Goal: Communication & Community: Answer question/provide support

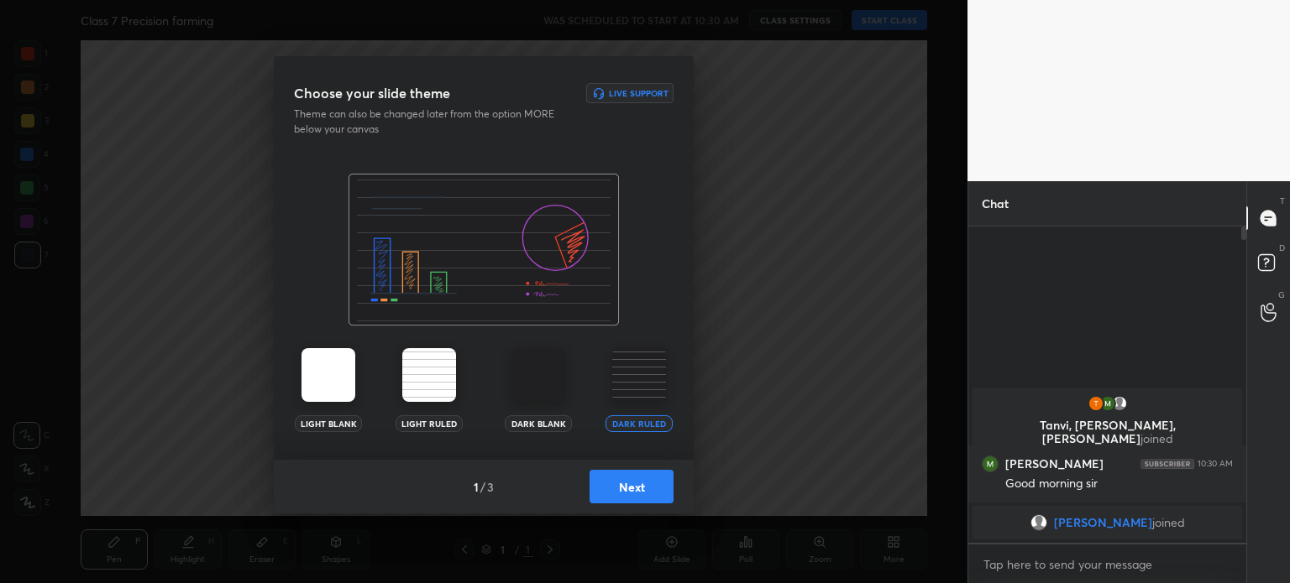
click at [648, 489] on button "Next" at bounding box center [631, 487] width 84 height 34
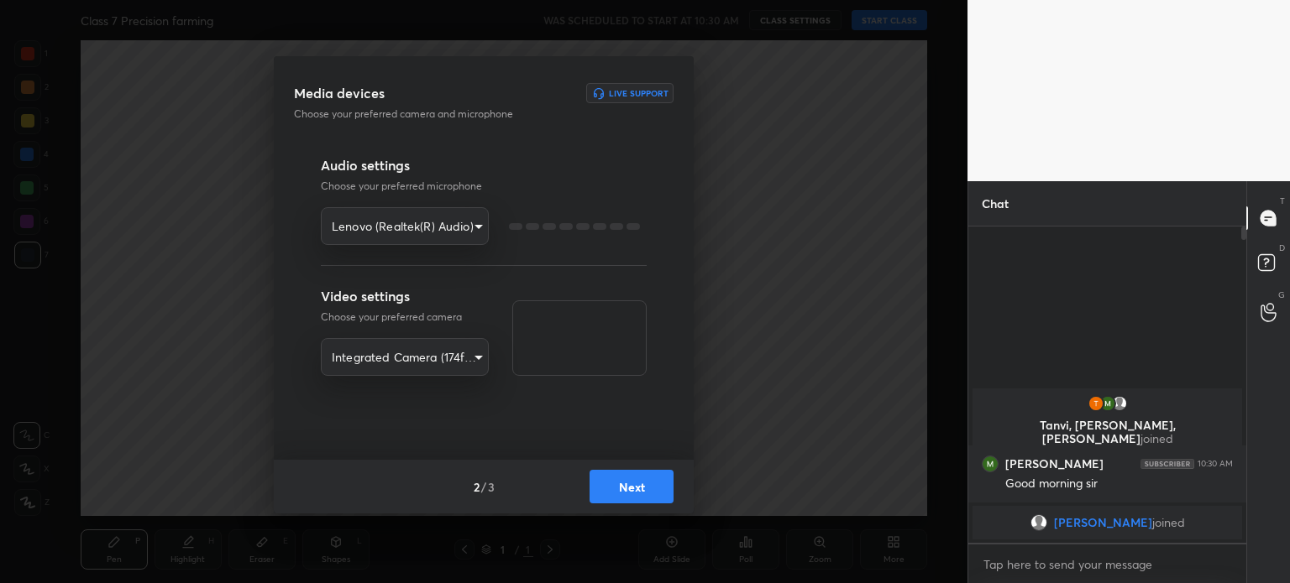
click at [648, 489] on button "Next" at bounding box center [631, 487] width 84 height 34
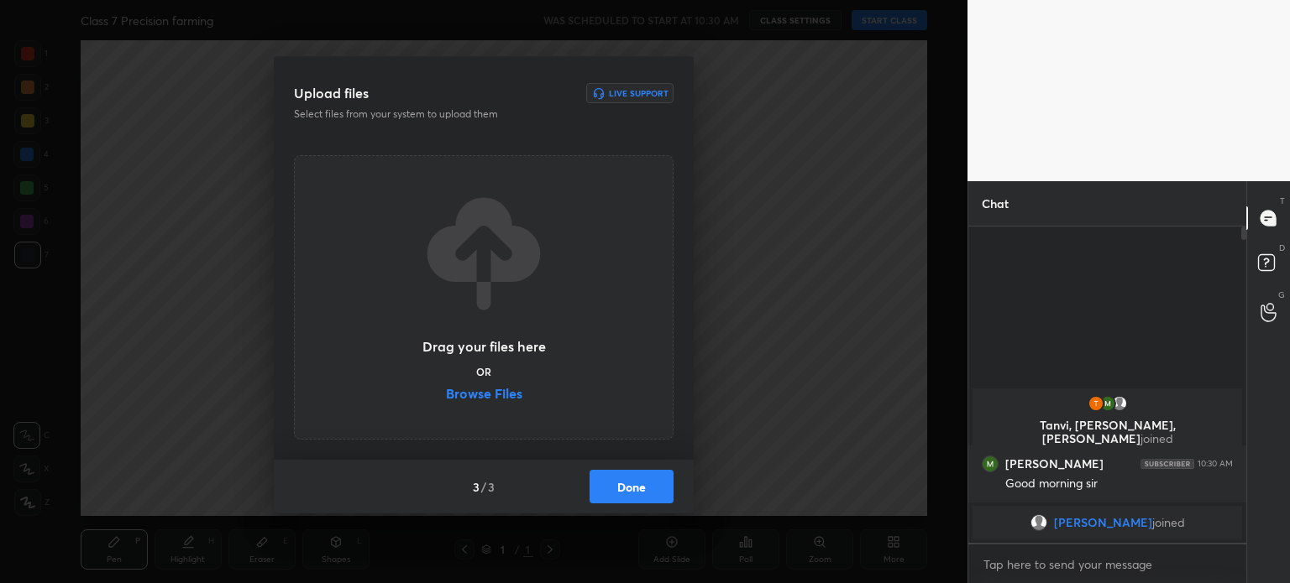
click at [648, 489] on button "Done" at bounding box center [631, 487] width 84 height 34
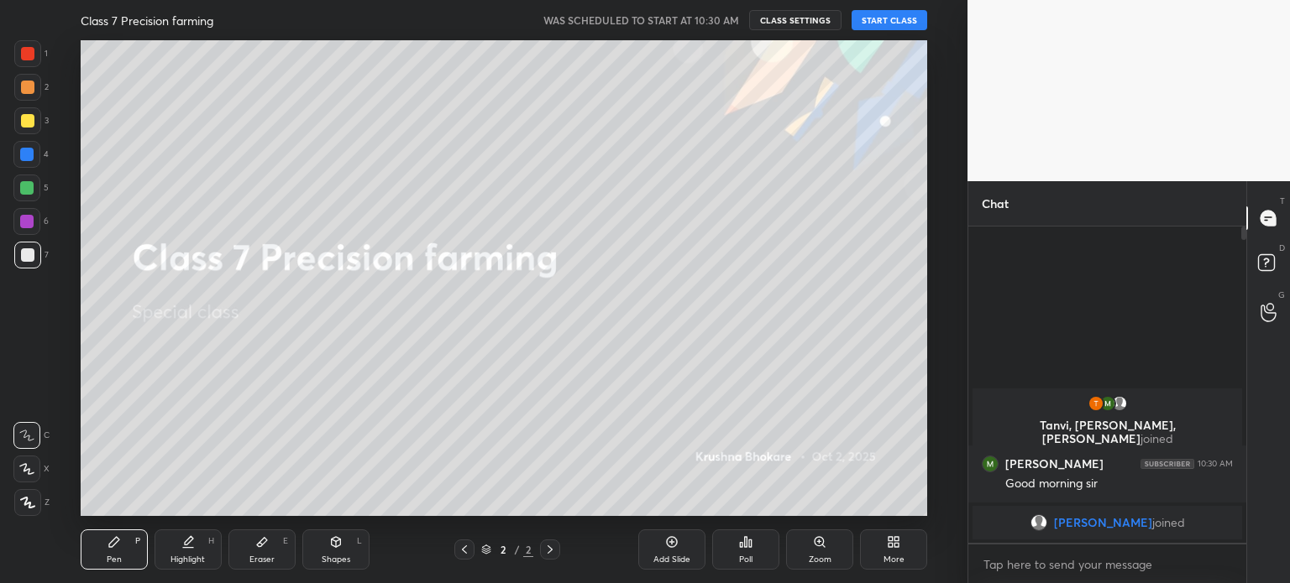
click at [903, 19] on button "START CLASS" at bounding box center [889, 20] width 76 height 20
click at [887, 539] on icon at bounding box center [893, 542] width 13 height 13
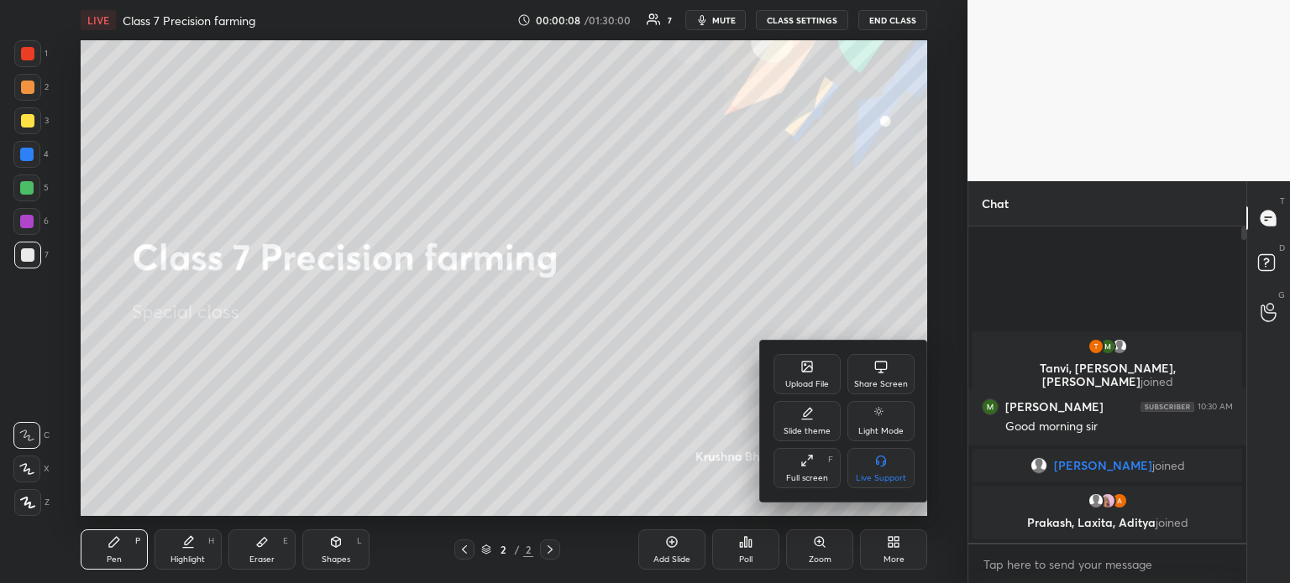
click at [784, 378] on div "Upload File" at bounding box center [806, 374] width 67 height 40
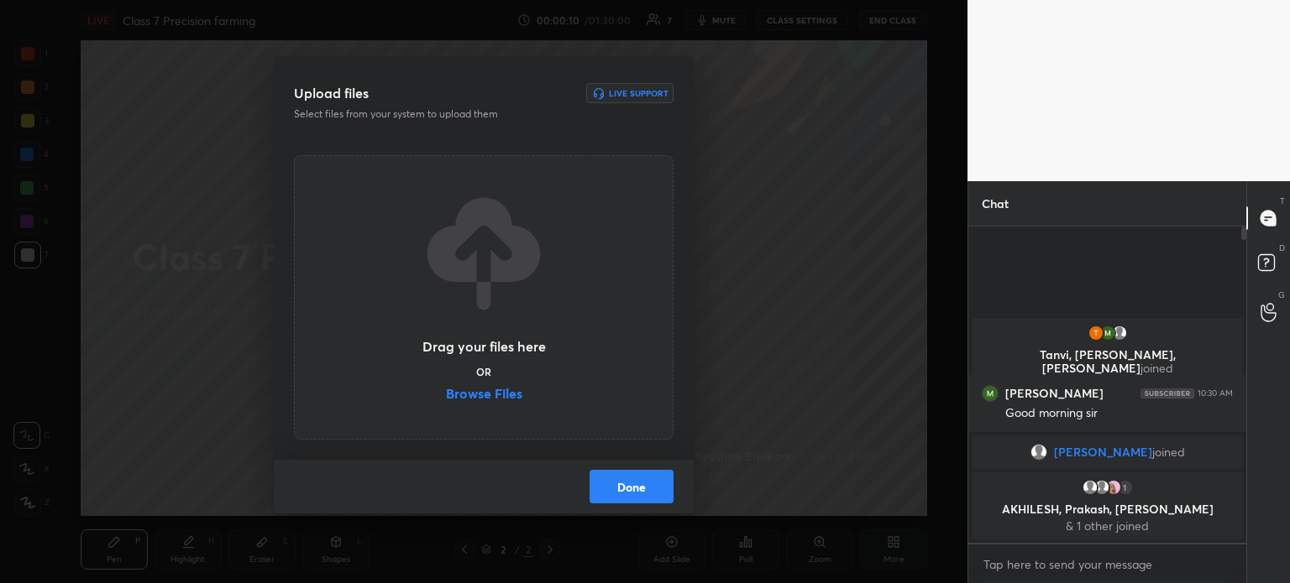
click at [511, 389] on label "Browse Files" at bounding box center [484, 396] width 76 height 18
click at [446, 389] on input "Browse Files" at bounding box center [446, 396] width 0 height 18
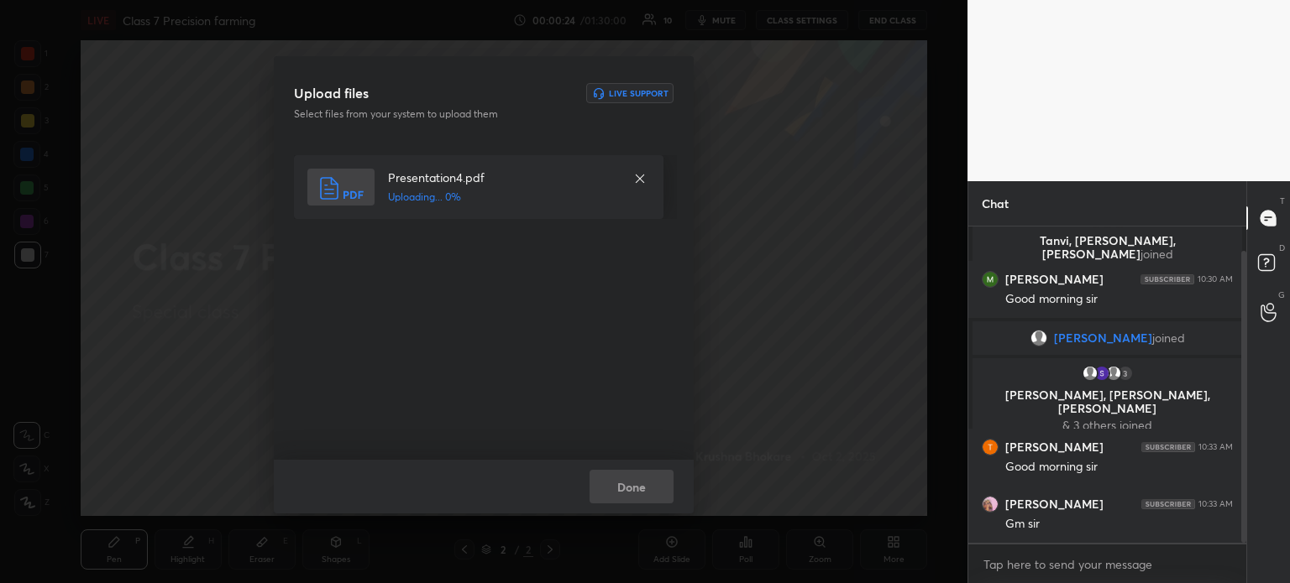
scroll to position [86, 0]
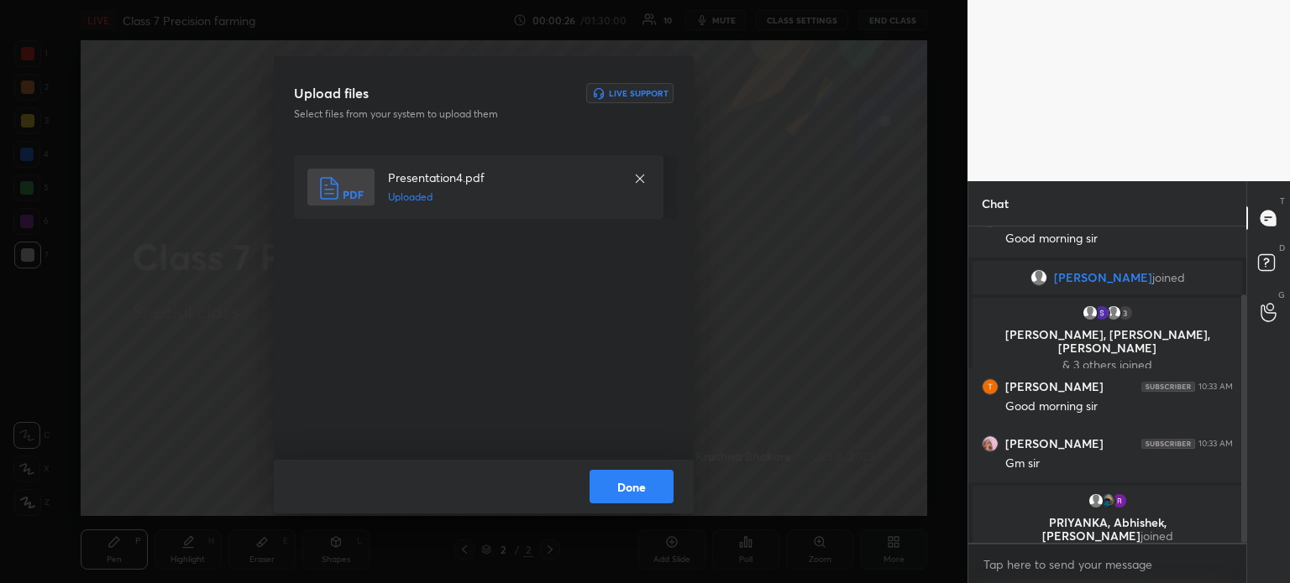
click at [641, 493] on button "Done" at bounding box center [631, 487] width 84 height 34
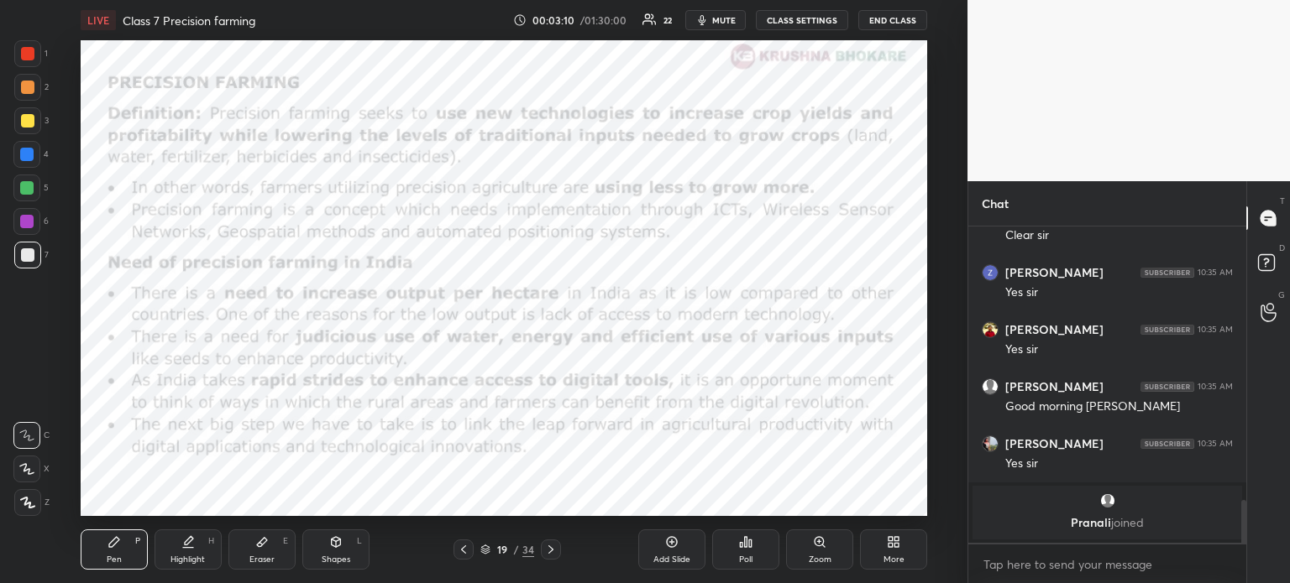
scroll to position [2071, 0]
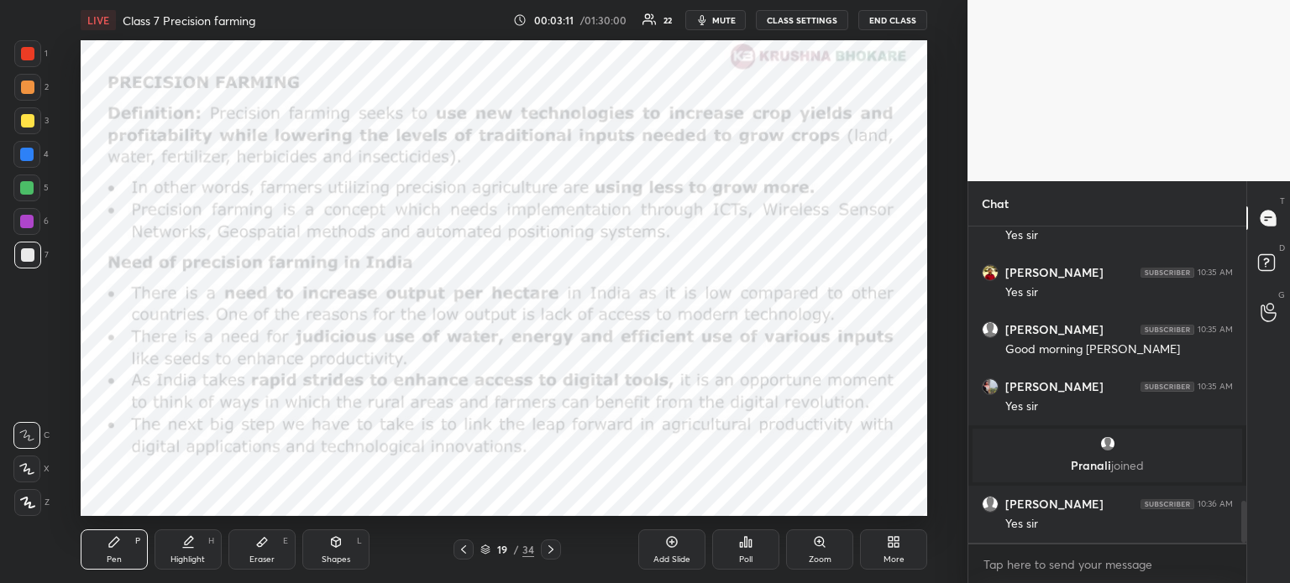
drag, startPoint x: 1243, startPoint y: 521, endPoint x: 1243, endPoint y: 623, distance: 102.4
click at [1243, 0] on html "1 2 3 4 5 6 7 R O A L C X Z Erase all C X Z LIVE Class 7 Precision farming 00:0…" at bounding box center [645, 0] width 1290 height 0
drag, startPoint x: 1244, startPoint y: 525, endPoint x: 1235, endPoint y: 566, distance: 42.2
click at [1235, 566] on div "Vijay 10:35 AM Clear [PERSON_NAME] 10:35 AM Yes [PERSON_NAME] 10:35 AM Yes [PER…" at bounding box center [1107, 406] width 278 height 358
click at [951, 467] on div "Setting up your live class Poll for secs No correct answer Start poll" at bounding box center [504, 278] width 900 height 476
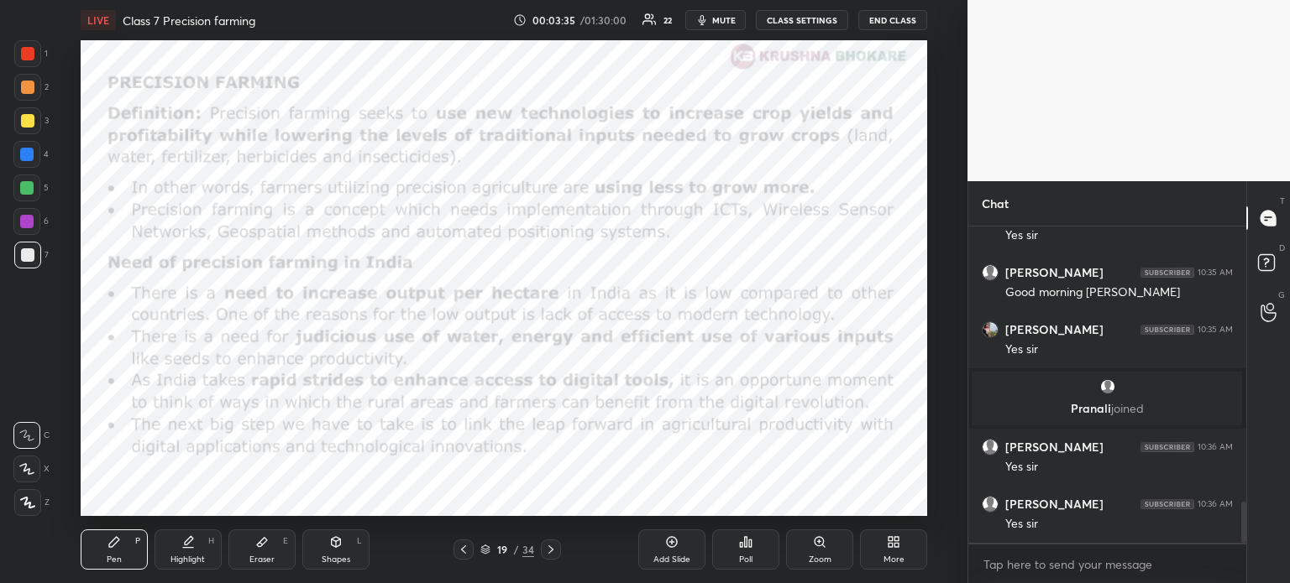
scroll to position [2200, 0]
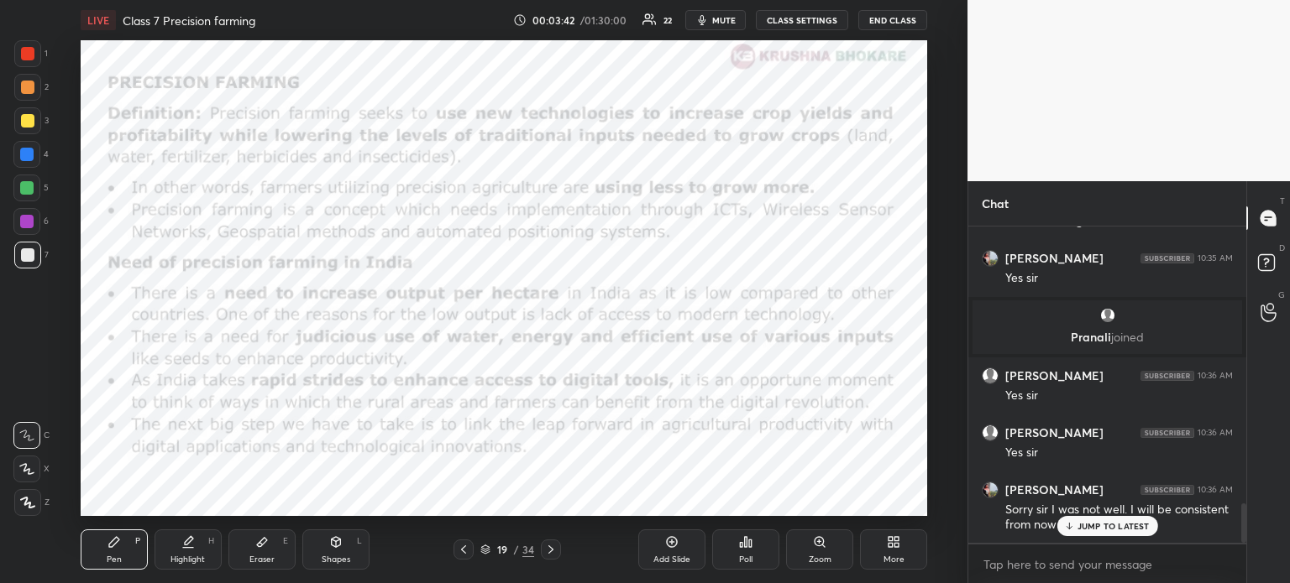
click at [1094, 526] on p "JUMP TO LATEST" at bounding box center [1113, 526] width 72 height 10
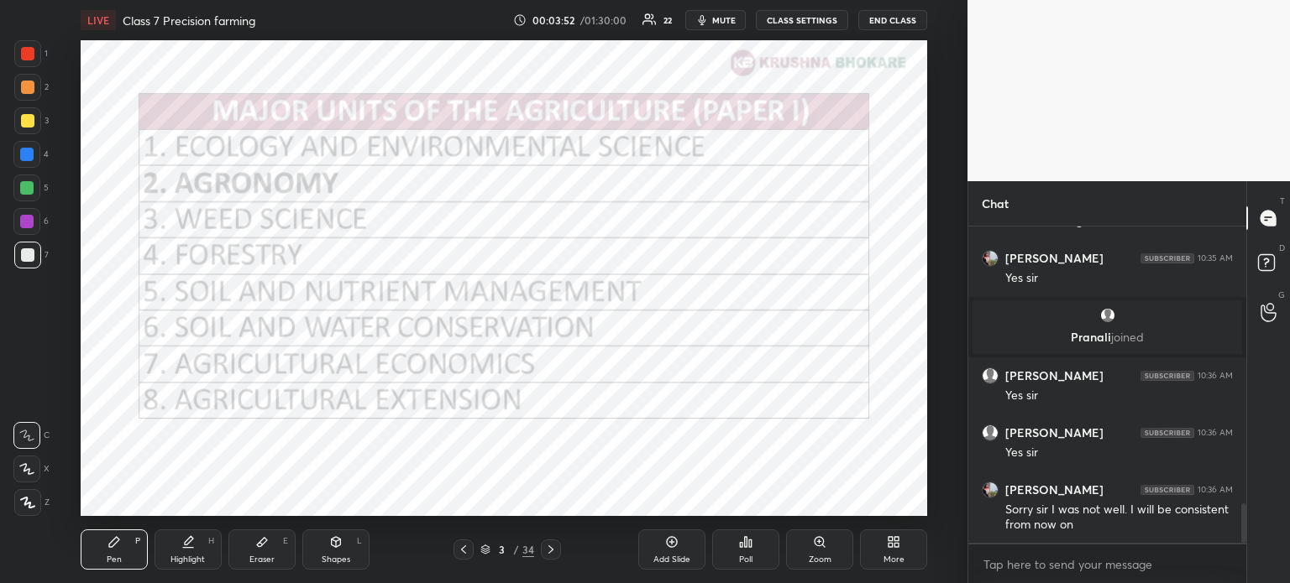
scroll to position [2216, 0]
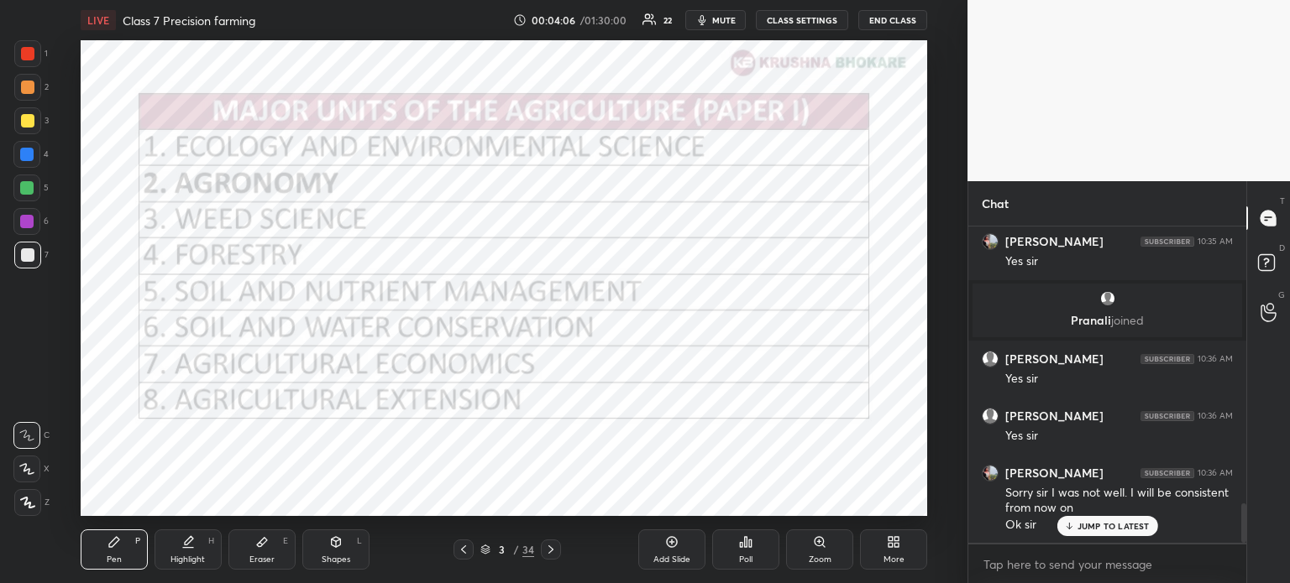
click at [36, 56] on div at bounding box center [27, 53] width 27 height 27
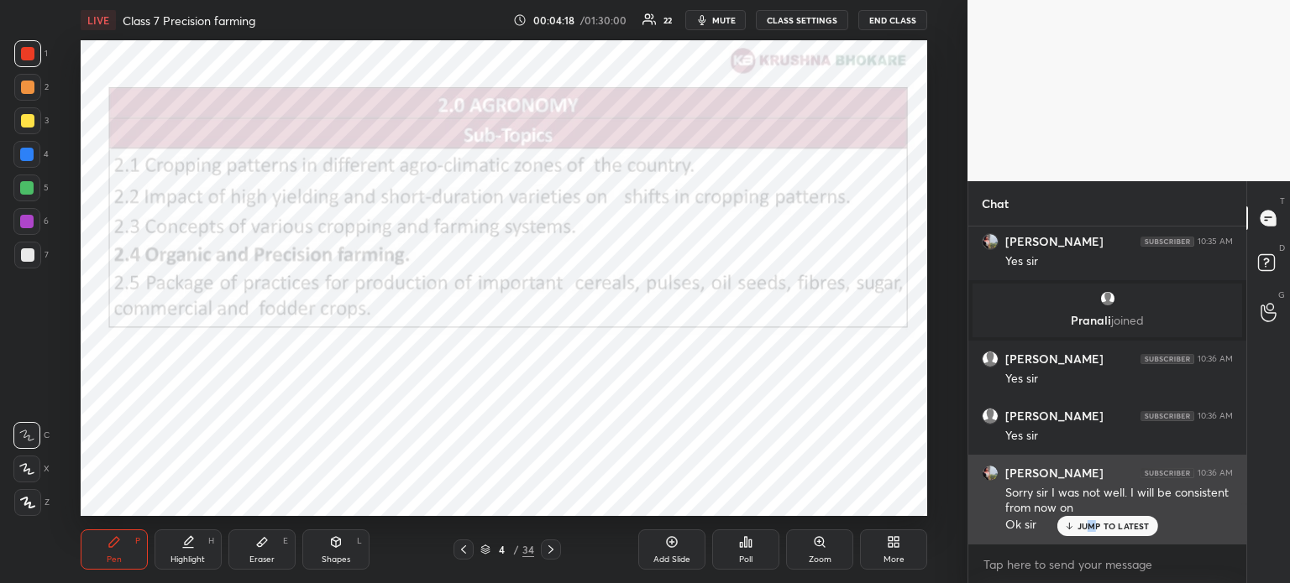
click at [1092, 527] on p "JUMP TO LATEST" at bounding box center [1113, 526] width 72 height 10
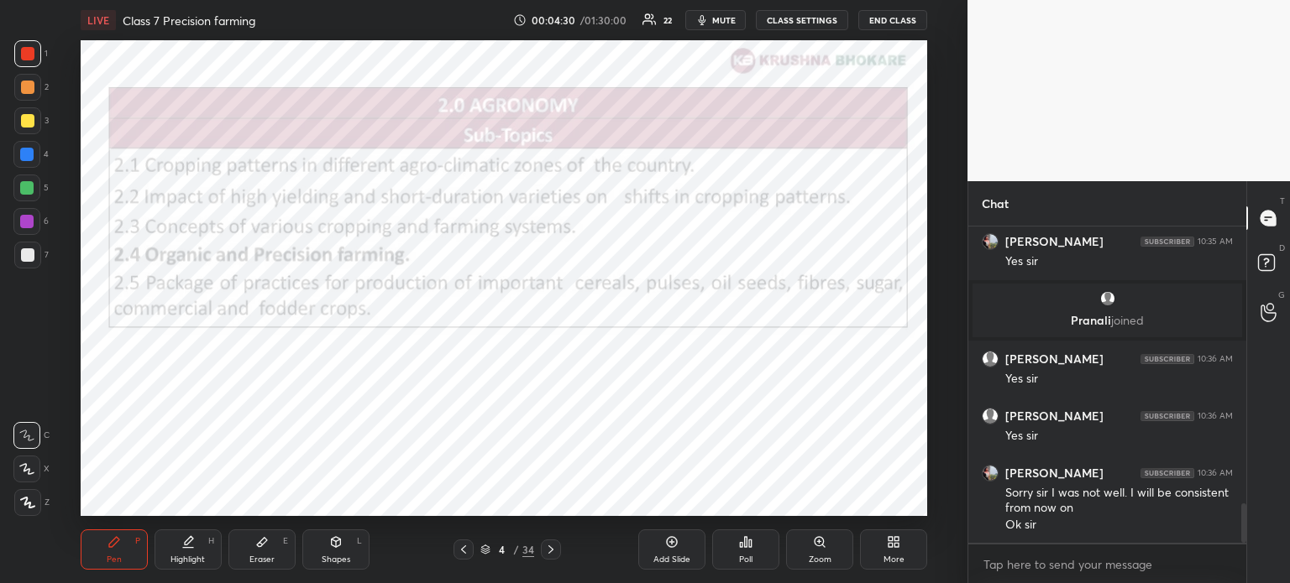
click at [890, 549] on div "More" at bounding box center [893, 550] width 67 height 40
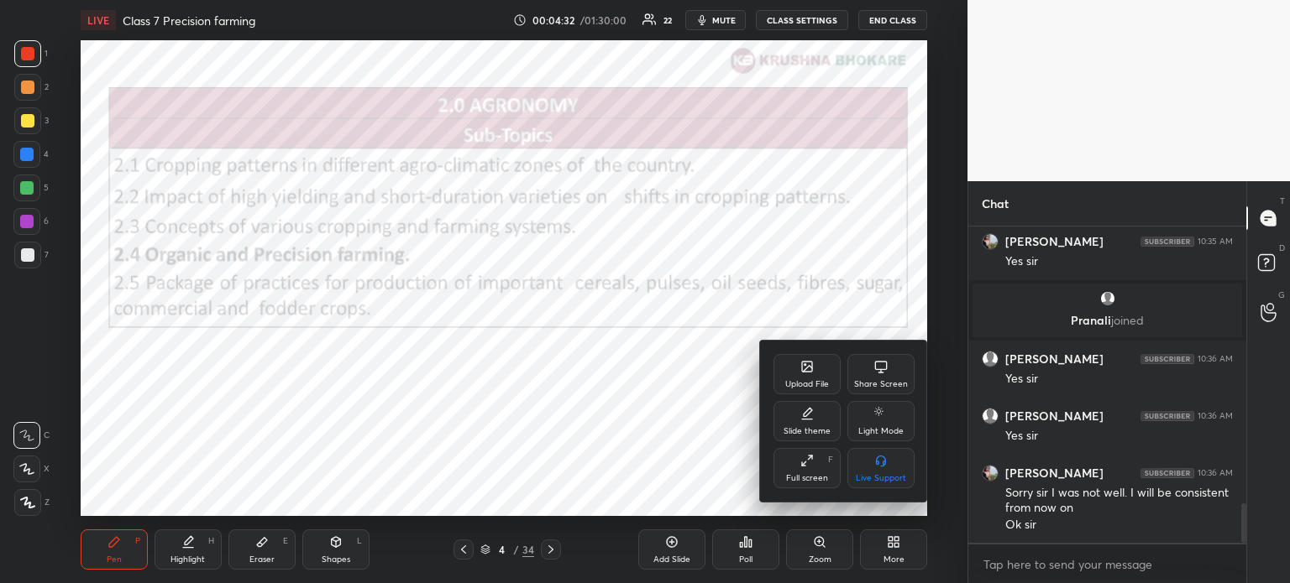
click at [803, 427] on div "Slide theme" at bounding box center [806, 431] width 47 height 8
click at [681, 430] on div at bounding box center [645, 291] width 1290 height 583
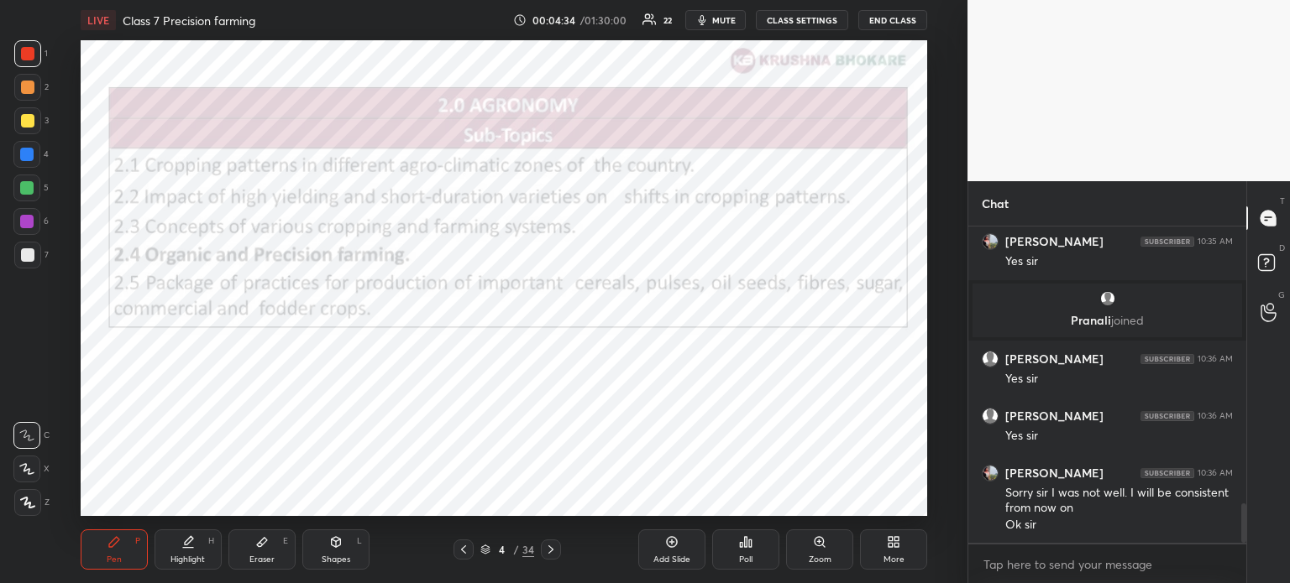
click at [665, 559] on div "Add Slide" at bounding box center [671, 560] width 37 height 8
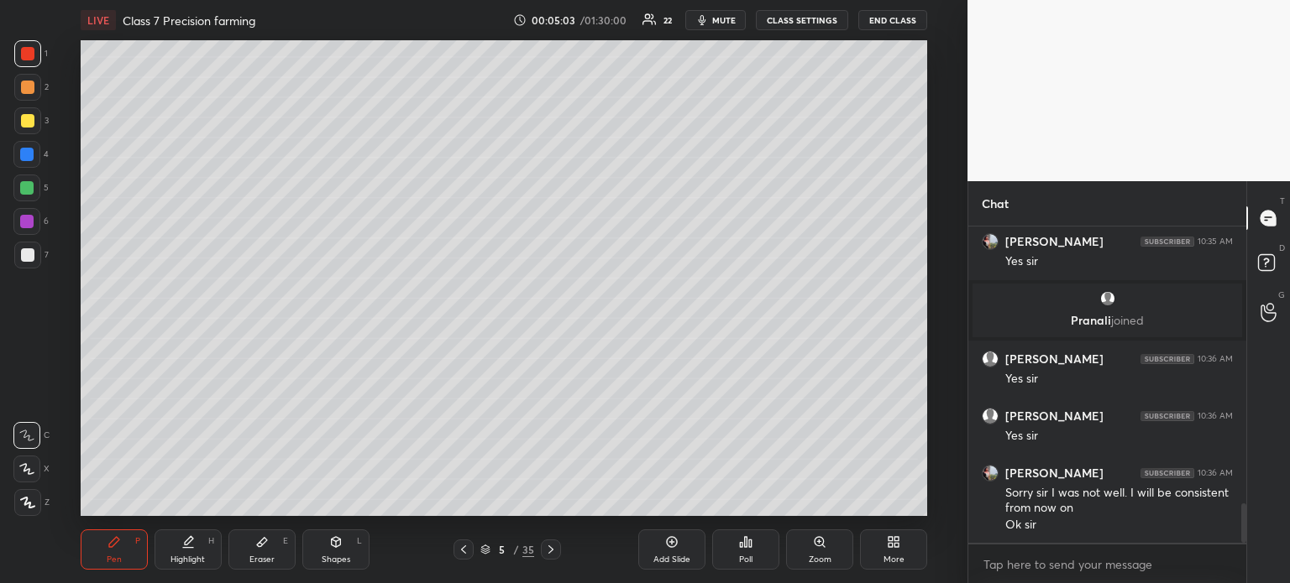
click at [30, 146] on div at bounding box center [26, 154] width 27 height 27
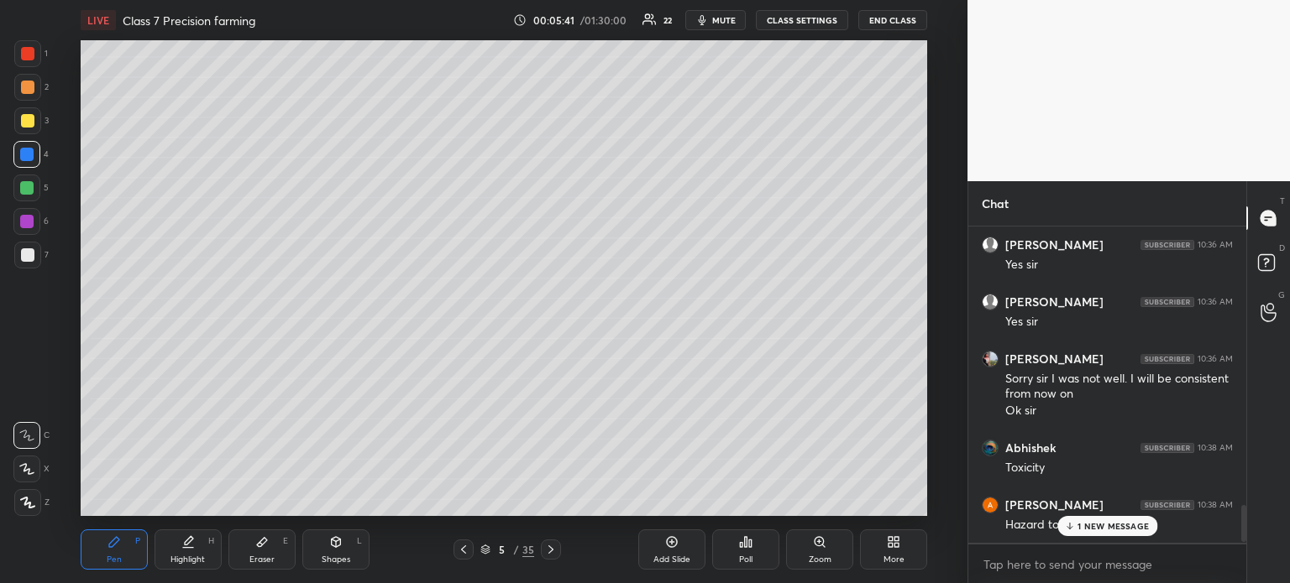
scroll to position [2388, 0]
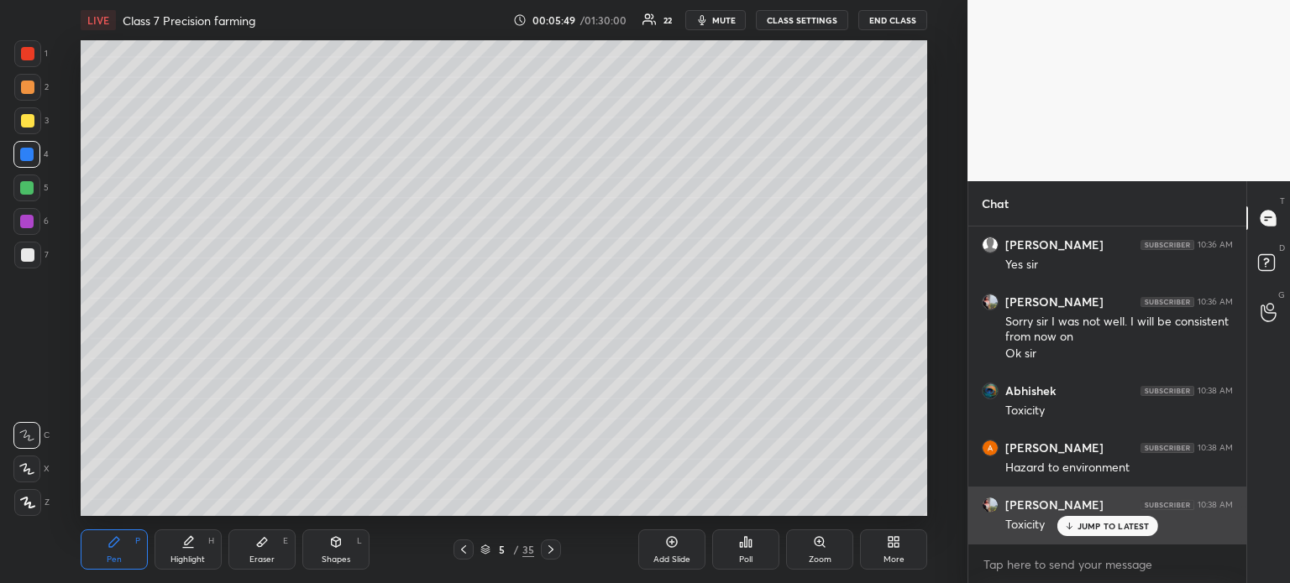
click at [1081, 534] on div "JUMP TO LATEST" at bounding box center [1106, 526] width 101 height 20
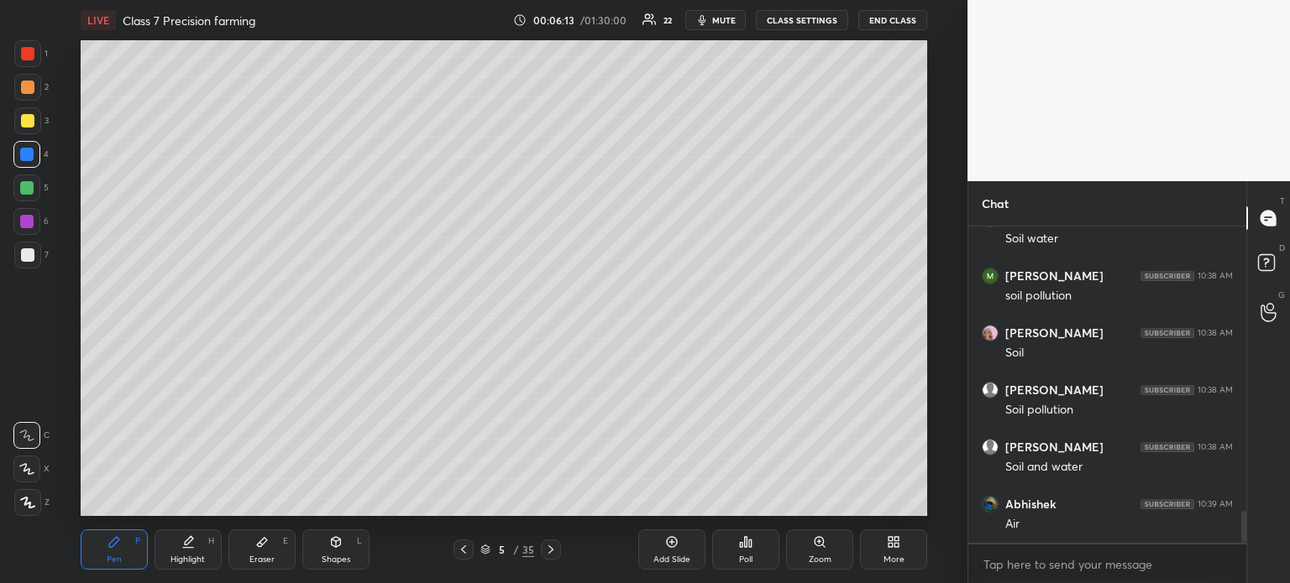
scroll to position [2917, 0]
drag, startPoint x: 29, startPoint y: 93, endPoint x: 40, endPoint y: 95, distance: 11.9
click at [29, 93] on div at bounding box center [27, 87] width 13 height 13
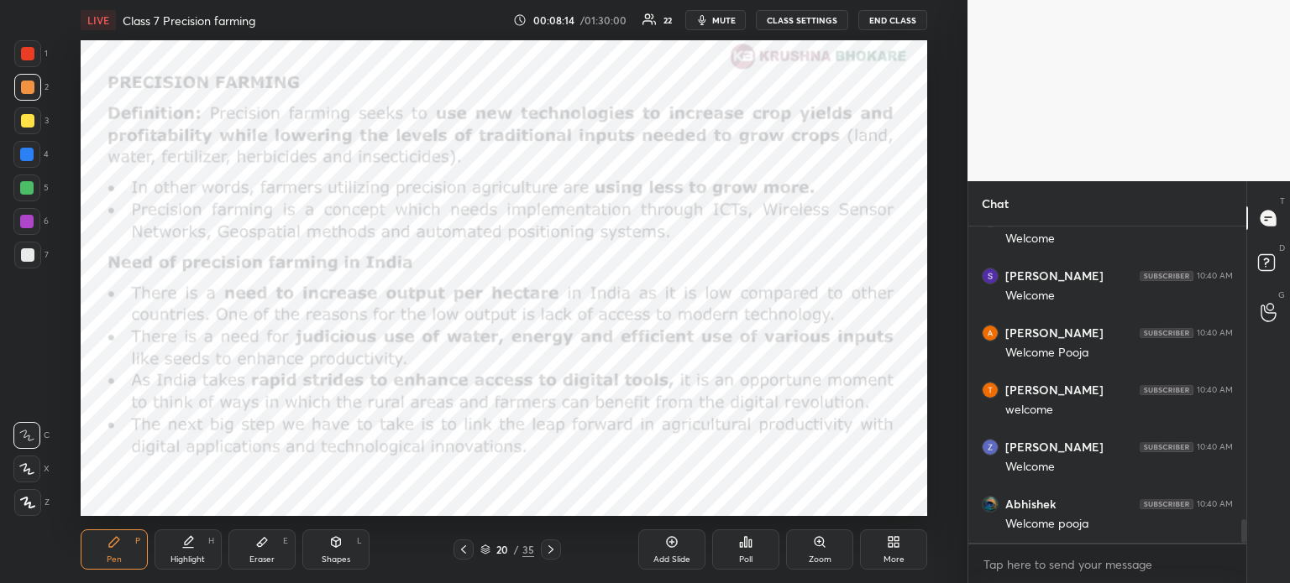
click at [678, 545] on icon at bounding box center [671, 542] width 13 height 13
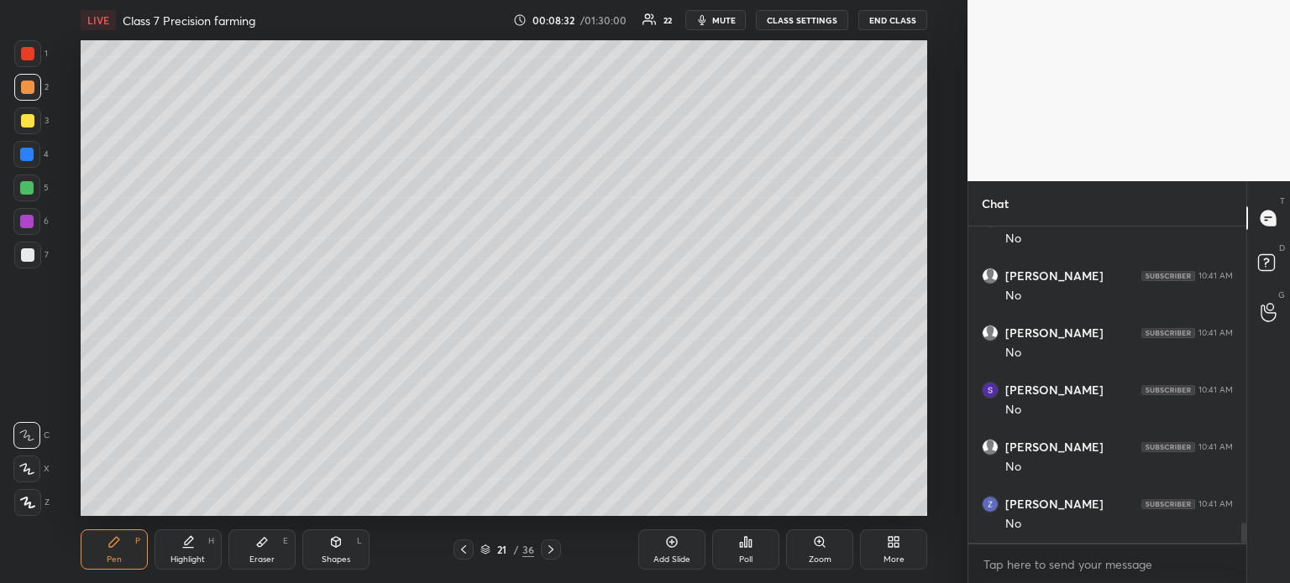
scroll to position [4687, 0]
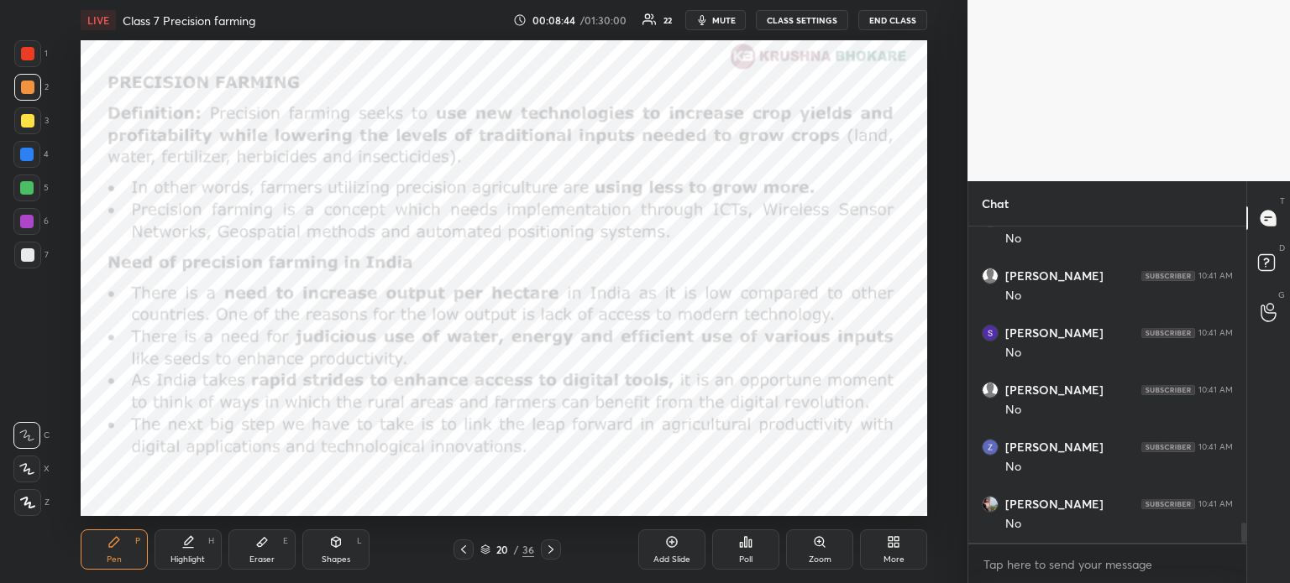
drag, startPoint x: 27, startPoint y: 54, endPoint x: 77, endPoint y: 69, distance: 52.6
click at [33, 56] on div at bounding box center [27, 53] width 13 height 13
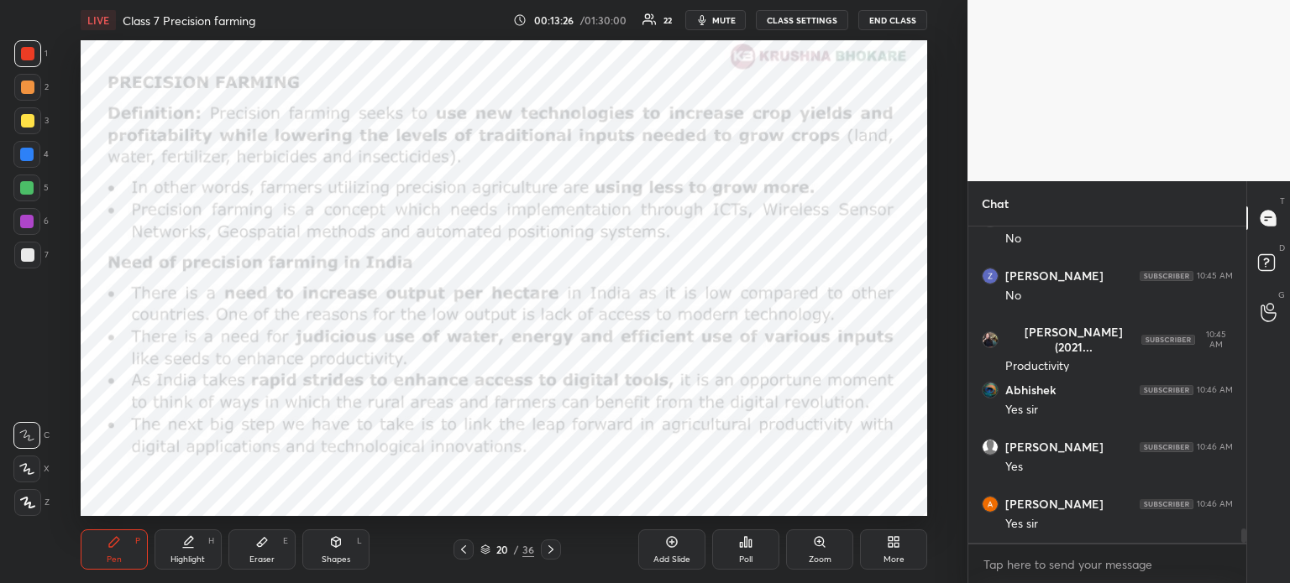
scroll to position [6628, 0]
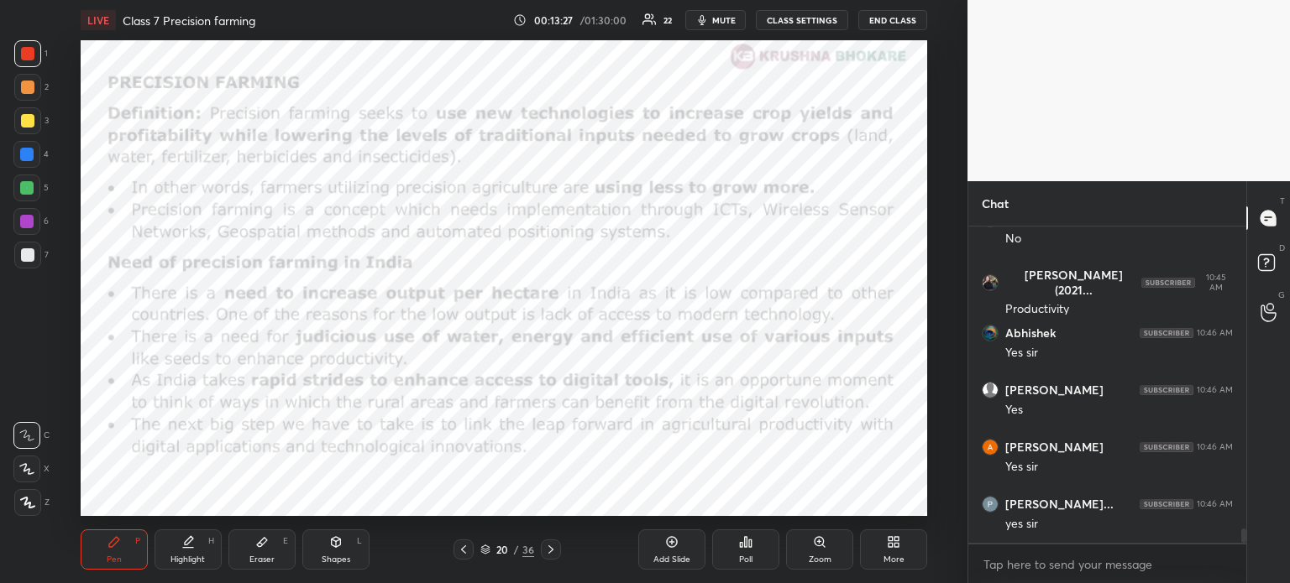
click at [660, 545] on div "Add Slide" at bounding box center [671, 550] width 67 height 40
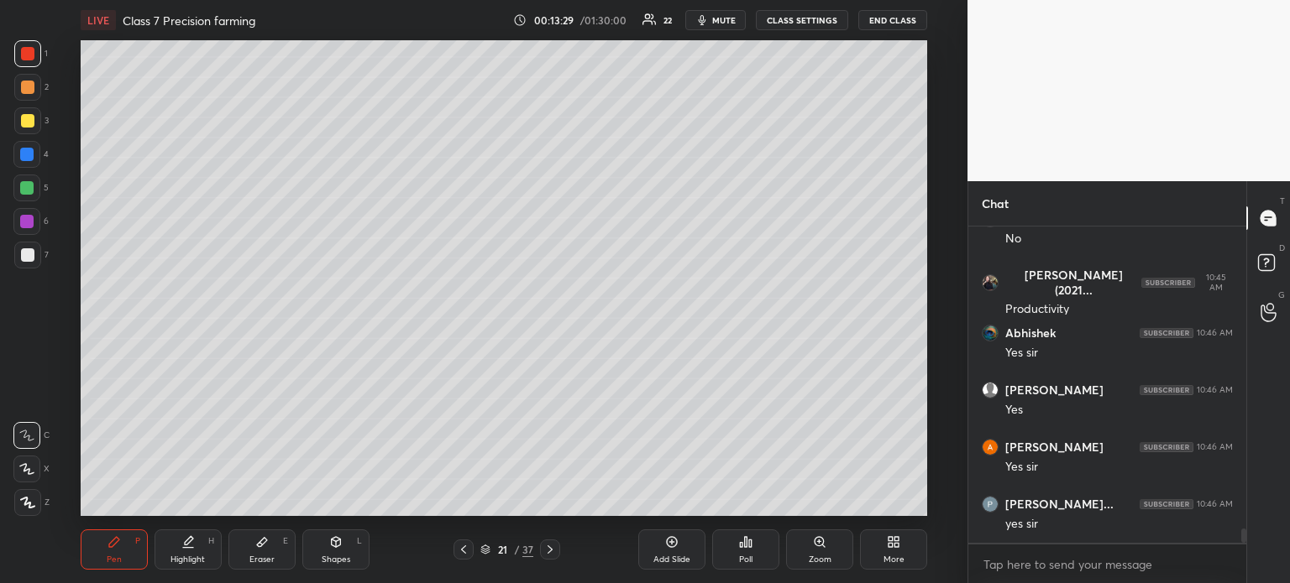
drag, startPoint x: 27, startPoint y: 254, endPoint x: 48, endPoint y: 233, distance: 29.7
click at [24, 258] on div at bounding box center [27, 255] width 13 height 13
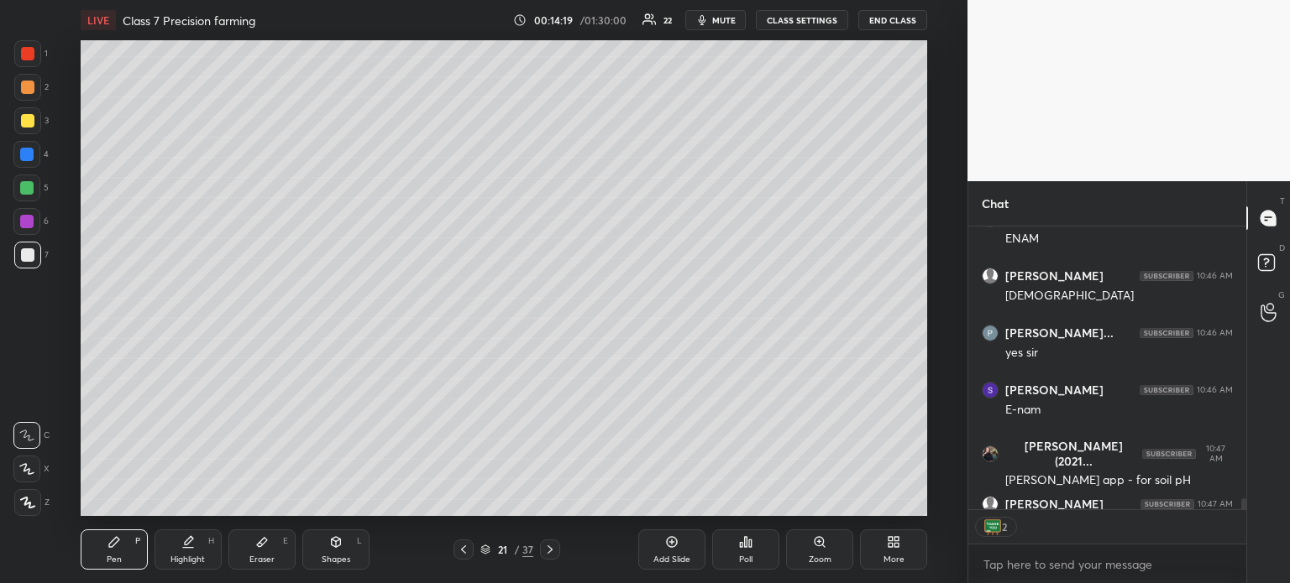
scroll to position [7290, 0]
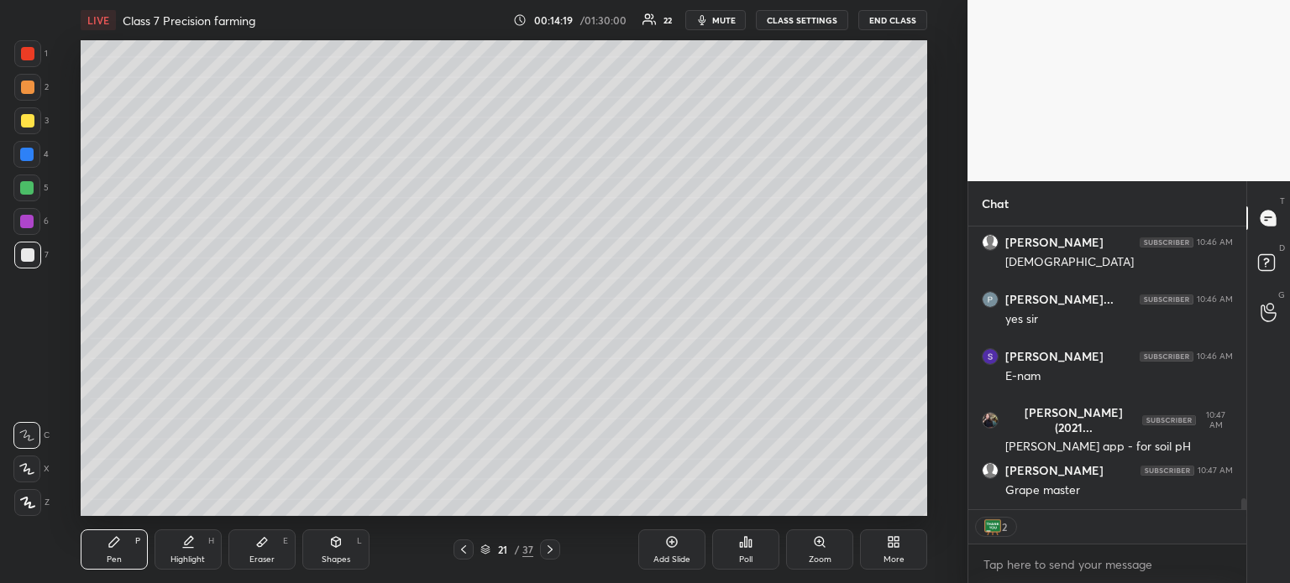
drag, startPoint x: 1243, startPoint y: 505, endPoint x: 1235, endPoint y: 517, distance: 14.7
click at [1241, 524] on div "[PERSON_NAME] 10:46 AM ENAM [PERSON_NAME] 10:46 AM [PERSON_NAME]... 10:46 AM ye…" at bounding box center [1107, 406] width 278 height 358
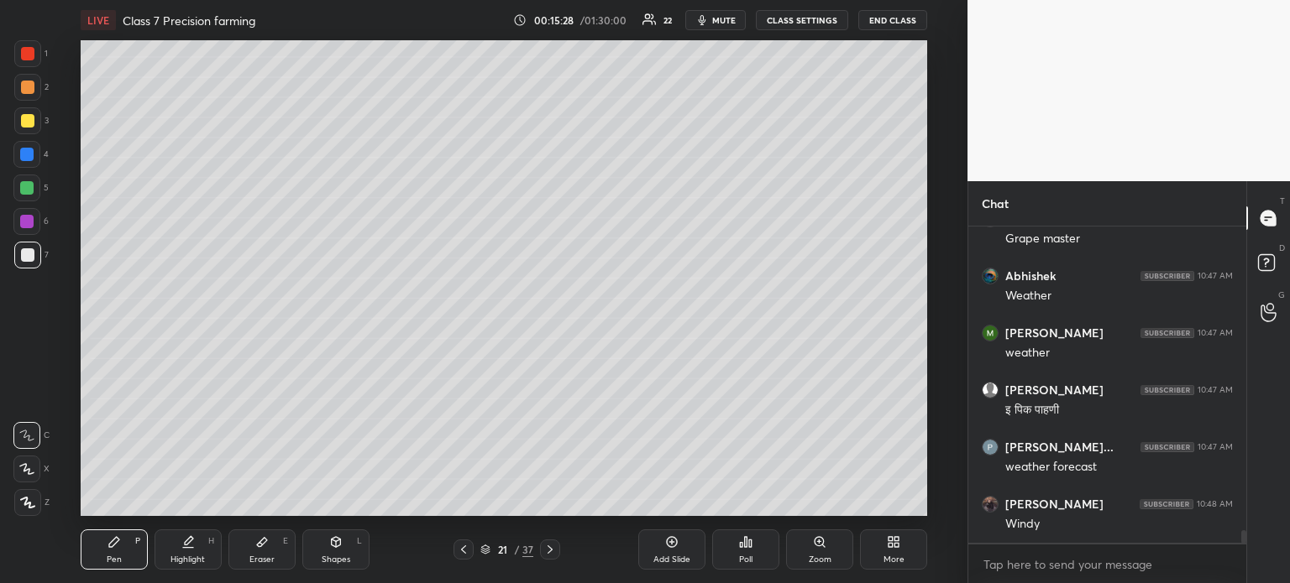
scroll to position [7599, 0]
click at [668, 557] on div "Add Slide" at bounding box center [671, 560] width 37 height 8
drag, startPoint x: 29, startPoint y: 184, endPoint x: 79, endPoint y: 197, distance: 52.1
click at [29, 186] on div at bounding box center [26, 187] width 13 height 13
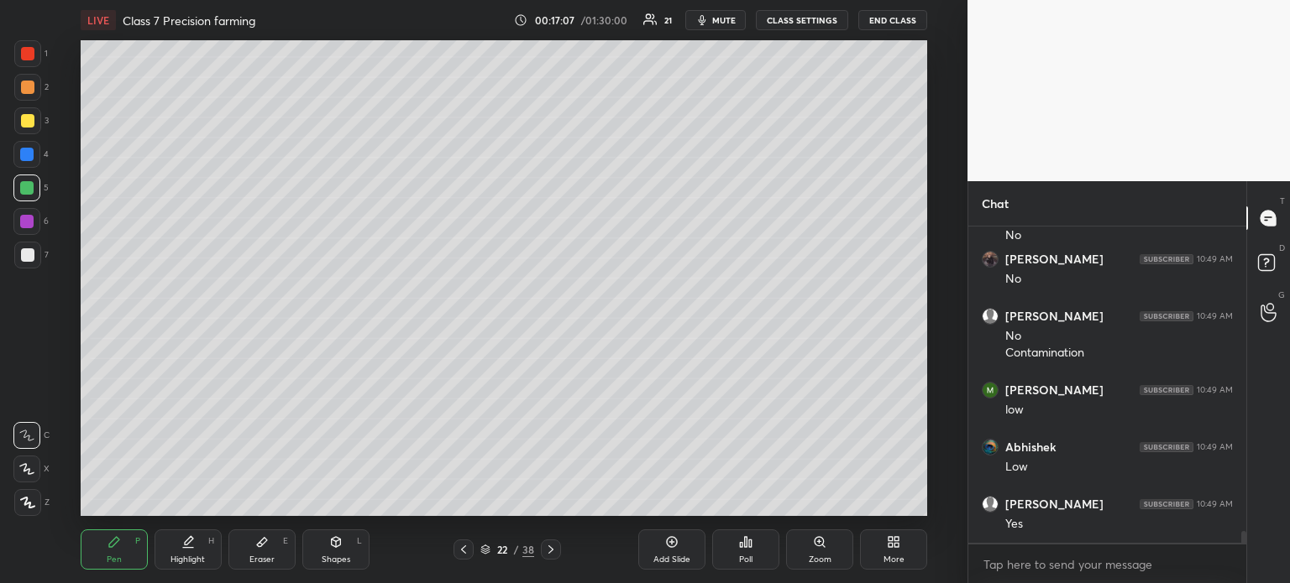
scroll to position [8129, 0]
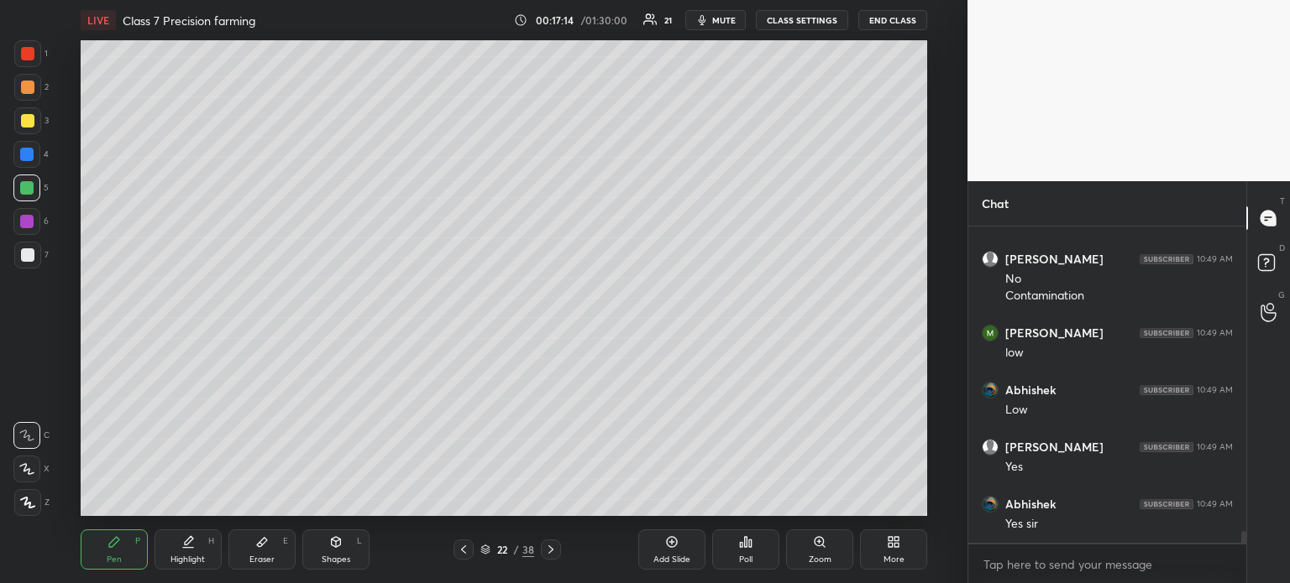
drag, startPoint x: 676, startPoint y: 542, endPoint x: 664, endPoint y: 545, distance: 12.0
click at [669, 544] on icon at bounding box center [671, 542] width 13 height 13
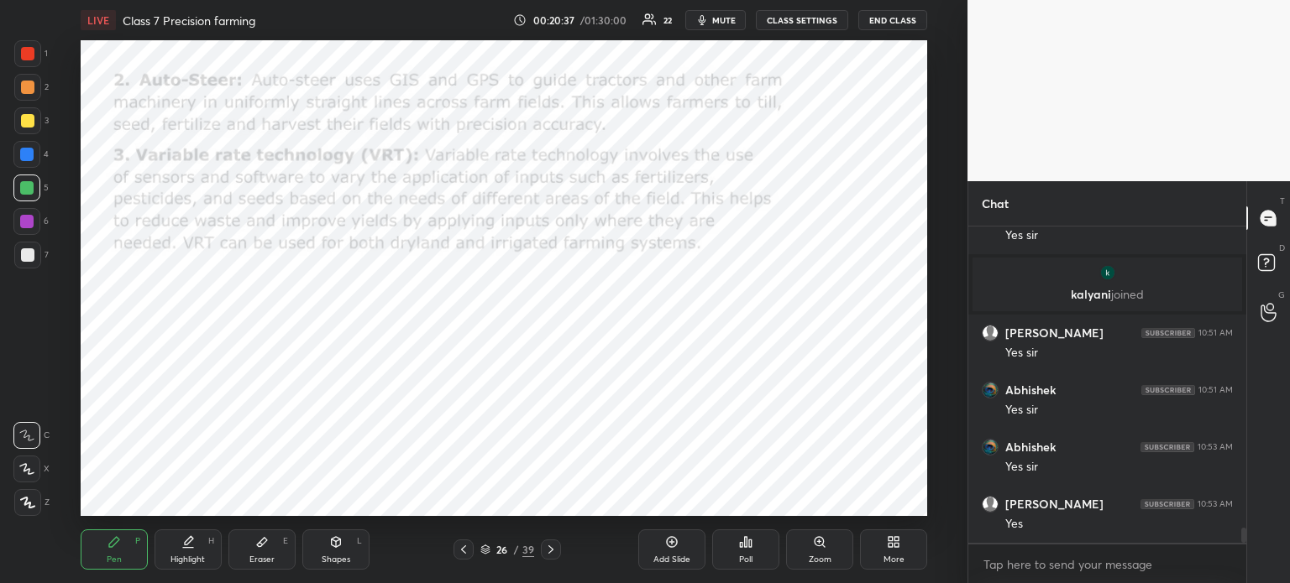
scroll to position [6417, 0]
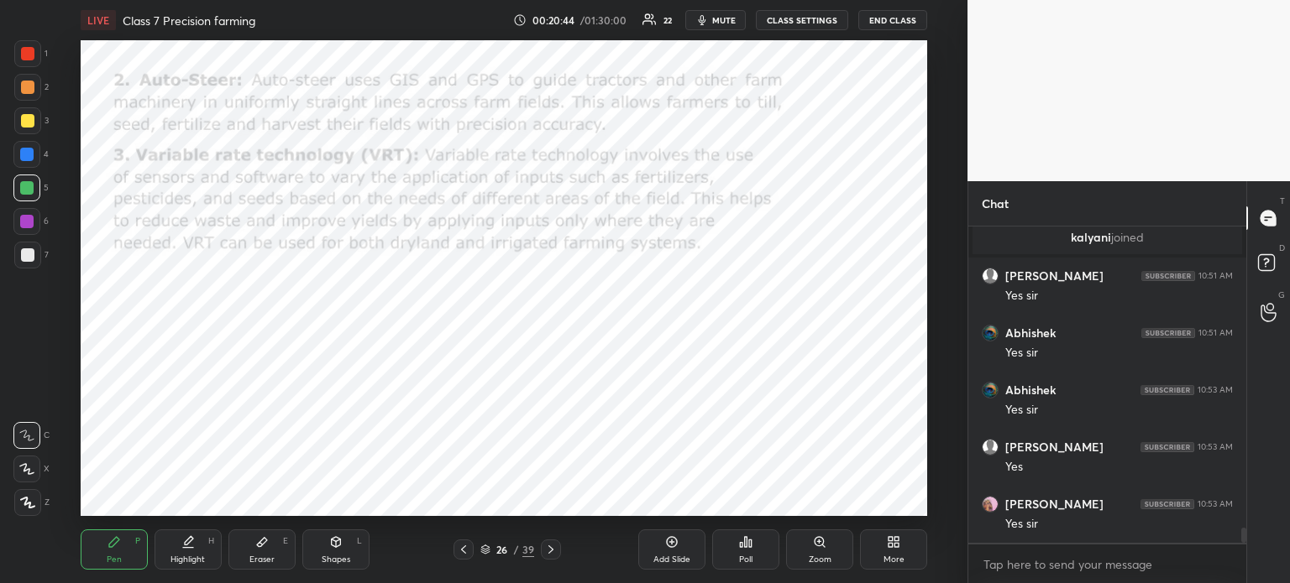
drag, startPoint x: 27, startPoint y: 120, endPoint x: 32, endPoint y: 130, distance: 11.3
click at [26, 120] on div at bounding box center [27, 120] width 13 height 13
drag, startPoint x: 29, startPoint y: 86, endPoint x: 74, endPoint y: 147, distance: 76.2
click at [26, 86] on div at bounding box center [27, 87] width 13 height 13
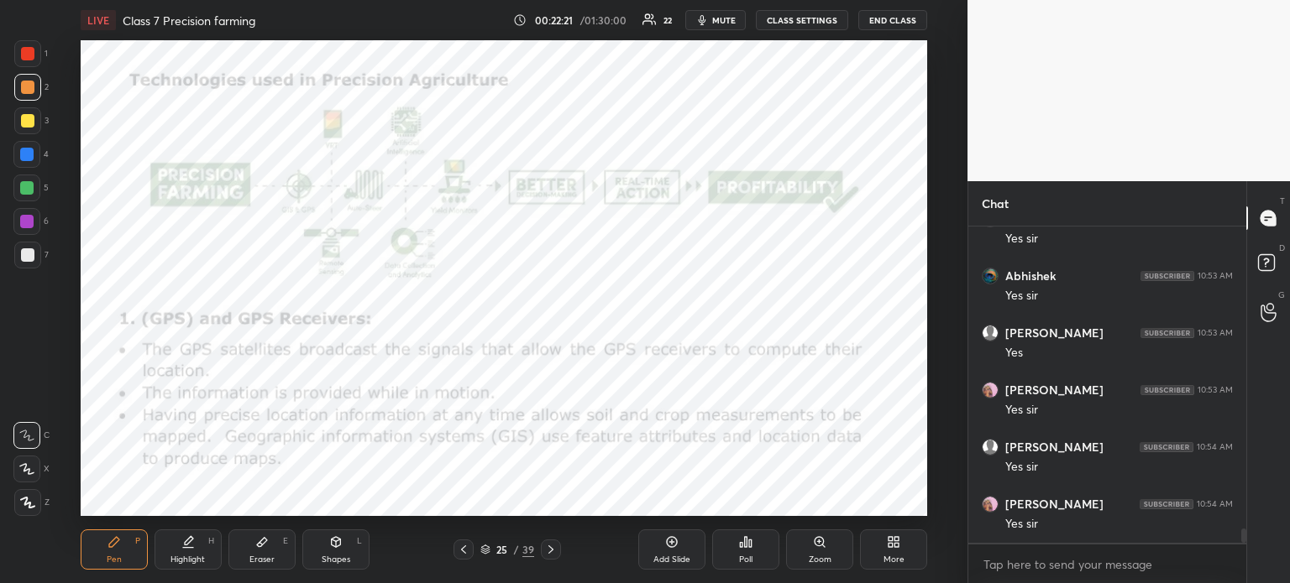
scroll to position [6588, 0]
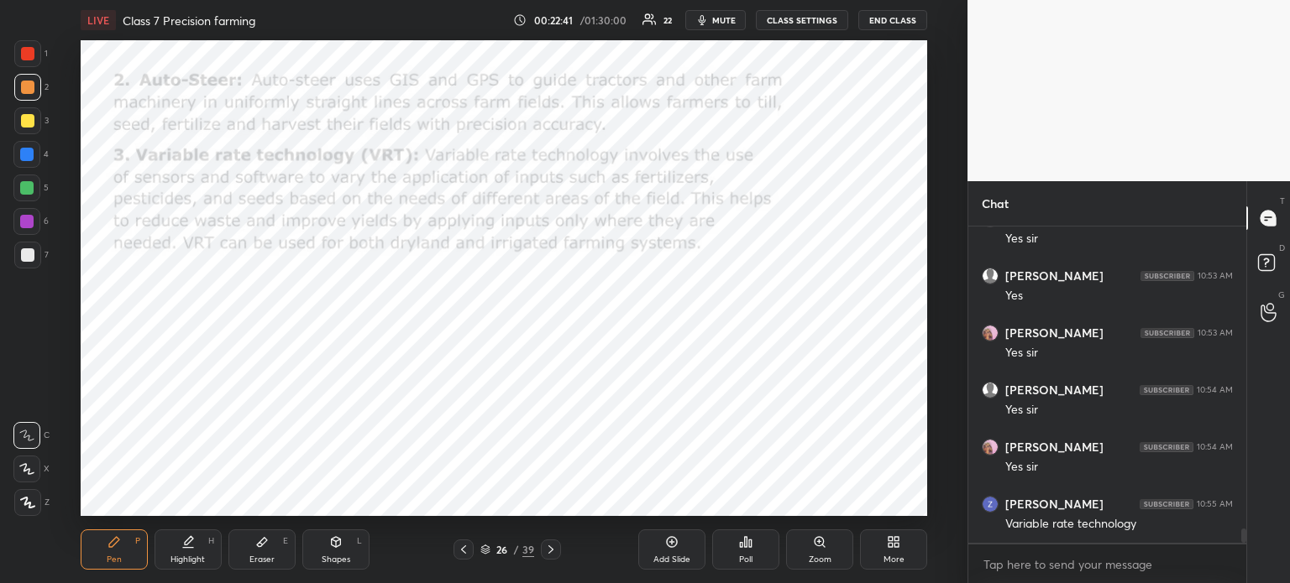
drag, startPoint x: 20, startPoint y: 187, endPoint x: 57, endPoint y: 228, distance: 55.3
click at [22, 188] on div at bounding box center [26, 187] width 13 height 13
click at [28, 221] on div at bounding box center [26, 221] width 13 height 13
click at [33, 184] on div at bounding box center [26, 187] width 13 height 13
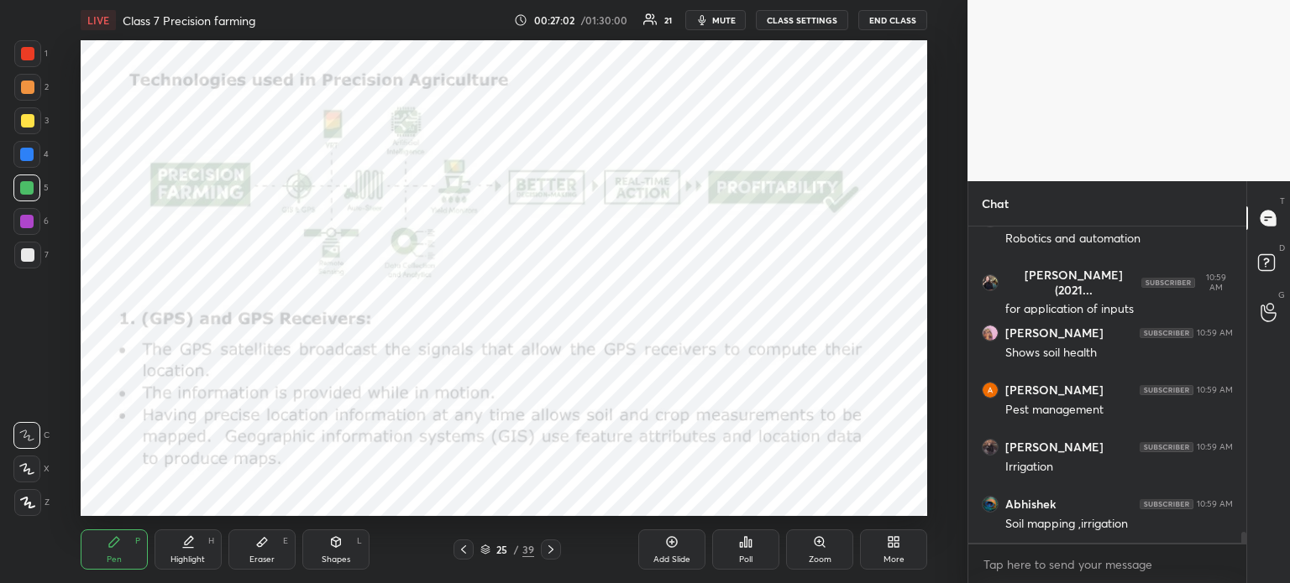
scroll to position [8717, 0]
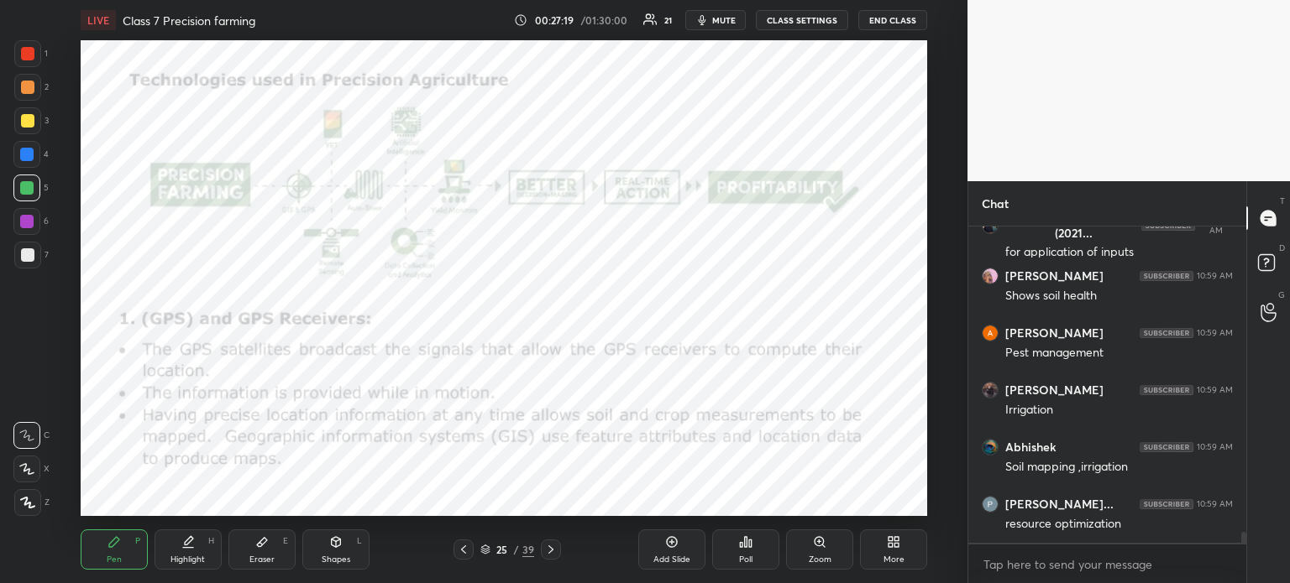
click at [662, 579] on div "Pen P Highlight H Eraser E Shapes L 25 / 39 Add Slide Poll Zoom More" at bounding box center [504, 549] width 846 height 67
click at [672, 552] on div "Add Slide" at bounding box center [671, 550] width 67 height 40
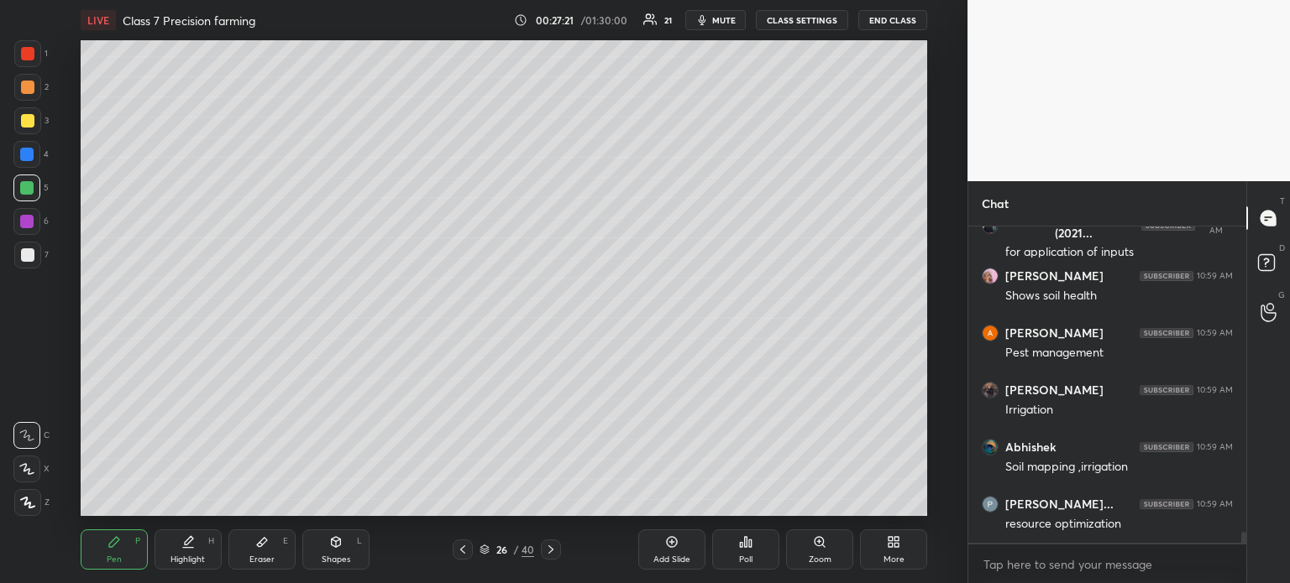
click at [25, 187] on div at bounding box center [26, 187] width 13 height 13
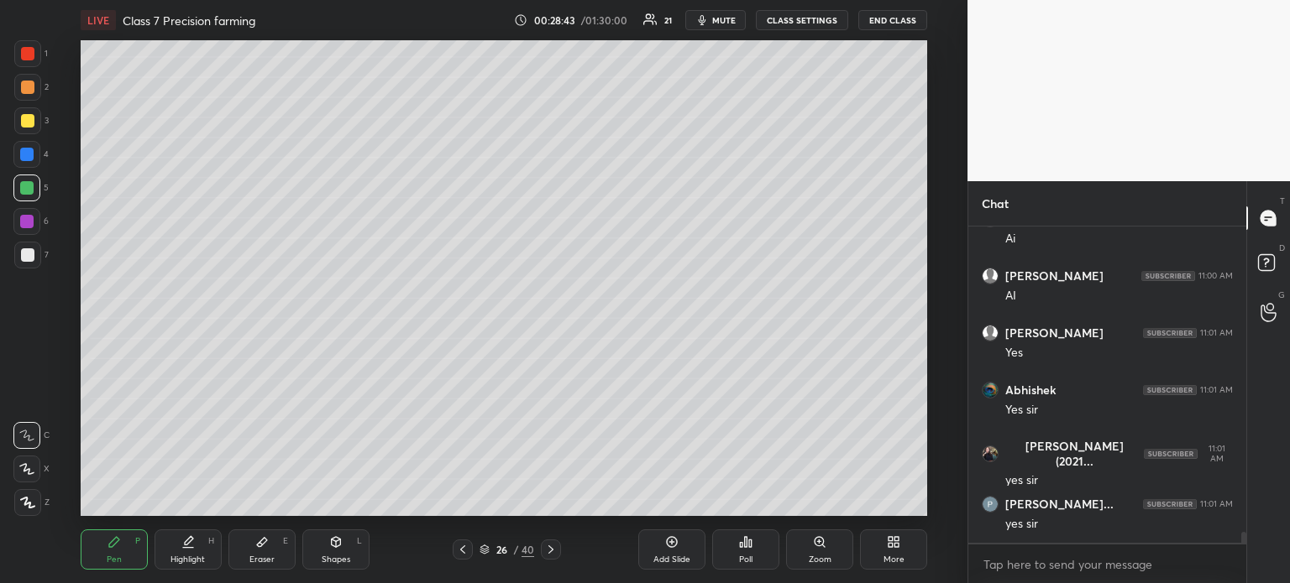
scroll to position [9174, 0]
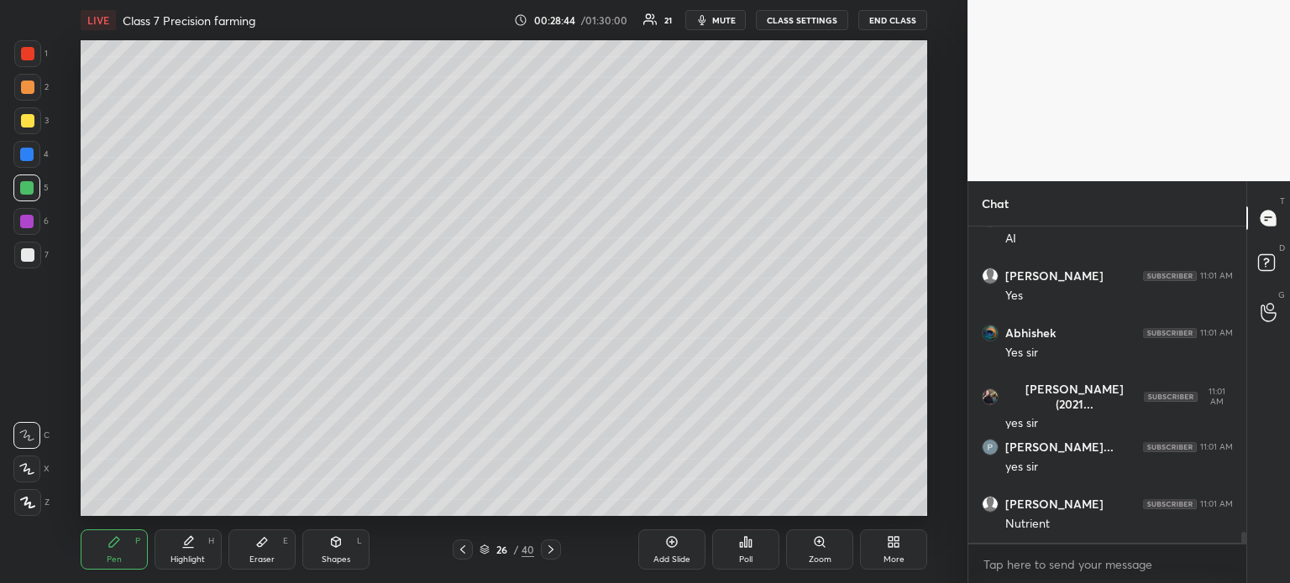
drag, startPoint x: 24, startPoint y: 217, endPoint x: 25, endPoint y: 181, distance: 37.0
click at [24, 217] on div at bounding box center [26, 221] width 13 height 13
drag, startPoint x: 27, startPoint y: 120, endPoint x: 34, endPoint y: 132, distance: 13.5
click at [26, 121] on div at bounding box center [27, 120] width 13 height 13
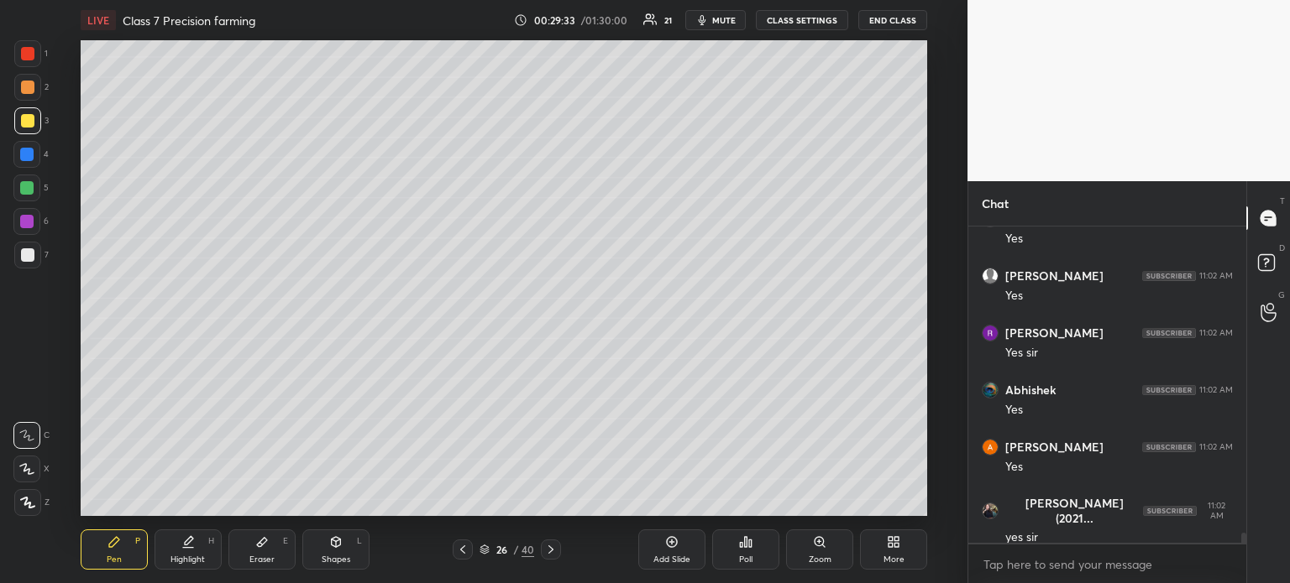
scroll to position [9631, 0]
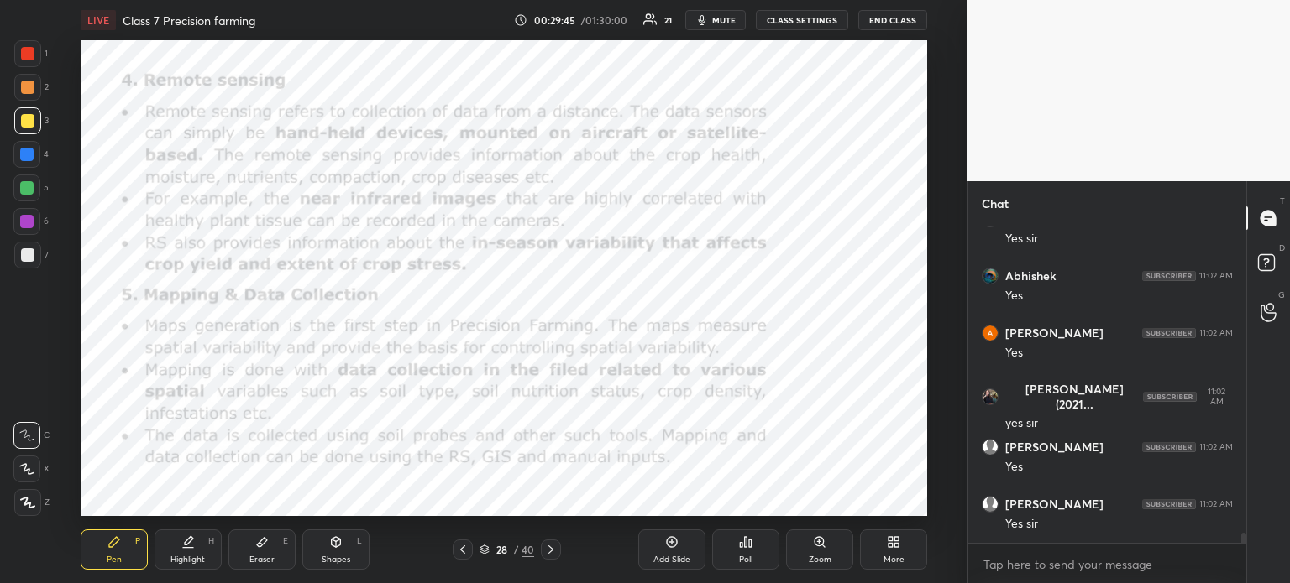
click at [25, 44] on div at bounding box center [27, 53] width 27 height 27
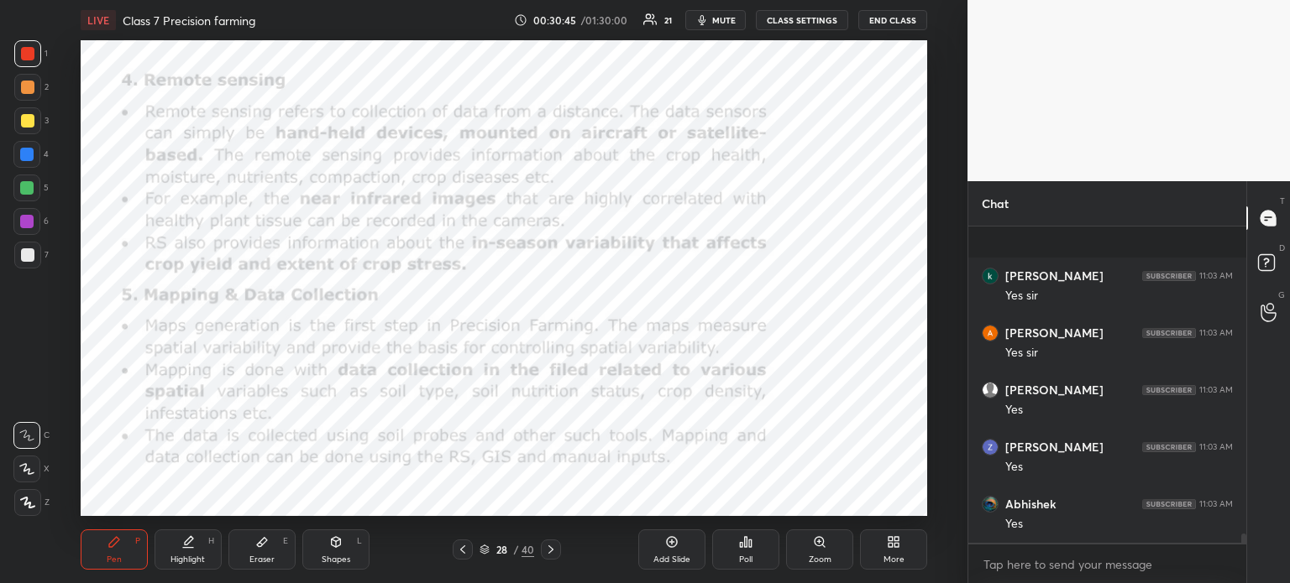
scroll to position [10144, 0]
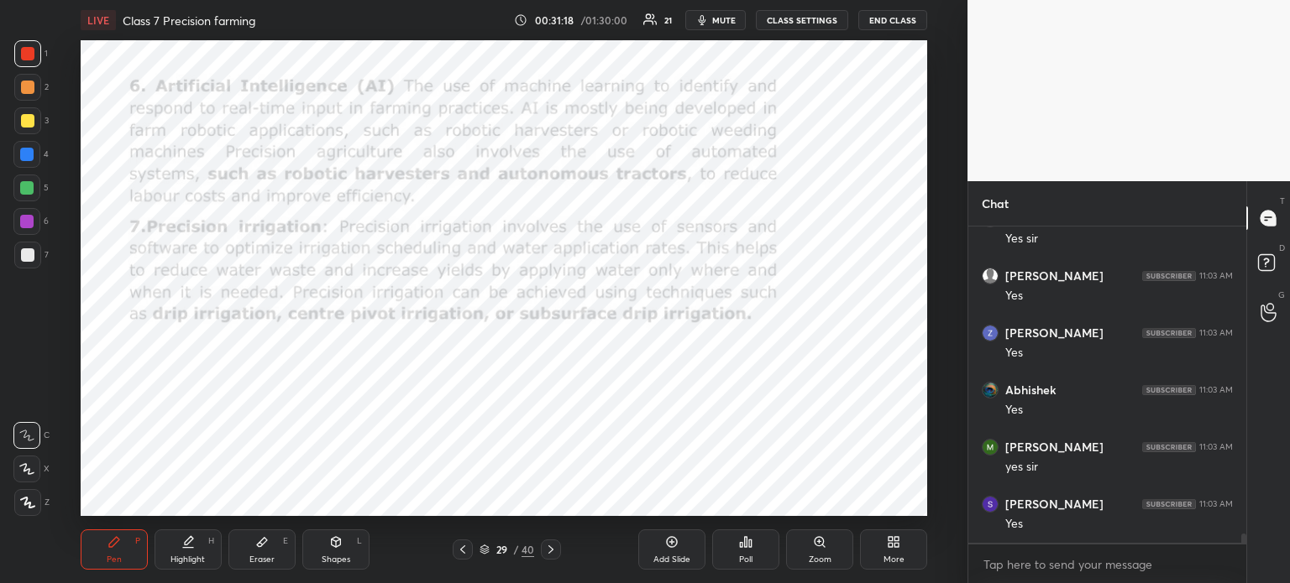
click at [211, 36] on div "LIVE Class 7 Precision farming 00:31:18 / 01:30:00 21 mute CLASS SETTINGS END C…" at bounding box center [504, 291] width 900 height 583
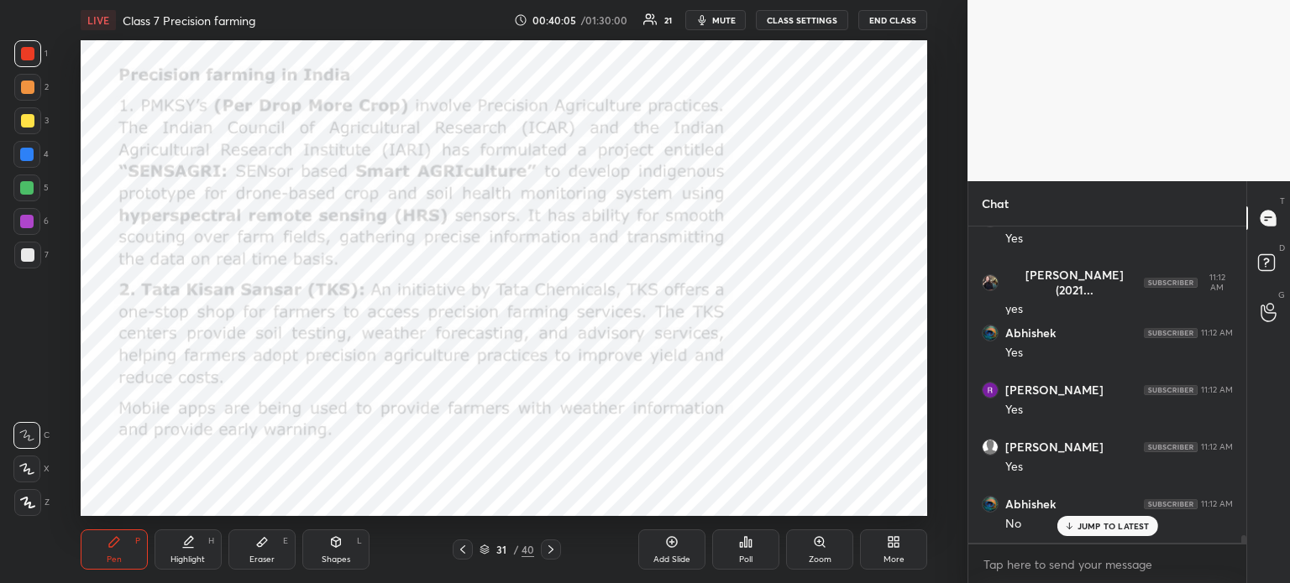
scroll to position [12802, 0]
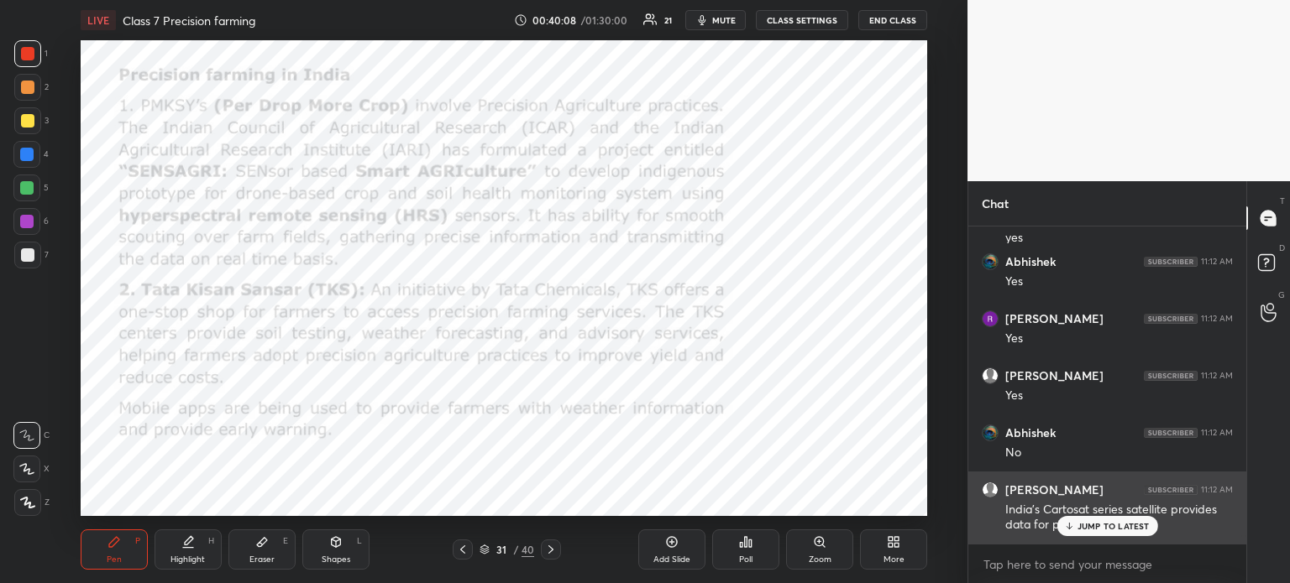
click at [1067, 526] on icon at bounding box center [1068, 526] width 11 height 10
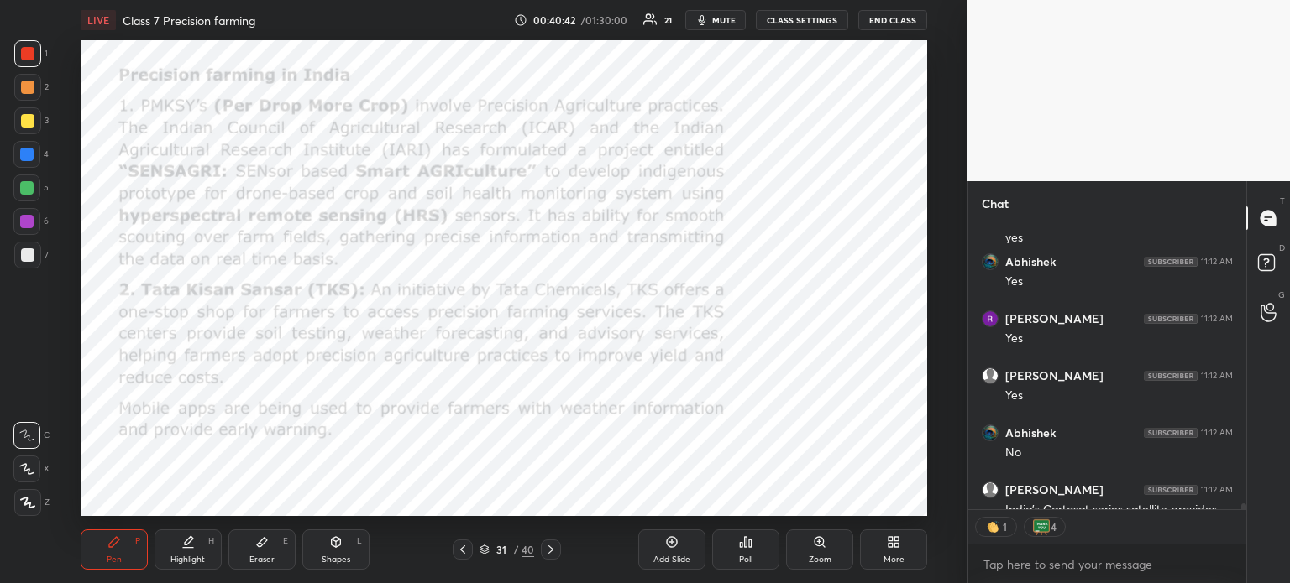
scroll to position [12836, 0]
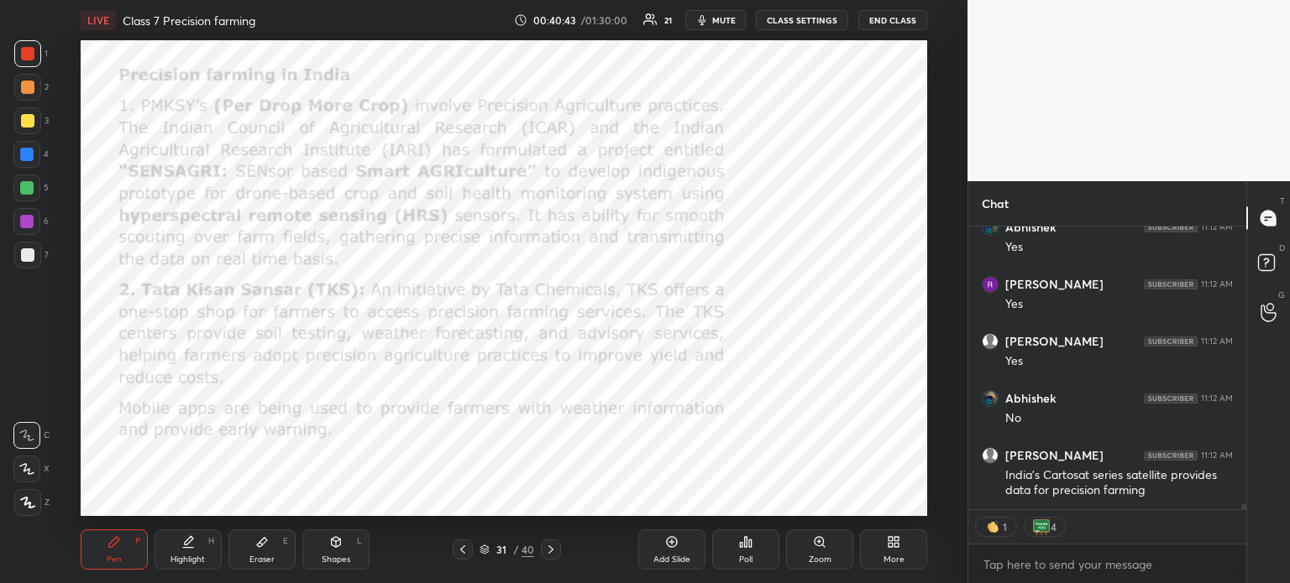
drag, startPoint x: 1243, startPoint y: 506, endPoint x: 1228, endPoint y: 530, distance: 27.5
click at [1244, 533] on div "[PERSON_NAME] (2021... 11:12 AM yes Abhishek 11:12 AM Yes [PERSON_NAME] 11:12 A…" at bounding box center [1107, 406] width 278 height 358
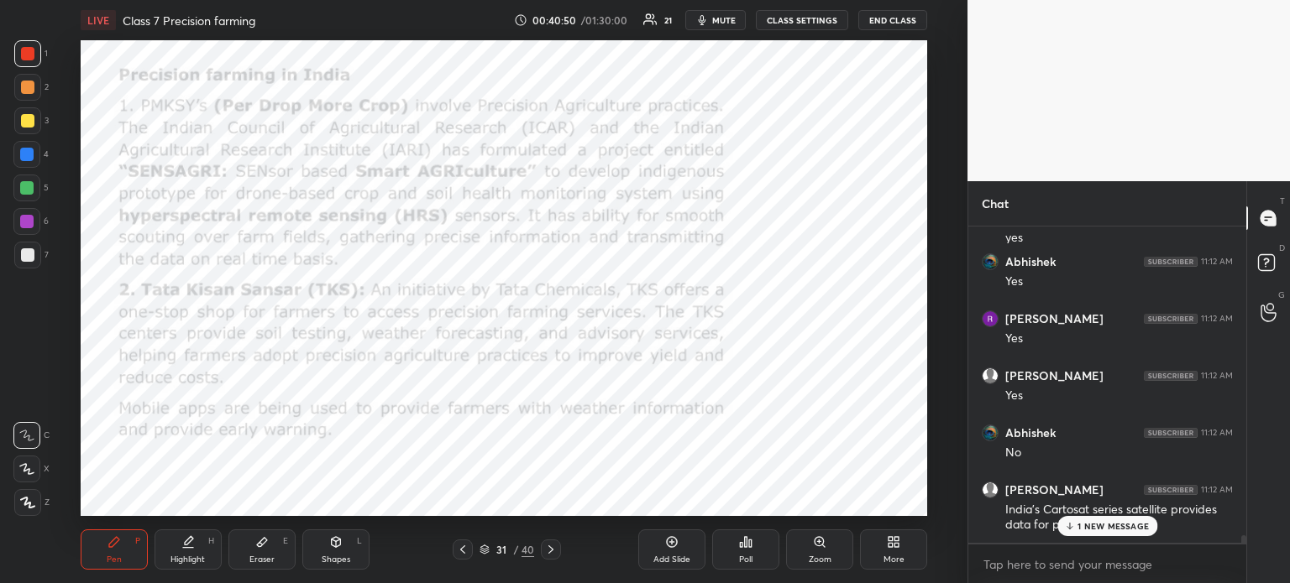
scroll to position [12859, 0]
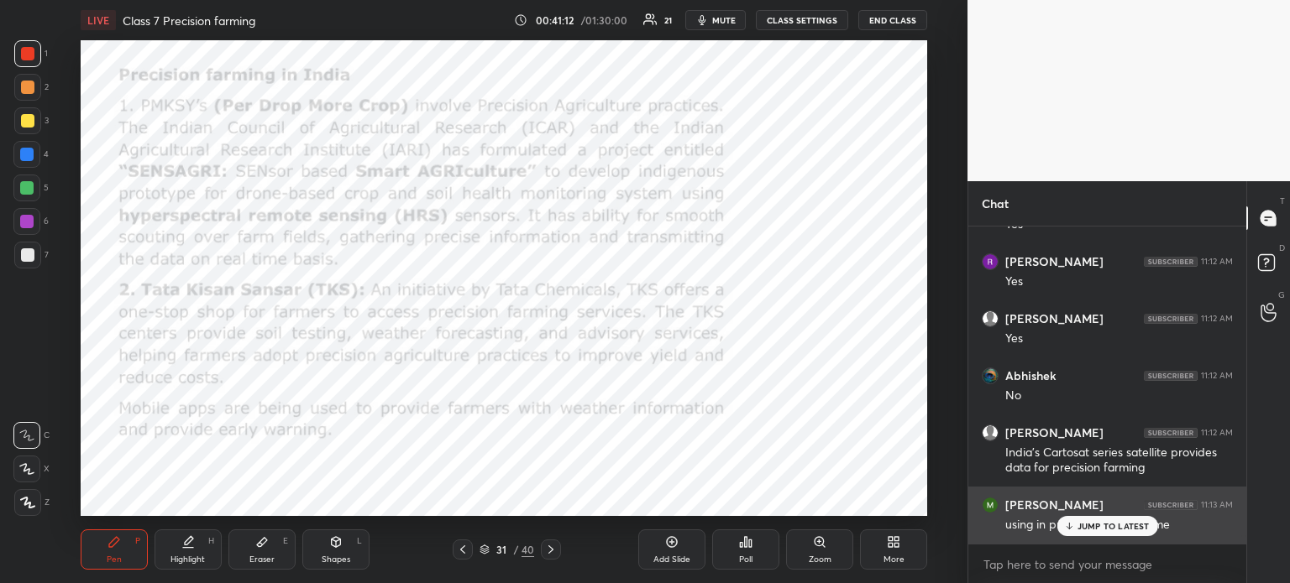
click at [1097, 533] on div "JUMP TO LATEST" at bounding box center [1106, 526] width 101 height 20
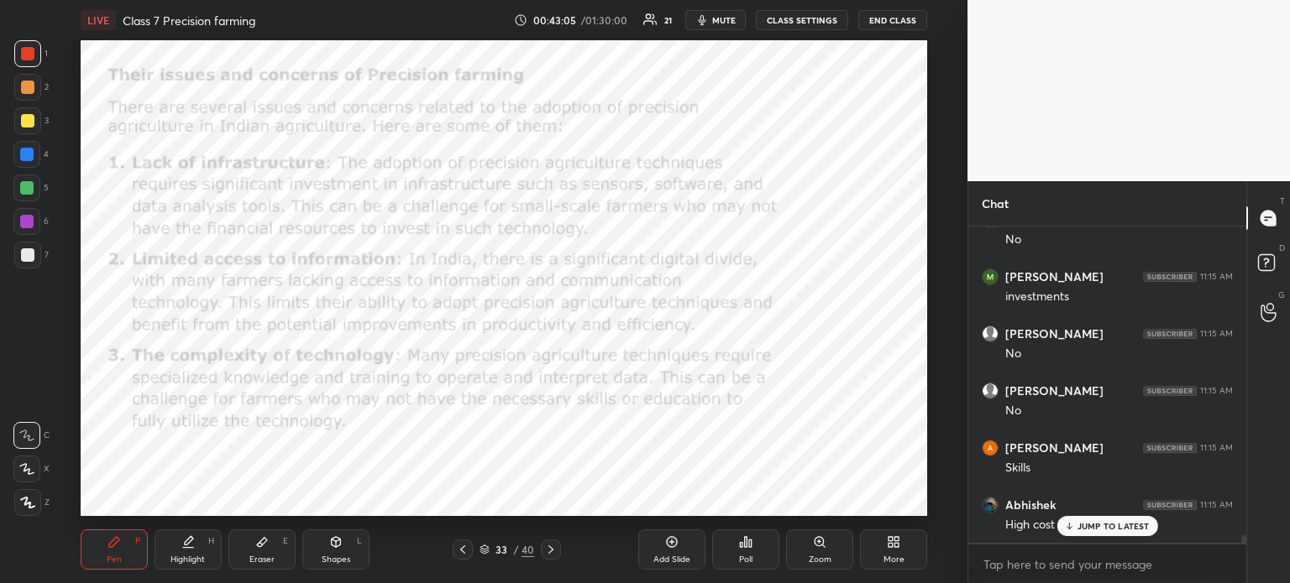
scroll to position [13430, 0]
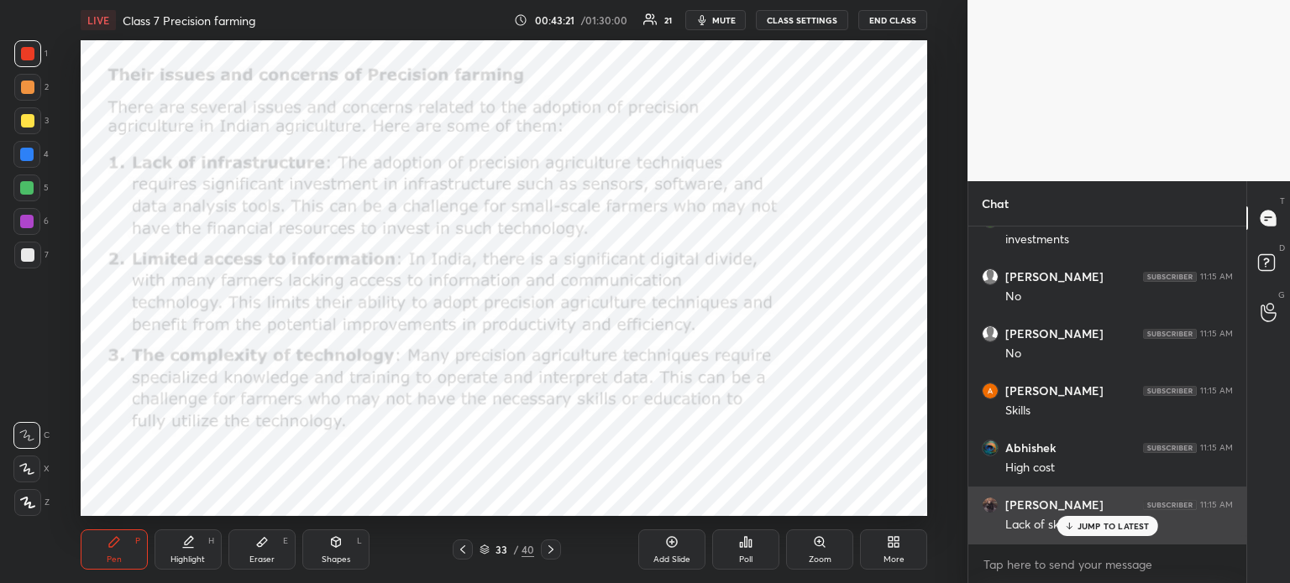
drag, startPoint x: 1075, startPoint y: 531, endPoint x: 1064, endPoint y: 535, distance: 11.4
click at [1073, 532] on div "JUMP TO LATEST" at bounding box center [1106, 526] width 101 height 20
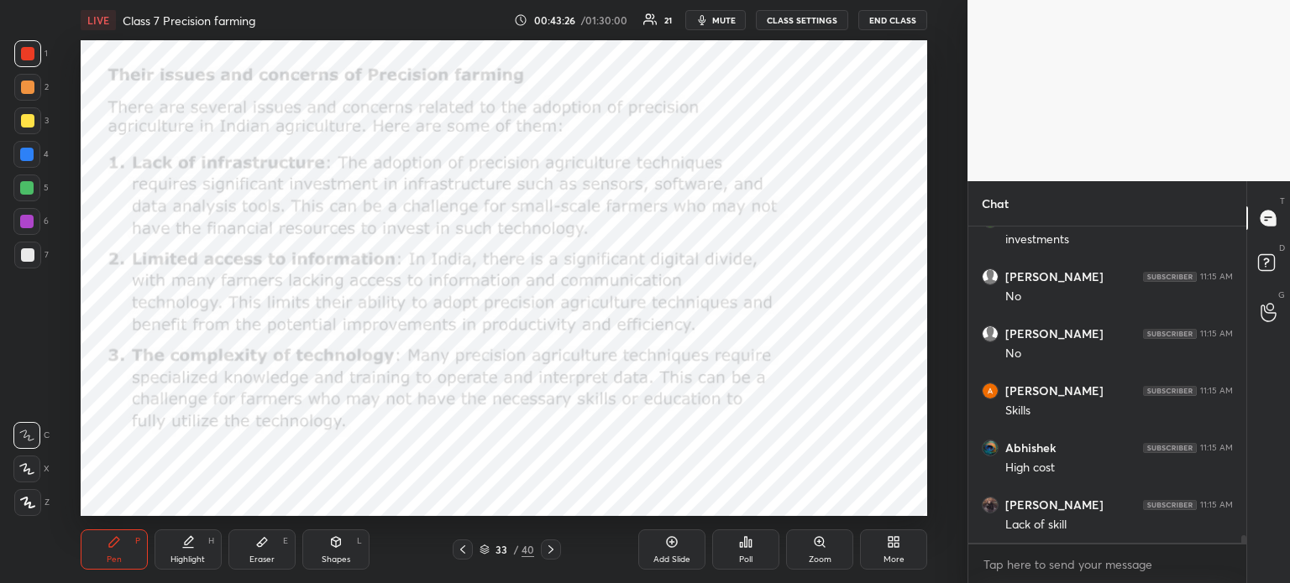
scroll to position [13487, 0]
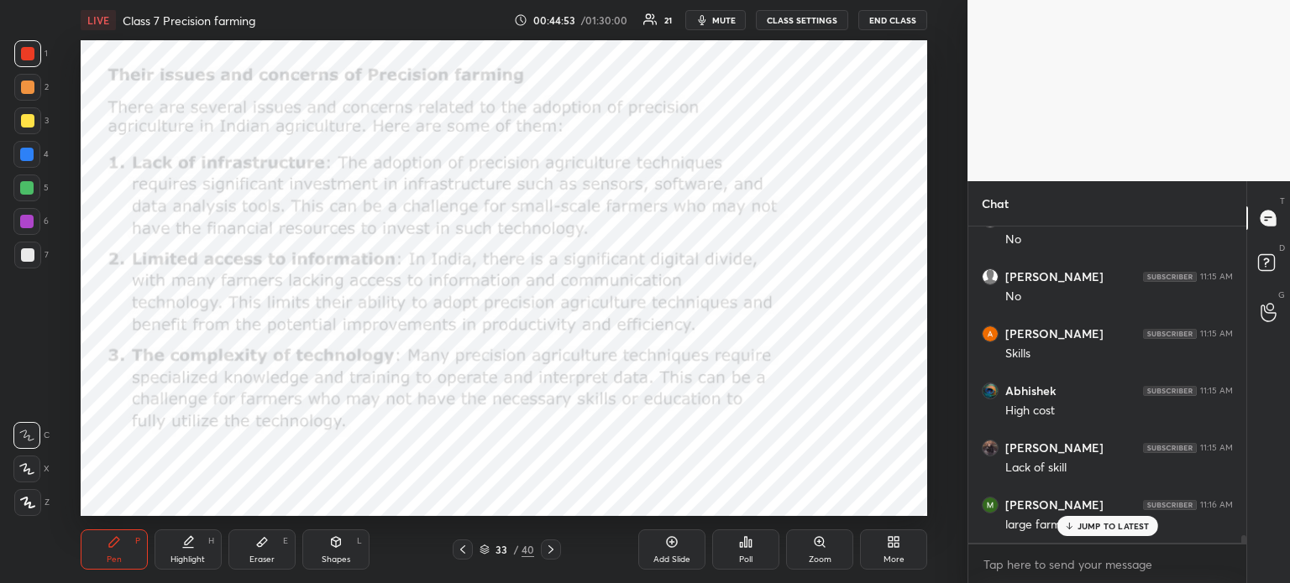
click at [1105, 527] on p "JUMP TO LATEST" at bounding box center [1113, 526] width 72 height 10
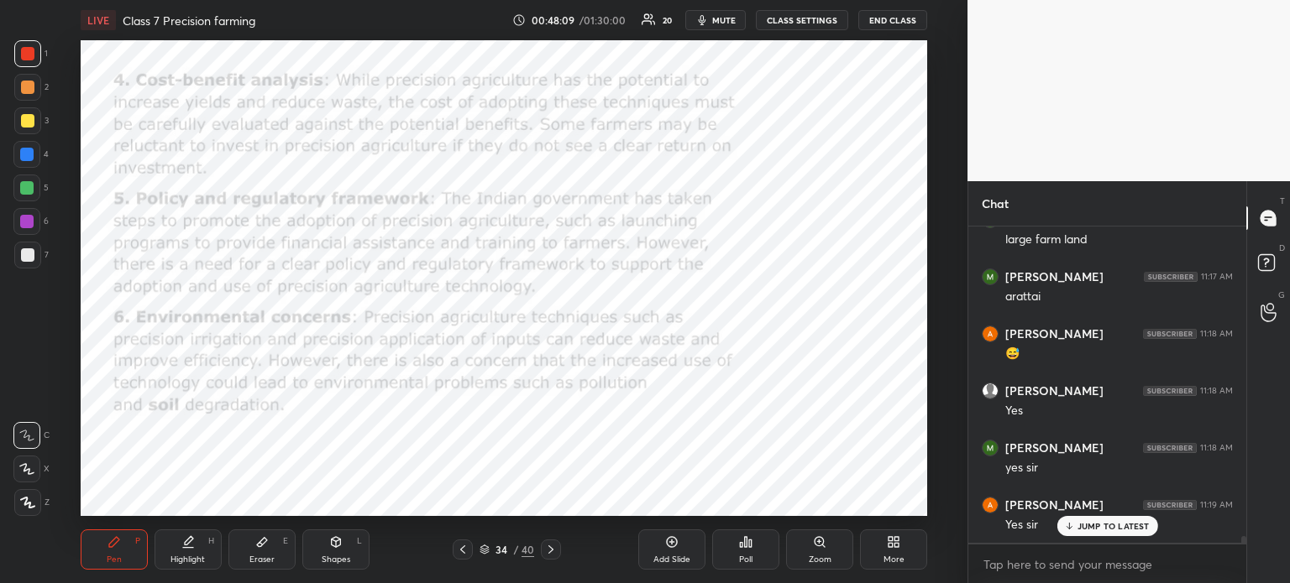
scroll to position [13829, 0]
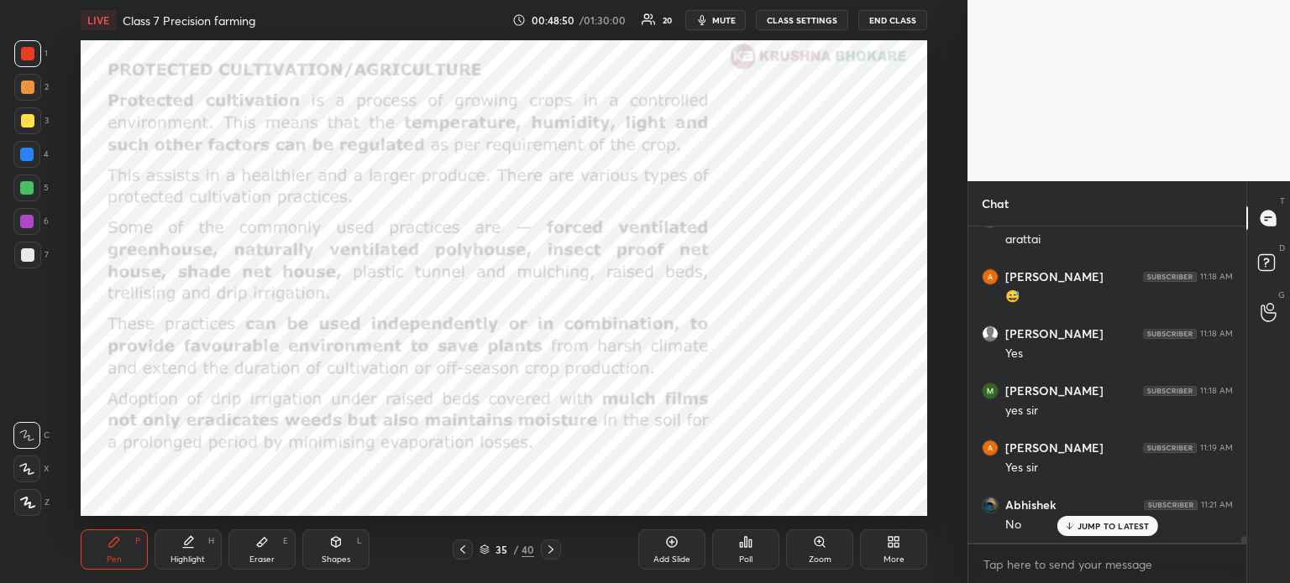
drag, startPoint x: 37, startPoint y: 81, endPoint x: 52, endPoint y: 90, distance: 17.7
click at [39, 83] on div at bounding box center [27, 87] width 27 height 27
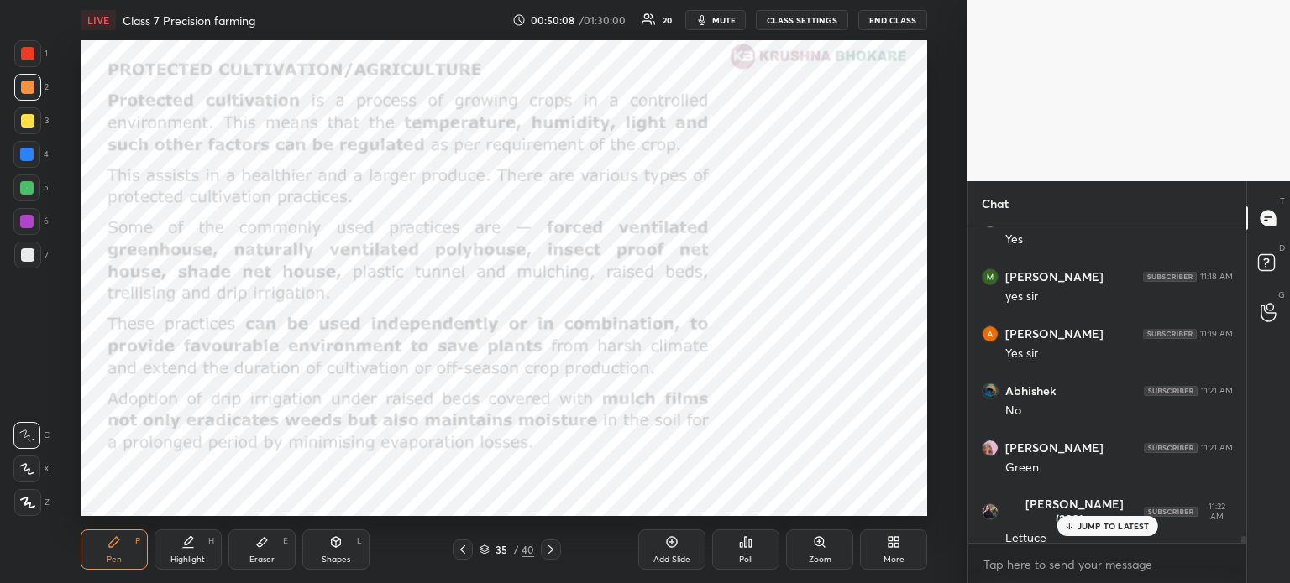
scroll to position [14000, 0]
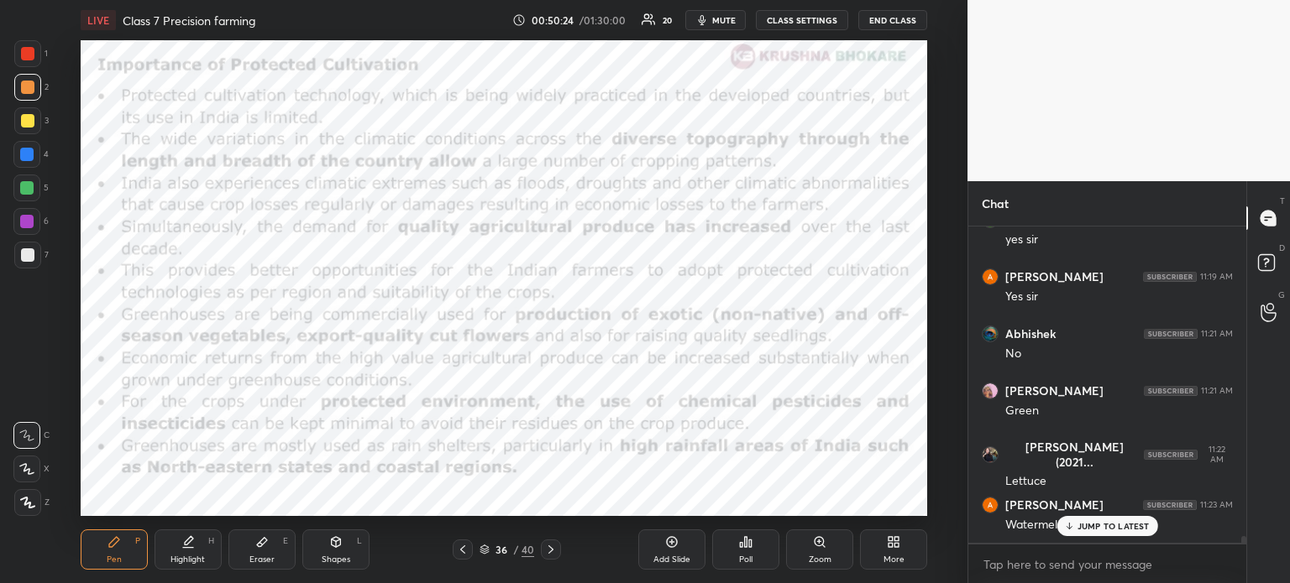
click at [30, 44] on div at bounding box center [27, 53] width 27 height 27
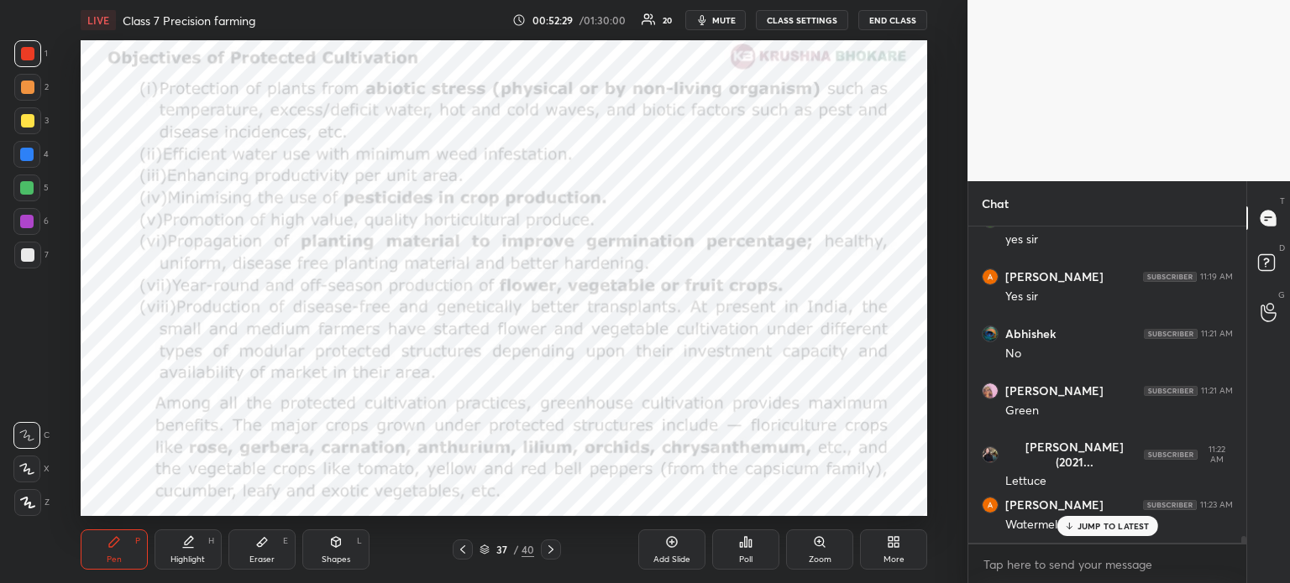
click at [78, 288] on div "Setting up your live class Poll for secs No correct answer Start poll" at bounding box center [504, 278] width 900 height 476
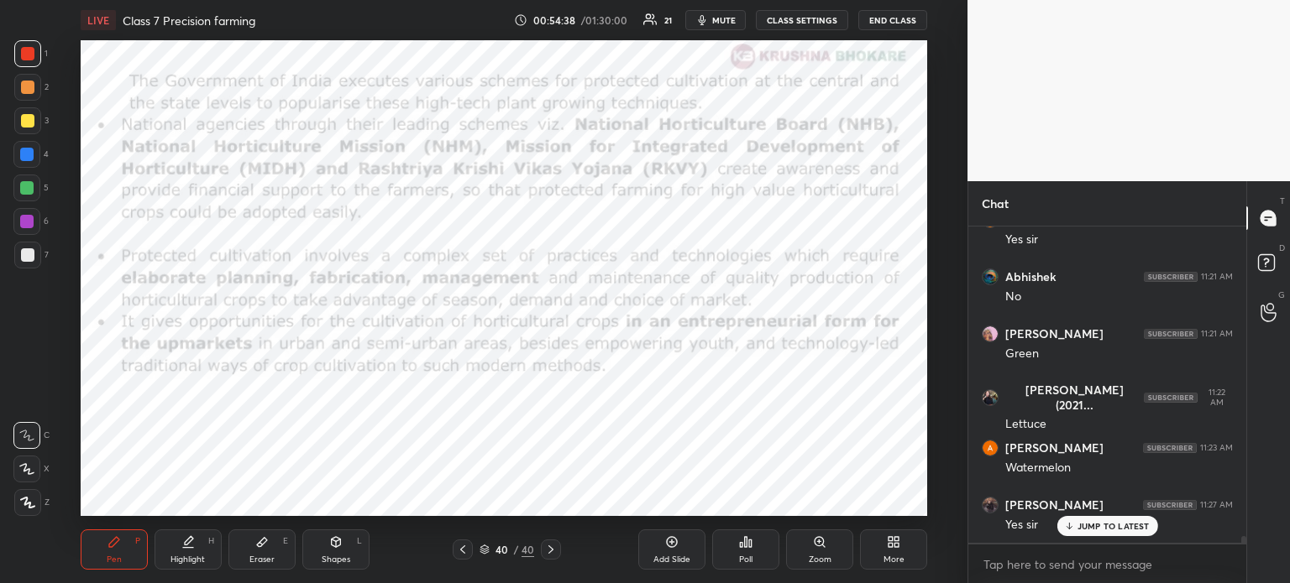
scroll to position [14115, 0]
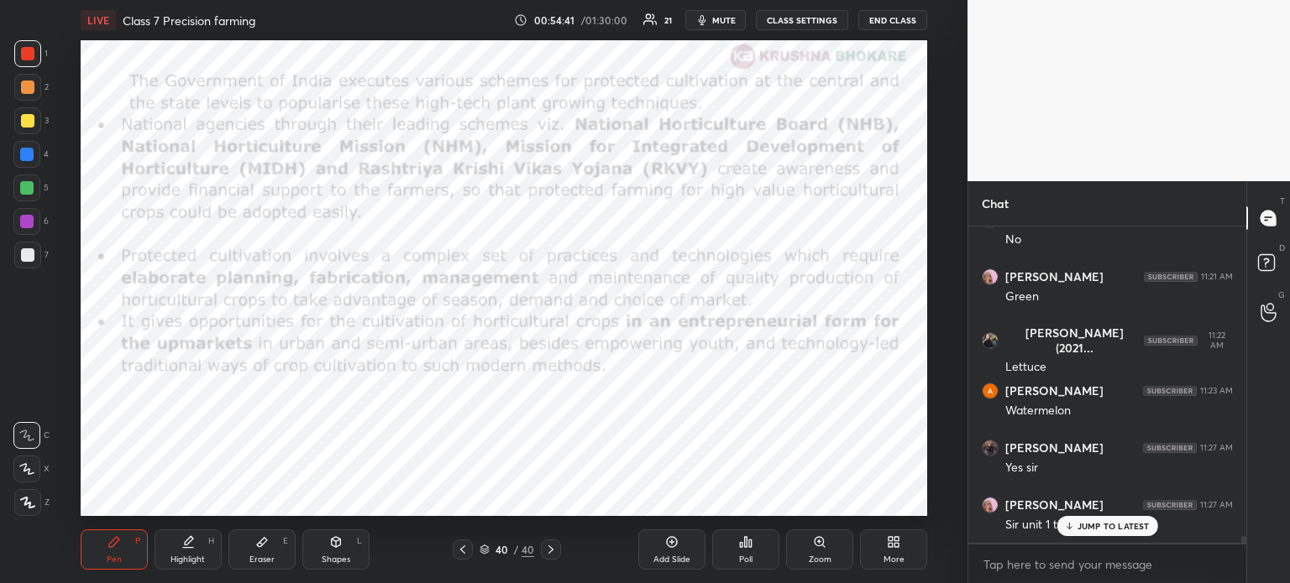
click at [1087, 523] on p "JUMP TO LATEST" at bounding box center [1113, 526] width 72 height 10
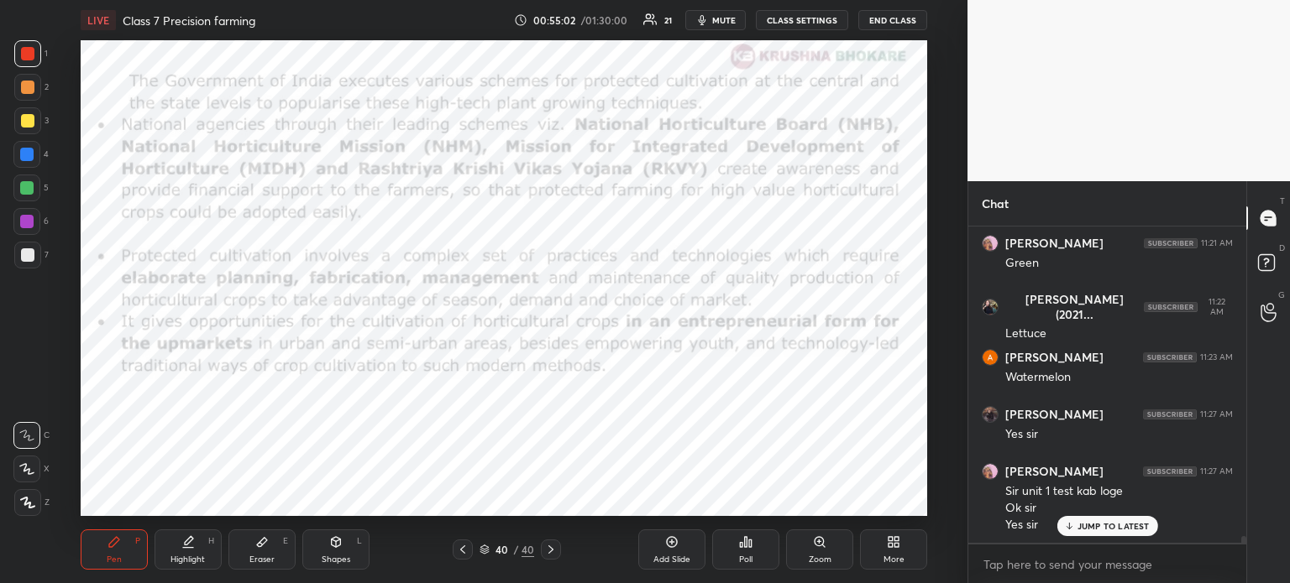
scroll to position [14205, 0]
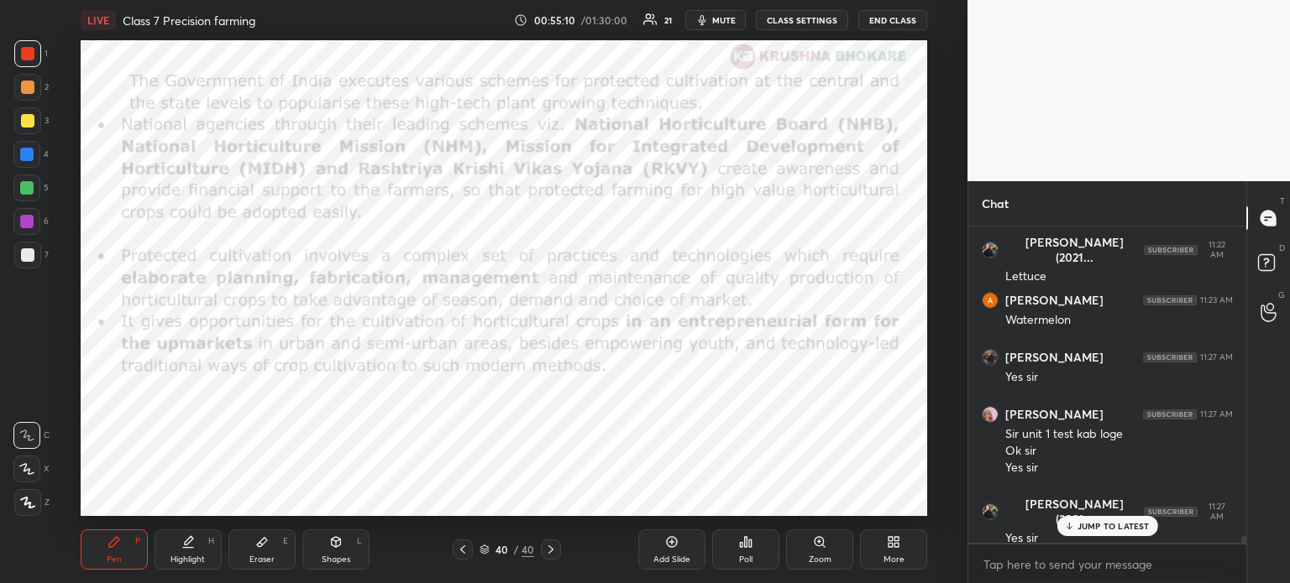
click at [882, 547] on div "More" at bounding box center [893, 550] width 67 height 40
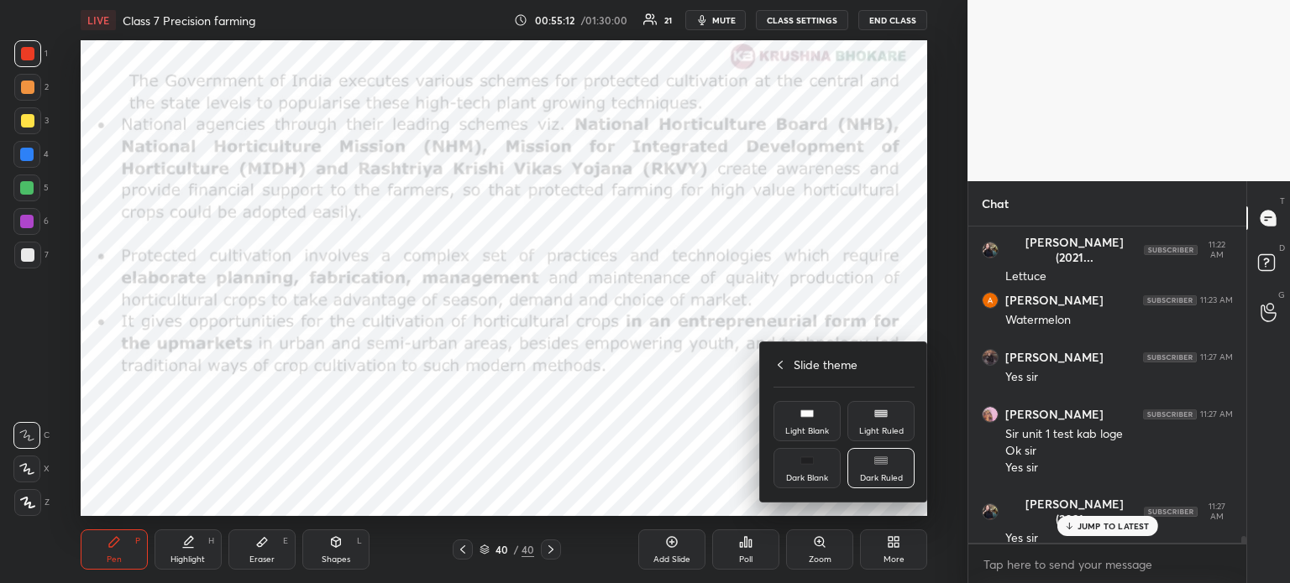
click at [628, 338] on div at bounding box center [645, 291] width 1290 height 583
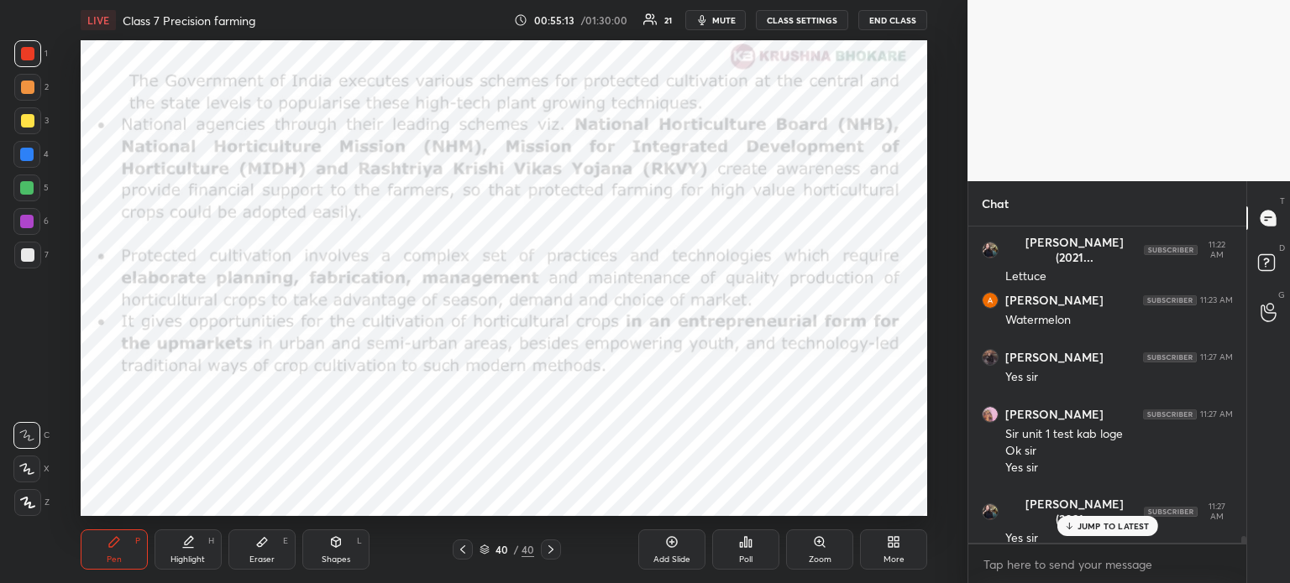
click at [900, 539] on div "More" at bounding box center [893, 550] width 67 height 40
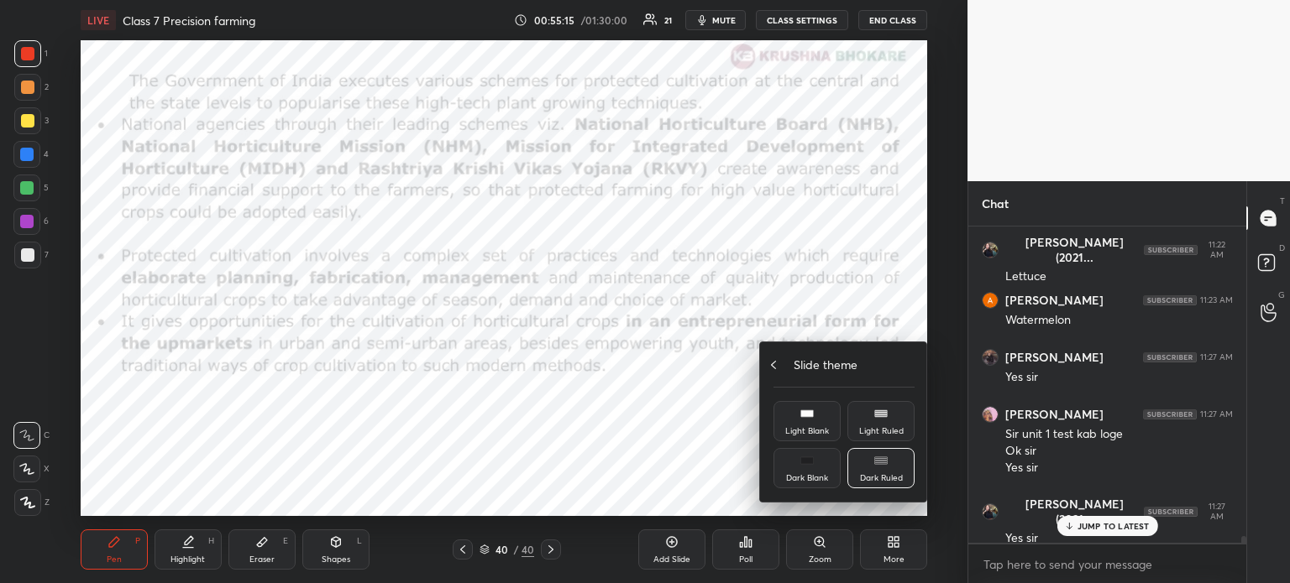
click at [779, 370] on div "Slide theme" at bounding box center [843, 365] width 141 height 18
click at [817, 374] on div "Upload File" at bounding box center [806, 374] width 67 height 40
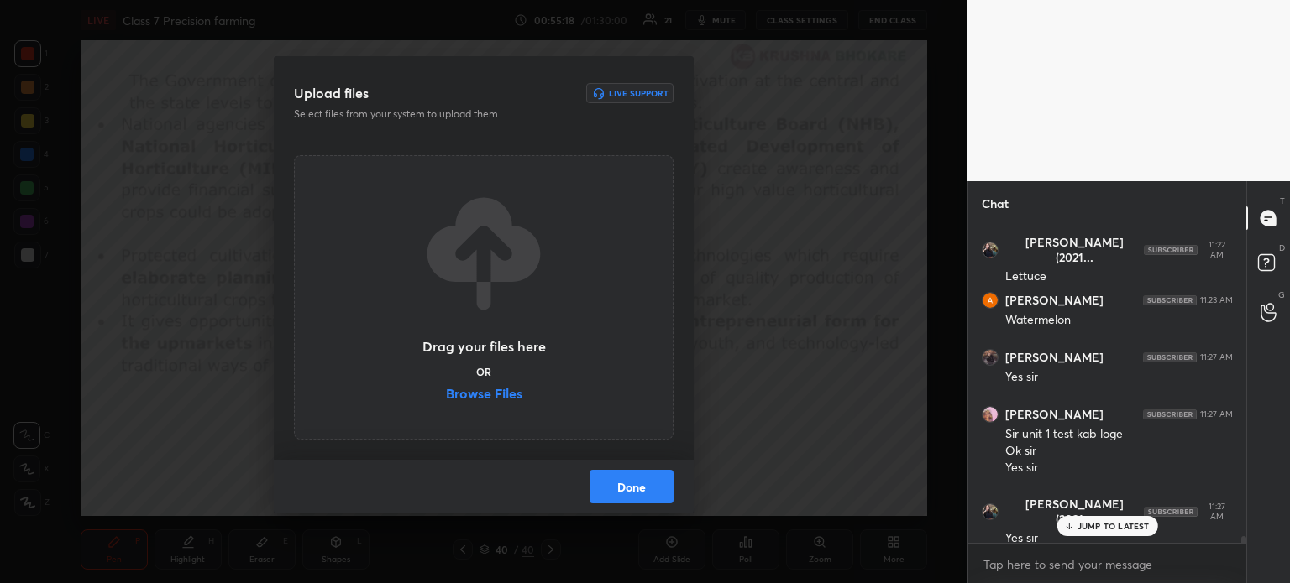
click at [482, 392] on label "Browse Files" at bounding box center [484, 396] width 76 height 18
click at [446, 392] on input "Browse Files" at bounding box center [446, 396] width 0 height 18
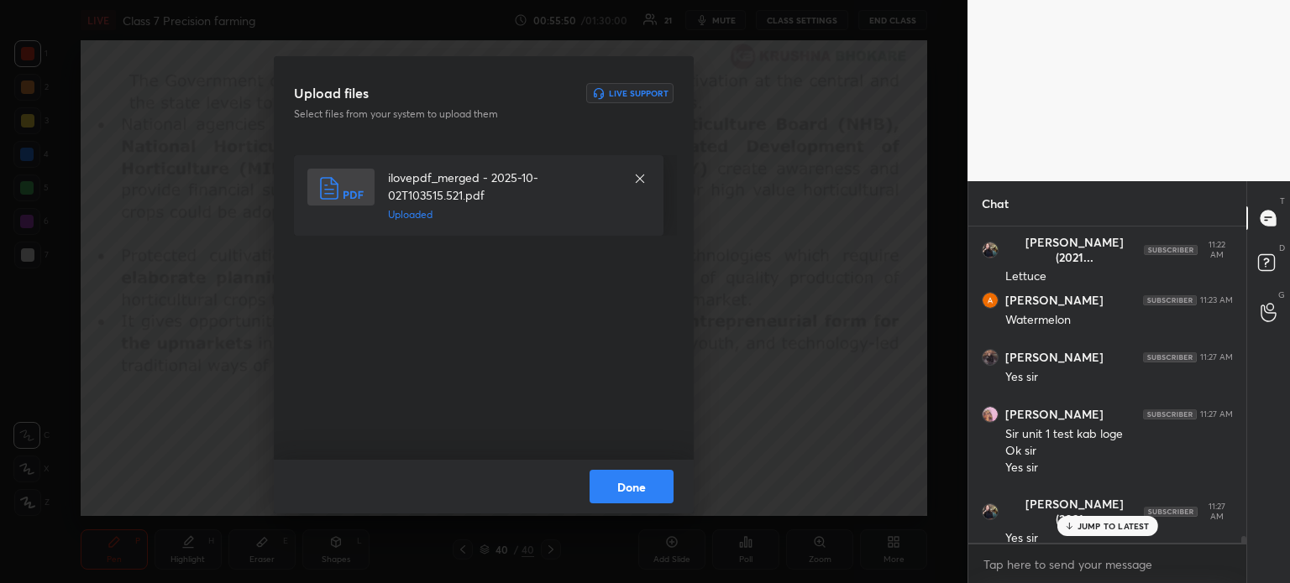
click at [622, 497] on button "Done" at bounding box center [631, 487] width 84 height 34
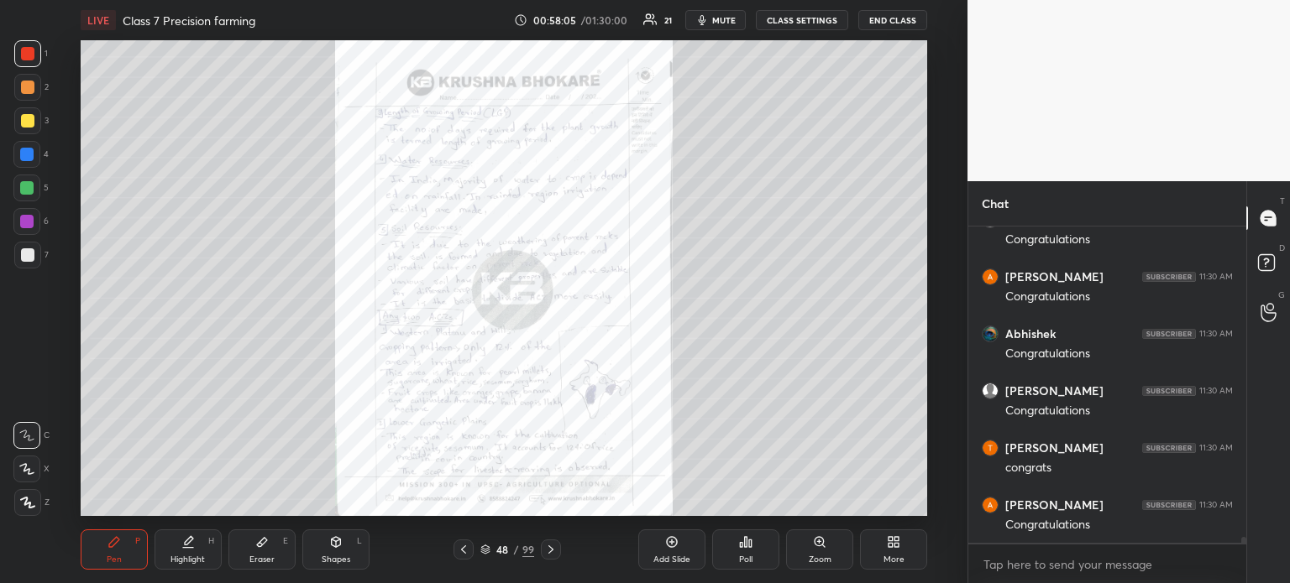
scroll to position [15690, 0]
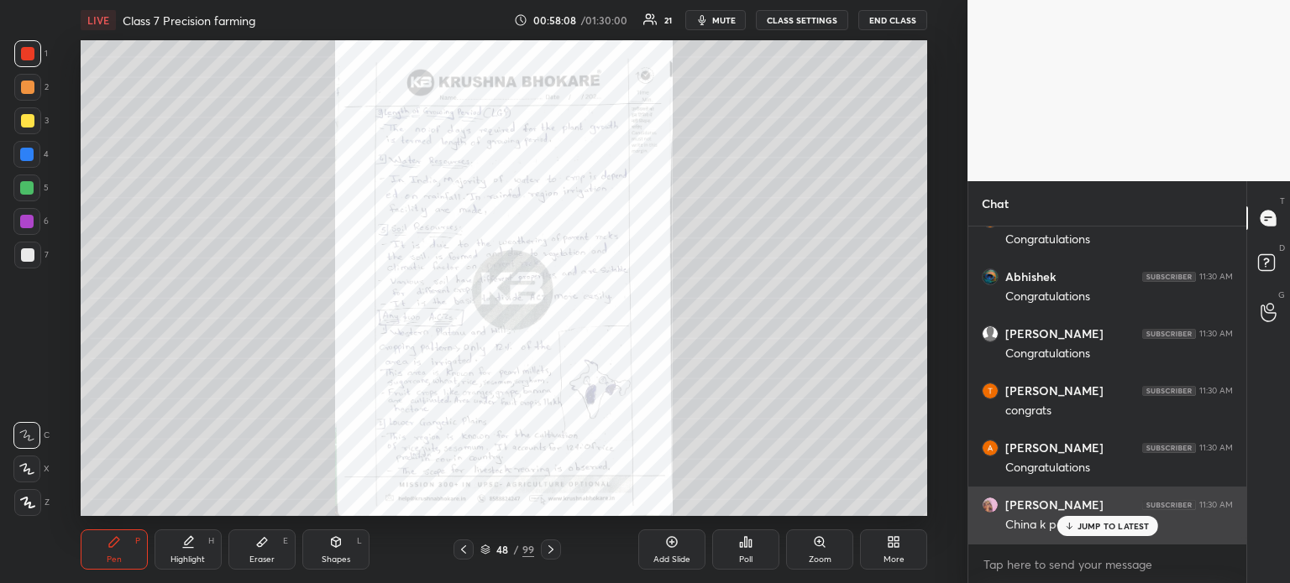
click at [1072, 531] on div "JUMP TO LATEST" at bounding box center [1106, 526] width 101 height 20
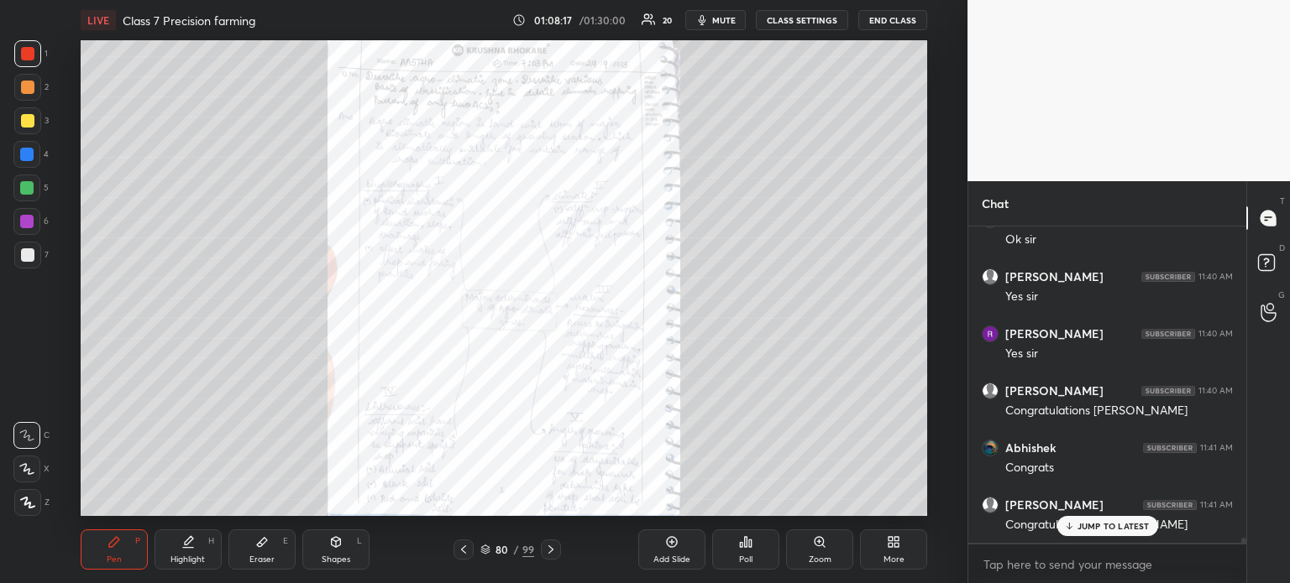
scroll to position [19417, 0]
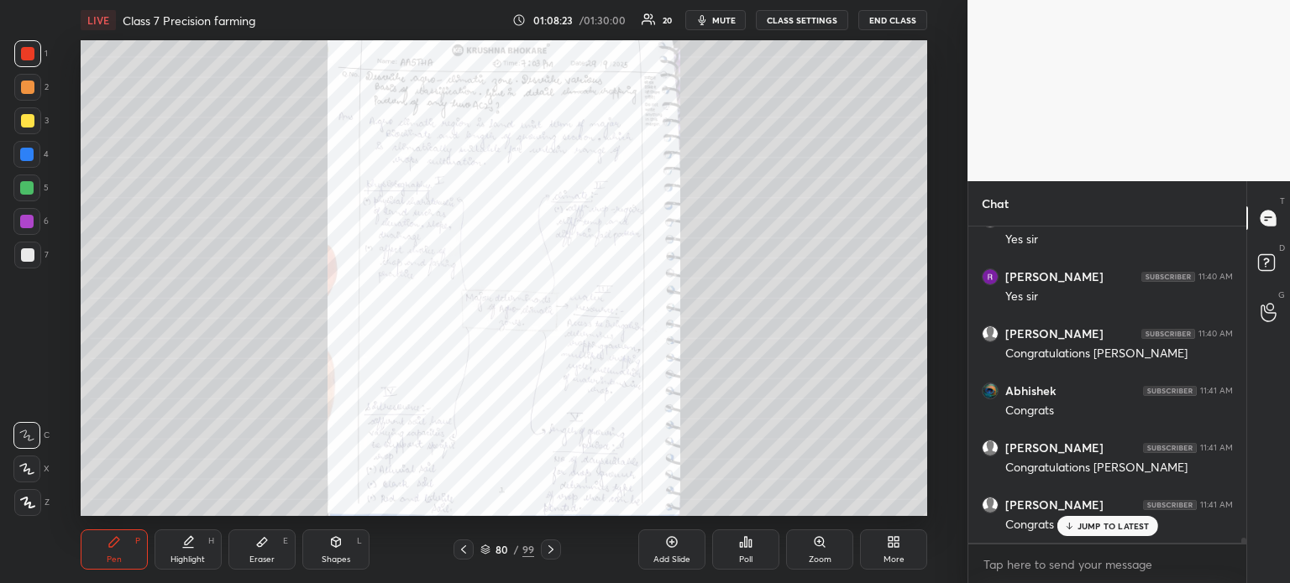
click at [494, 536] on div "LIVE Class 7 Precision farming 01:08:23 / 01:30:00 20 mute CLASS SETTINGS END C…" at bounding box center [504, 291] width 900 height 583
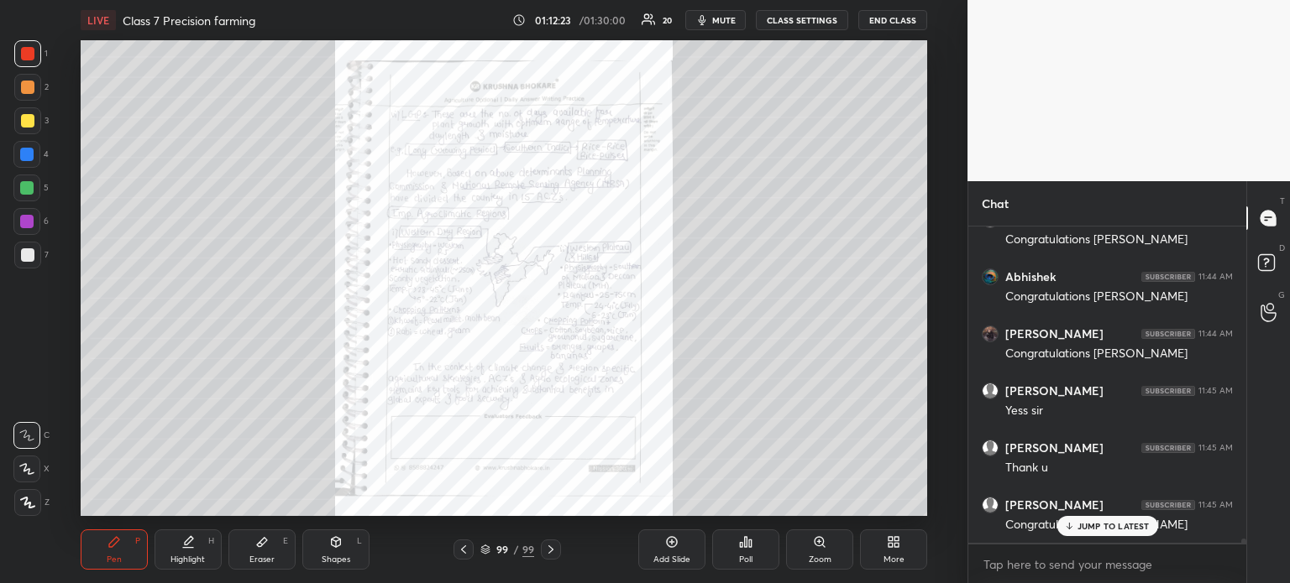
scroll to position [21677, 0]
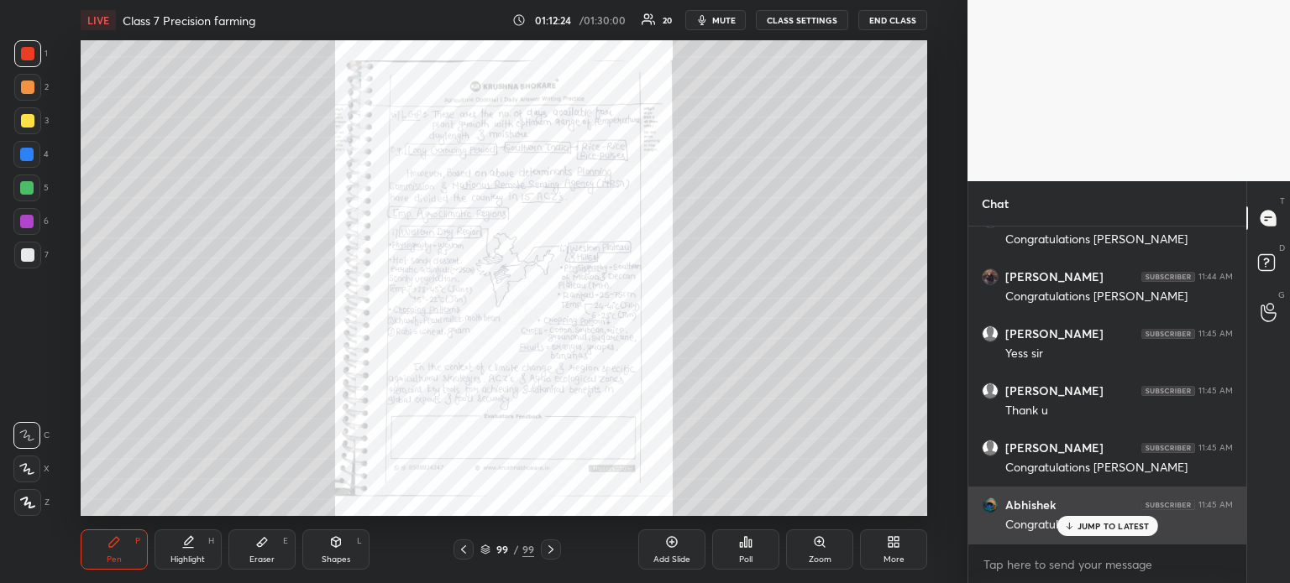
click at [1075, 526] on div "JUMP TO LATEST" at bounding box center [1106, 526] width 101 height 20
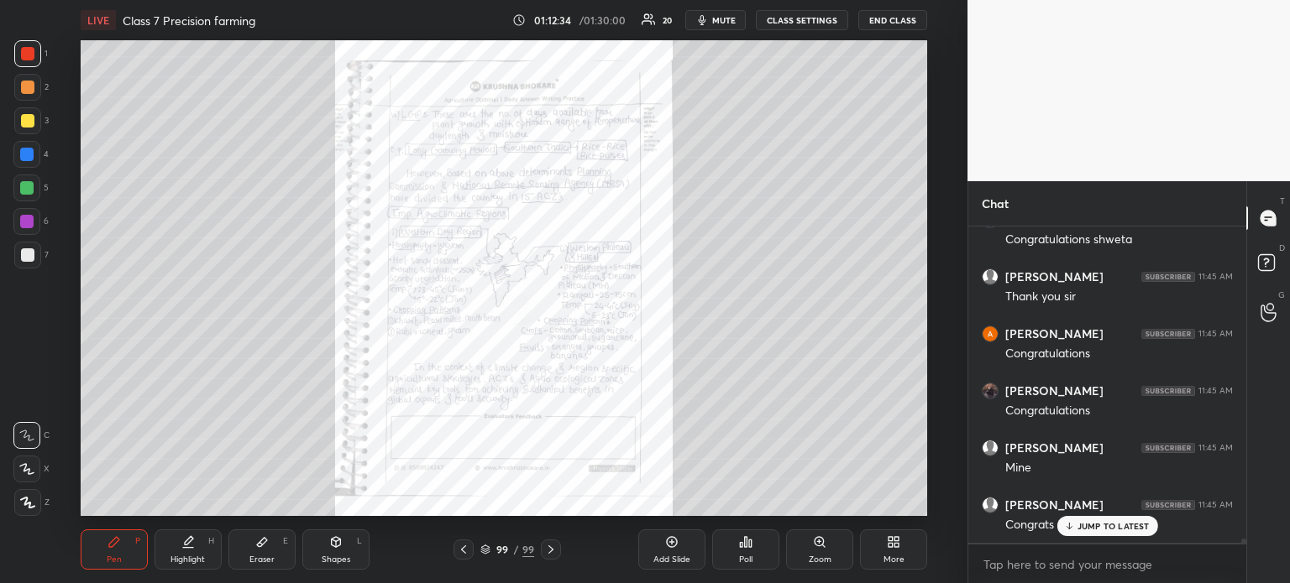
scroll to position [22020, 0]
click at [892, 548] on icon at bounding box center [893, 542] width 13 height 13
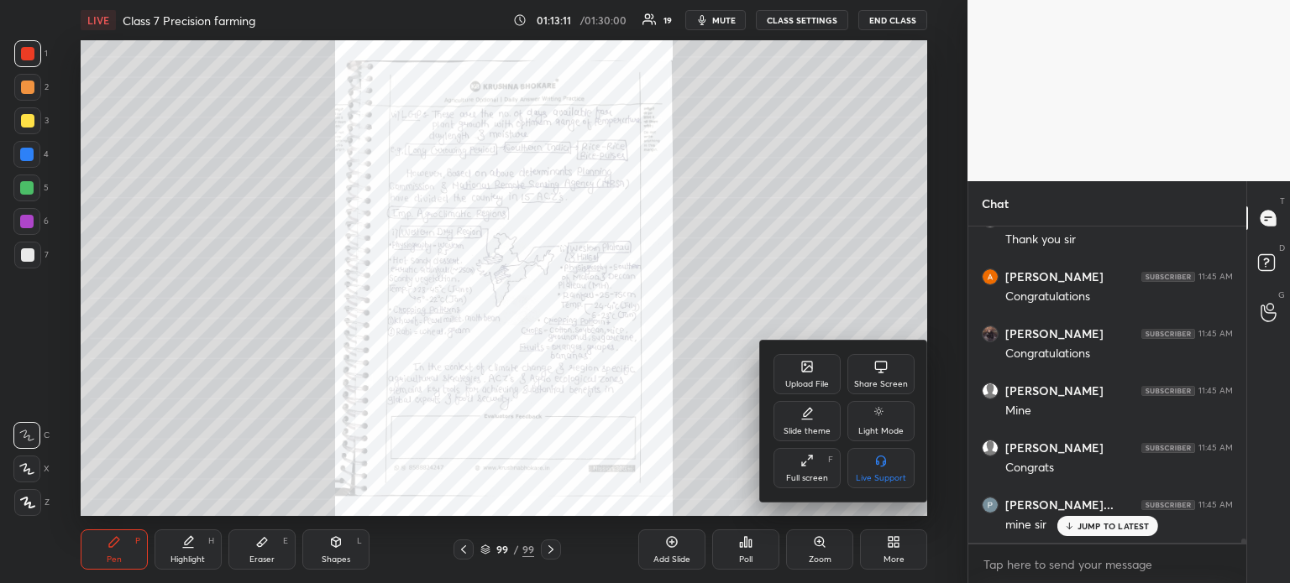
click at [793, 370] on div "Upload File" at bounding box center [806, 374] width 67 height 40
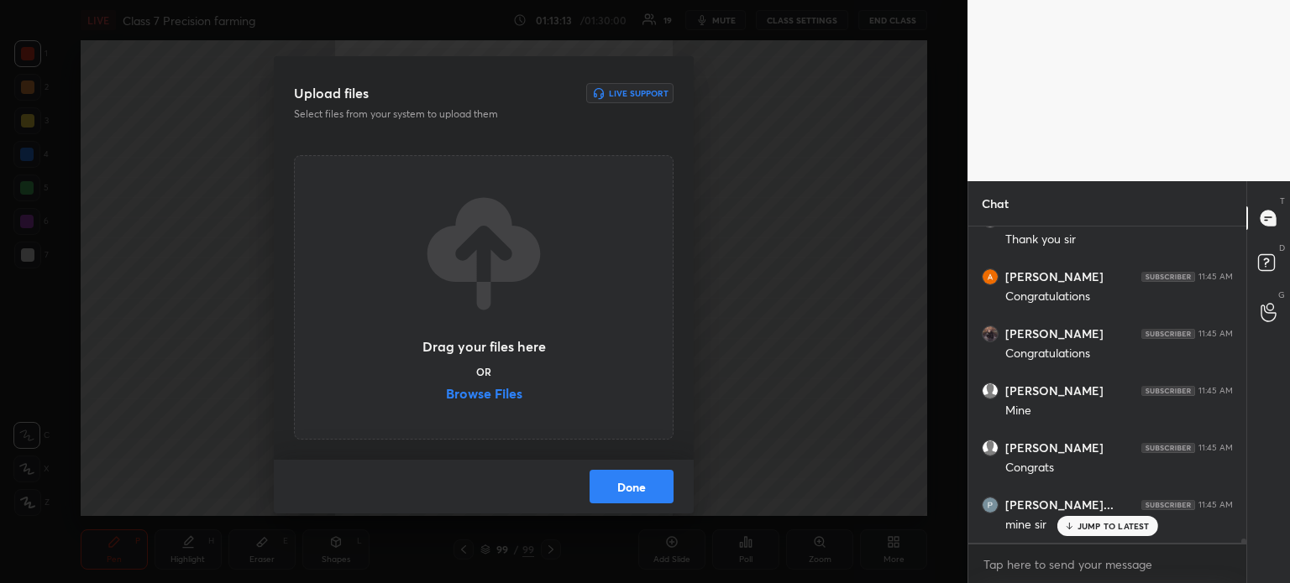
click at [482, 395] on label "Browse Files" at bounding box center [484, 396] width 76 height 18
click at [446, 395] on input "Browse Files" at bounding box center [446, 396] width 0 height 18
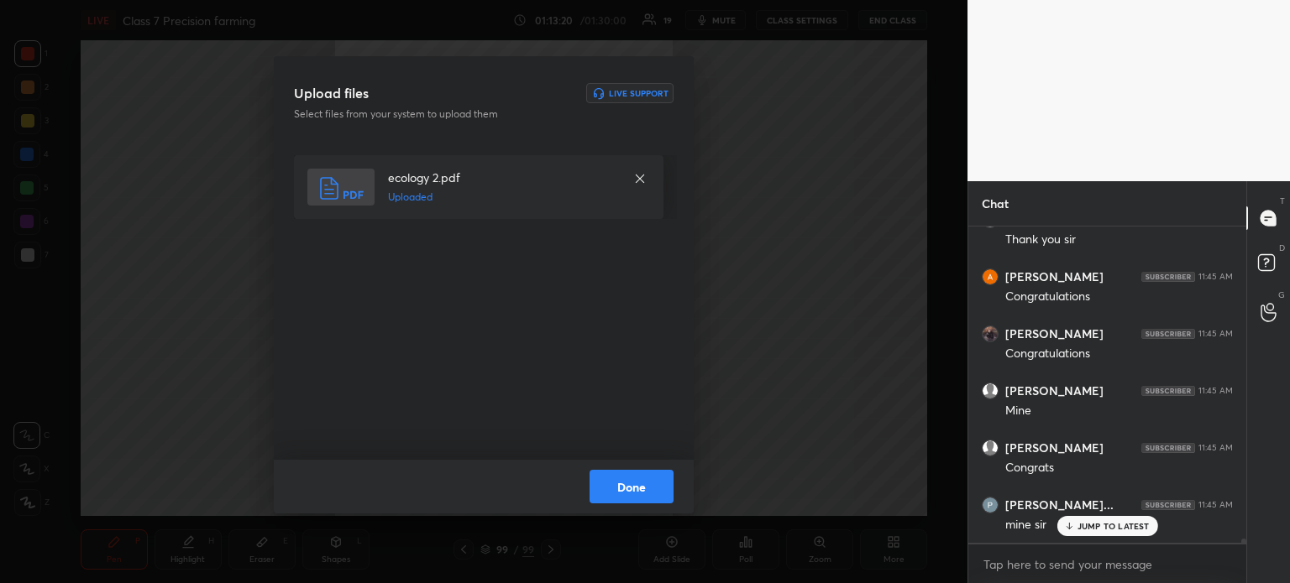
click at [628, 486] on button "Done" at bounding box center [631, 487] width 84 height 34
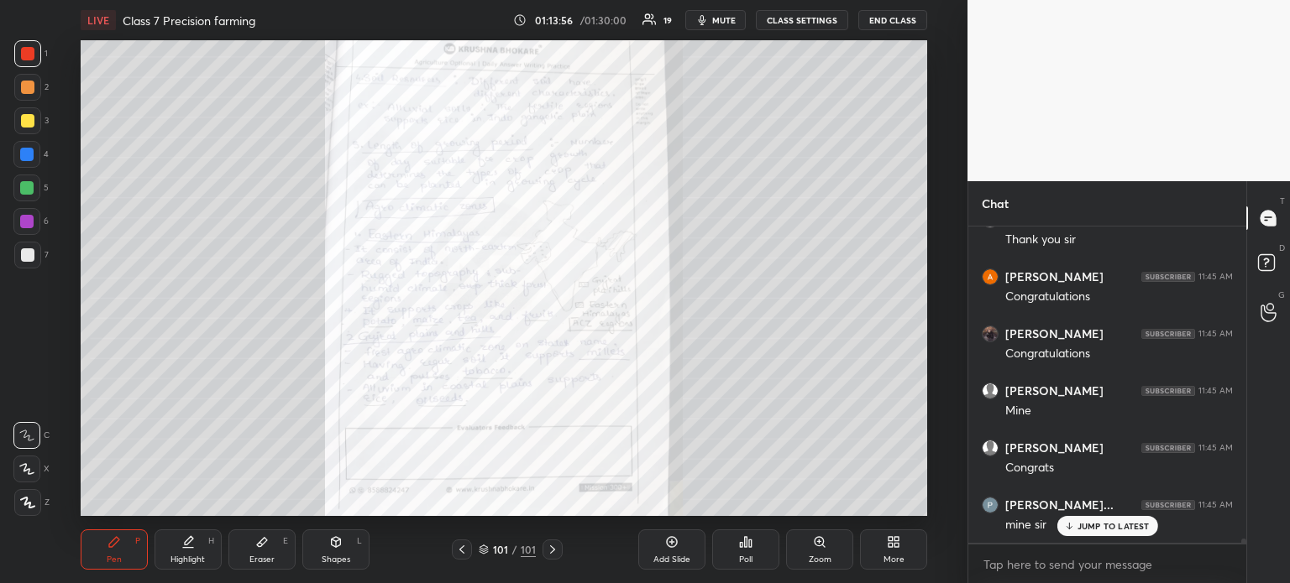
scroll to position [22077, 0]
click at [887, 550] on div "More" at bounding box center [893, 550] width 67 height 40
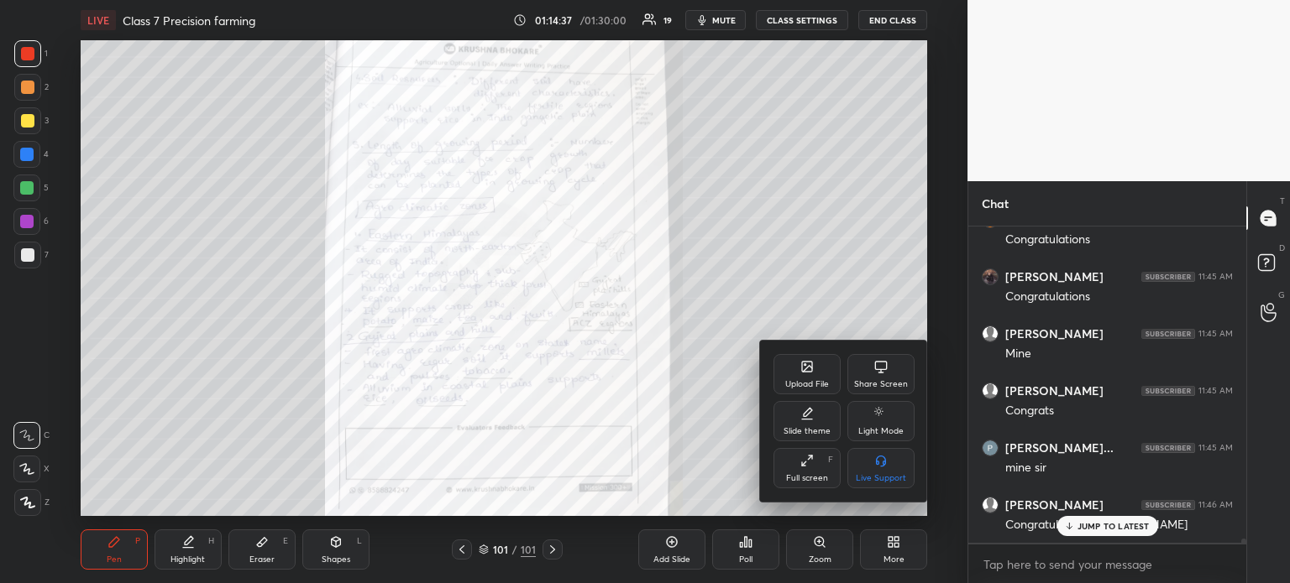
click at [808, 365] on icon at bounding box center [807, 367] width 10 height 10
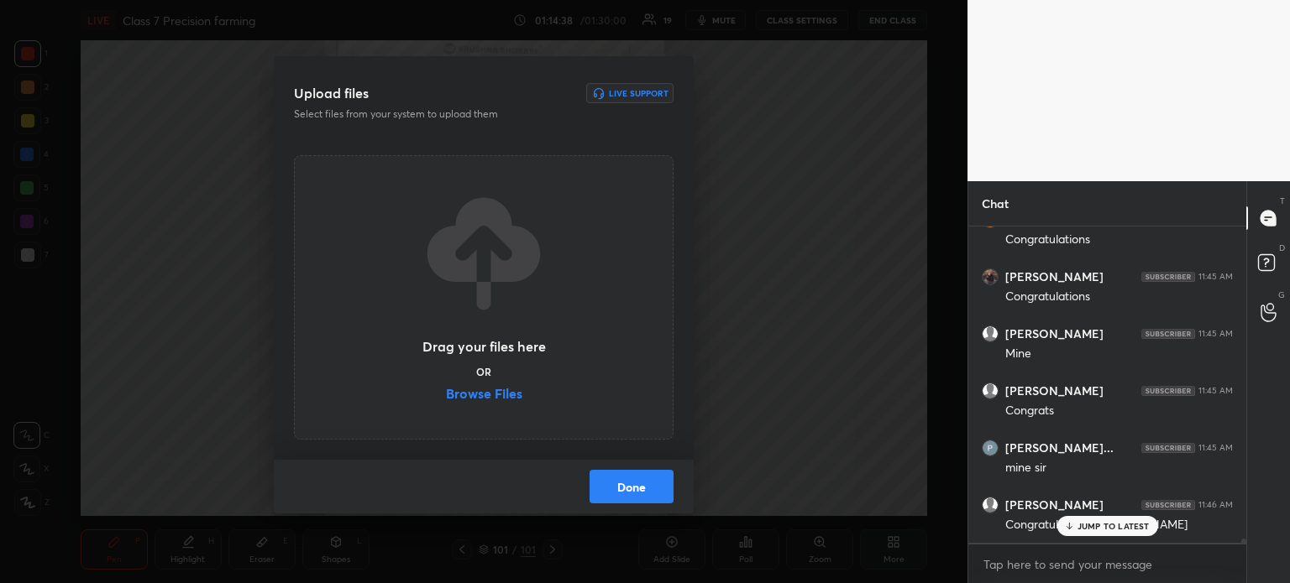
click at [481, 395] on label "Browse Files" at bounding box center [484, 396] width 76 height 18
click at [446, 395] on input "Browse Files" at bounding box center [446, 396] width 0 height 18
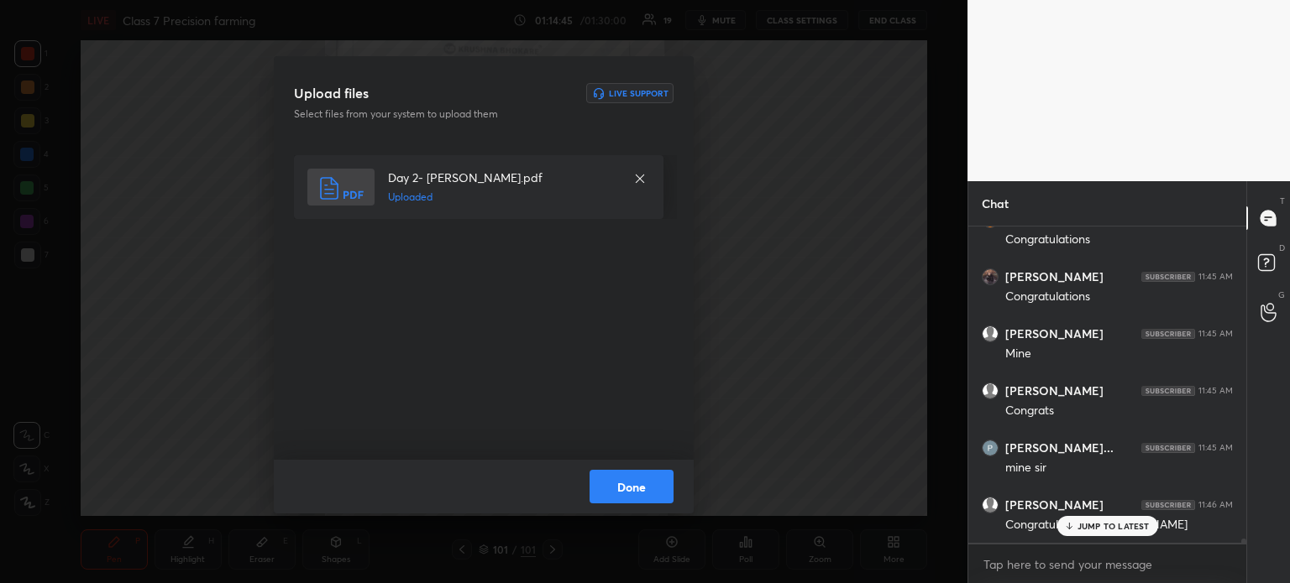
click at [607, 500] on button "Done" at bounding box center [631, 487] width 84 height 34
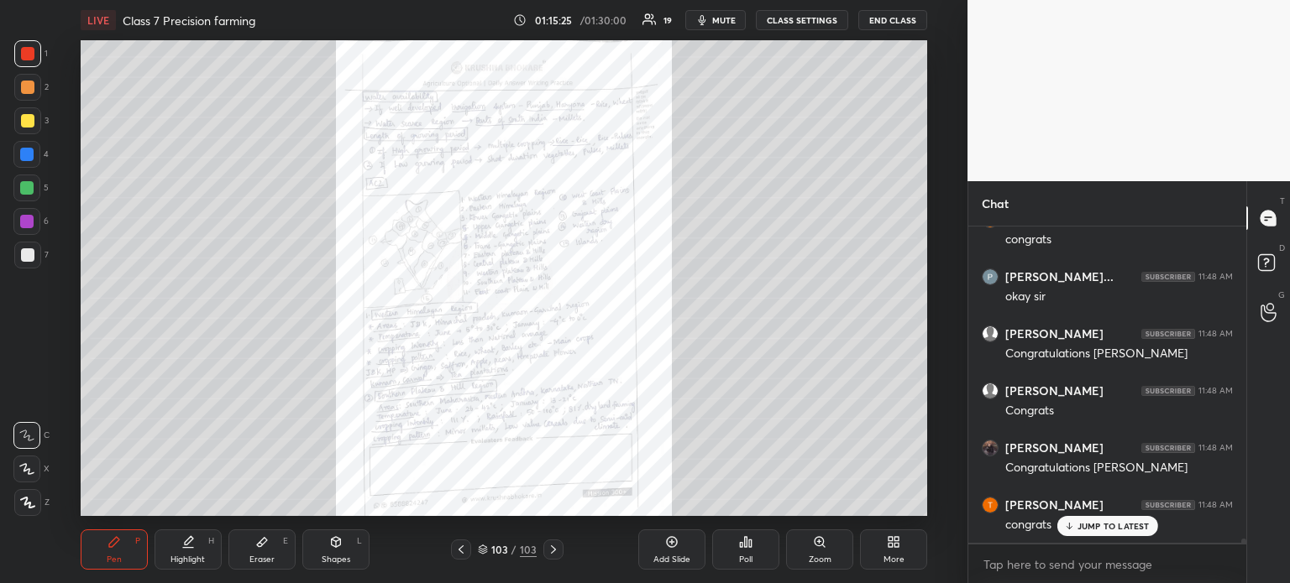
scroll to position [22477, 0]
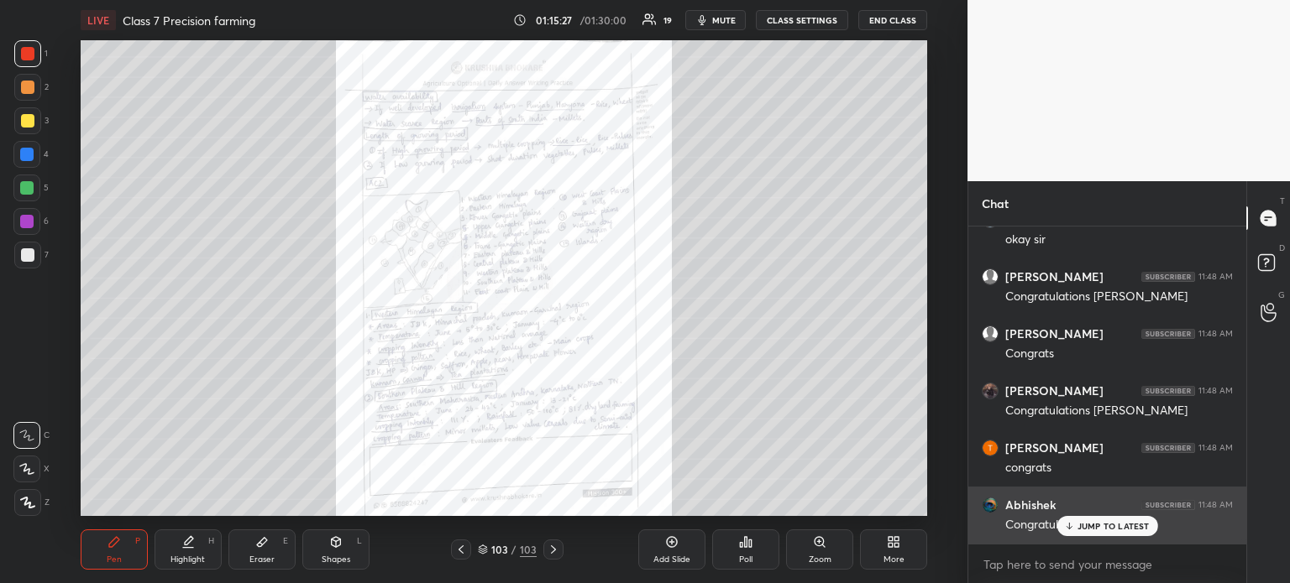
click at [1085, 528] on p "JUMP TO LATEST" at bounding box center [1113, 526] width 72 height 10
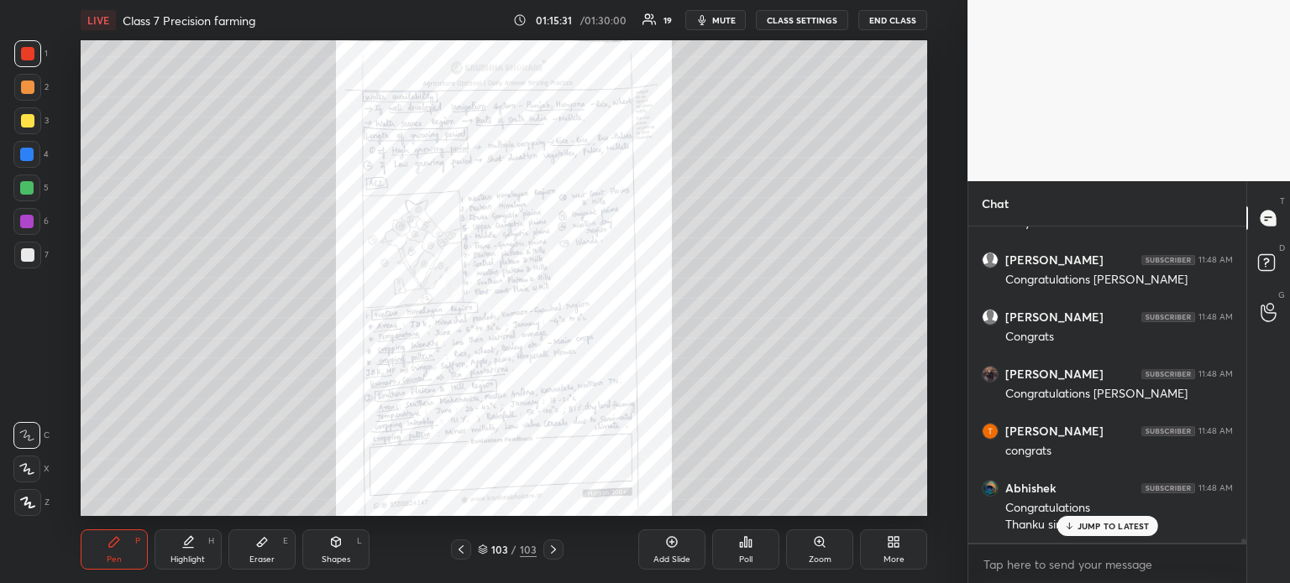
scroll to position [22550, 0]
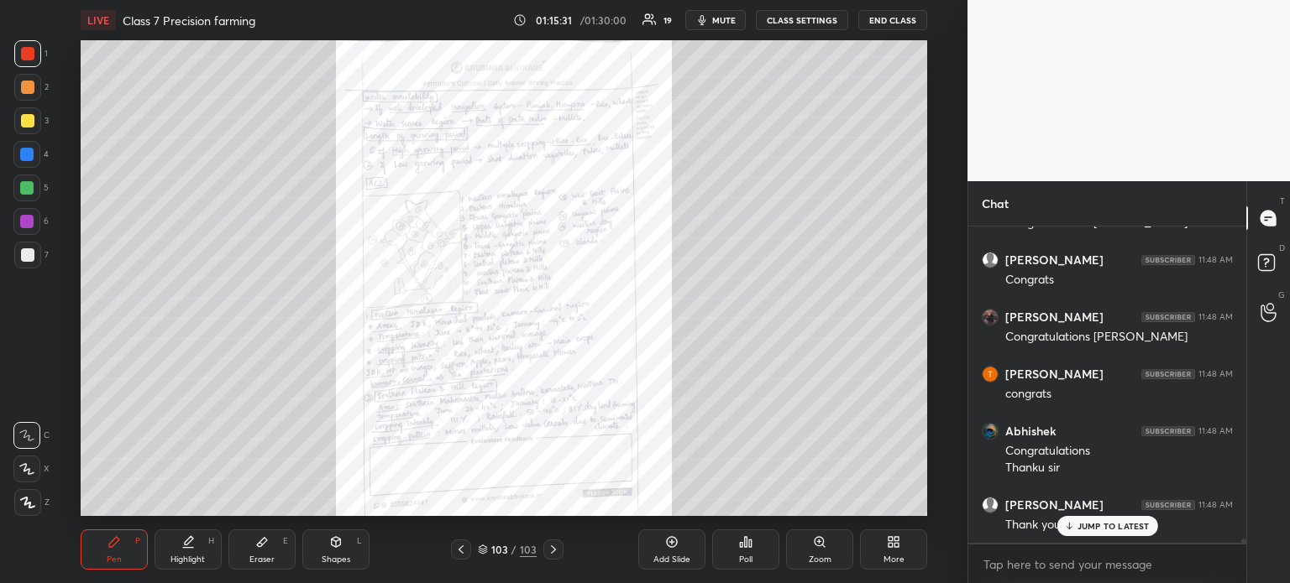
click at [888, 22] on button "END CLASS" at bounding box center [892, 20] width 69 height 20
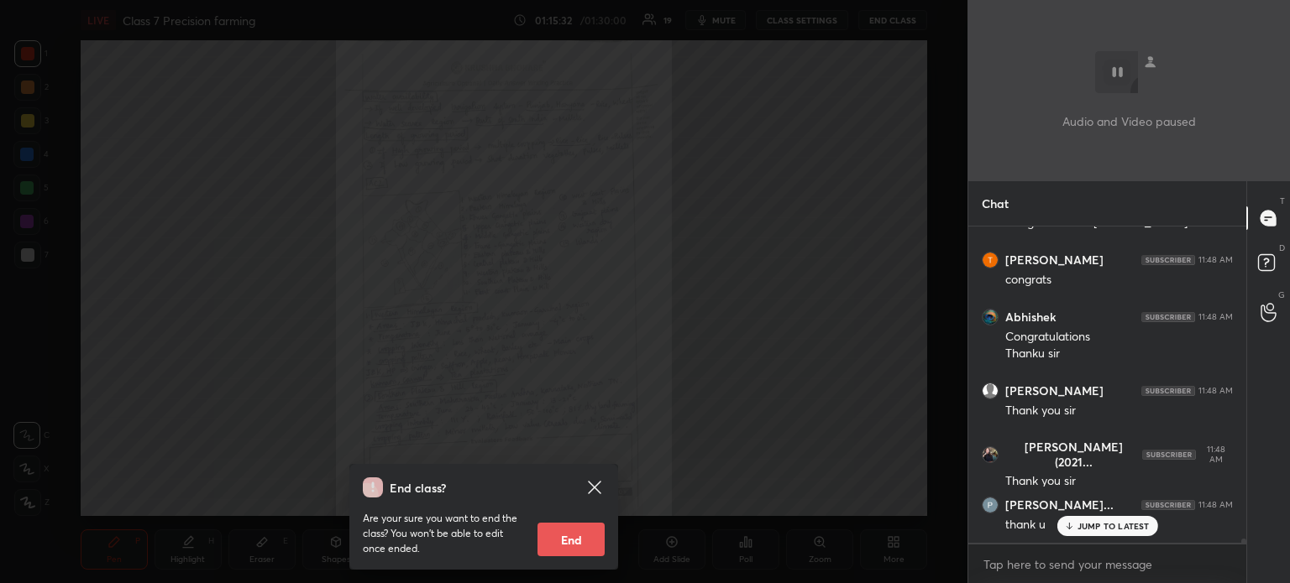
scroll to position [22722, 0]
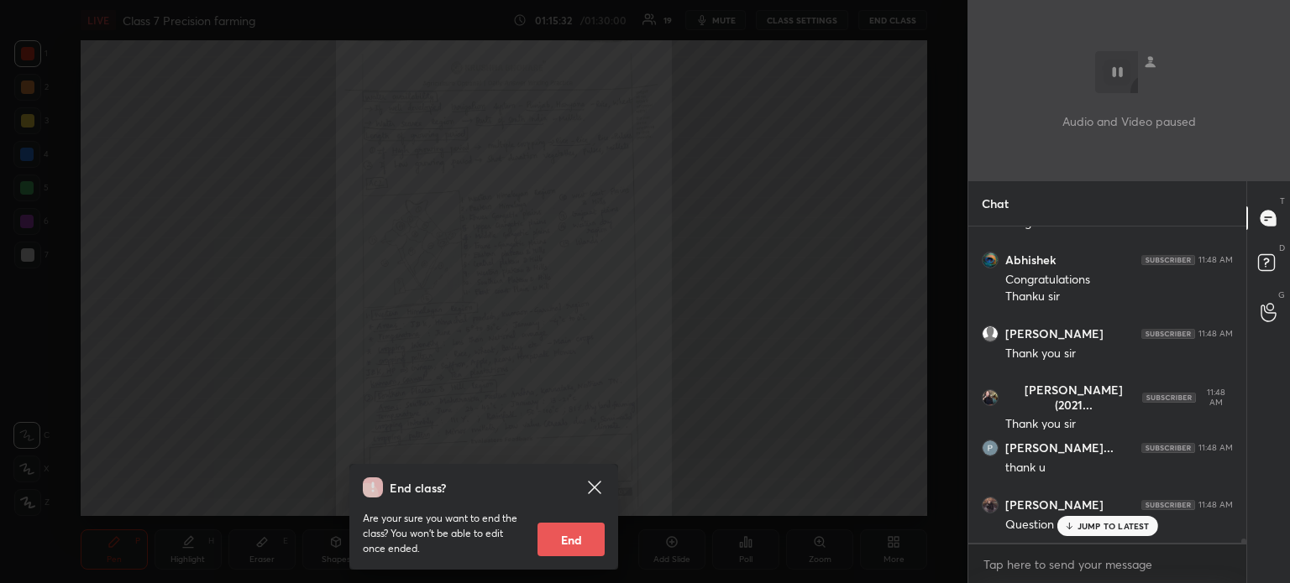
click at [593, 546] on button "End" at bounding box center [570, 540] width 67 height 34
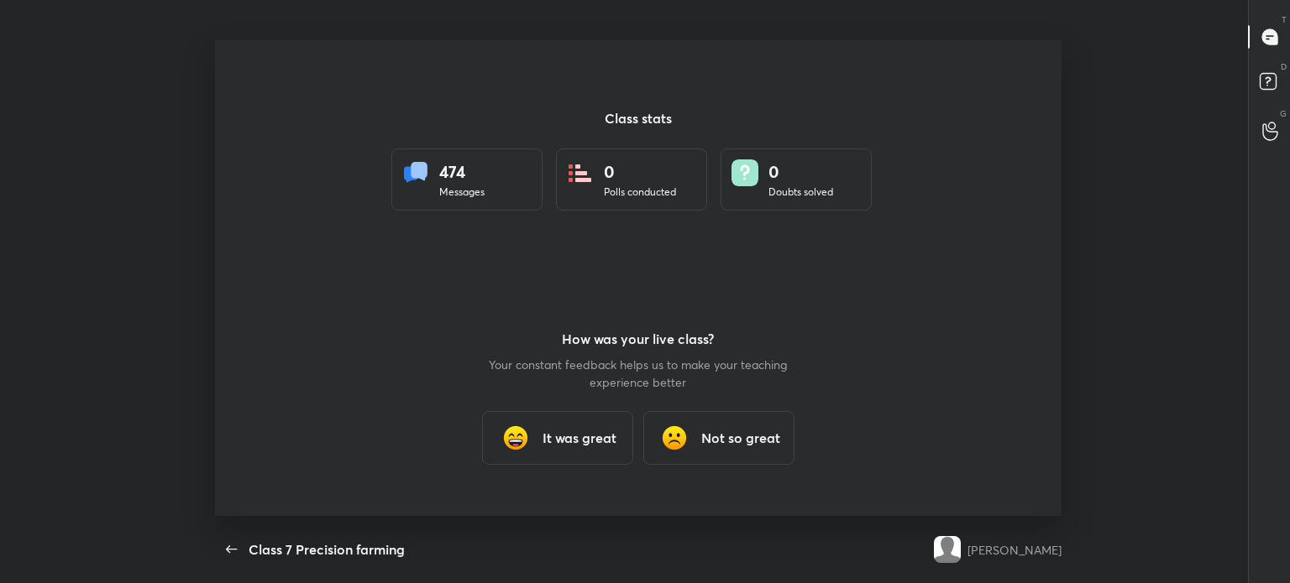
scroll to position [476, 1234]
click at [568, 454] on div "It was great" at bounding box center [557, 438] width 151 height 54
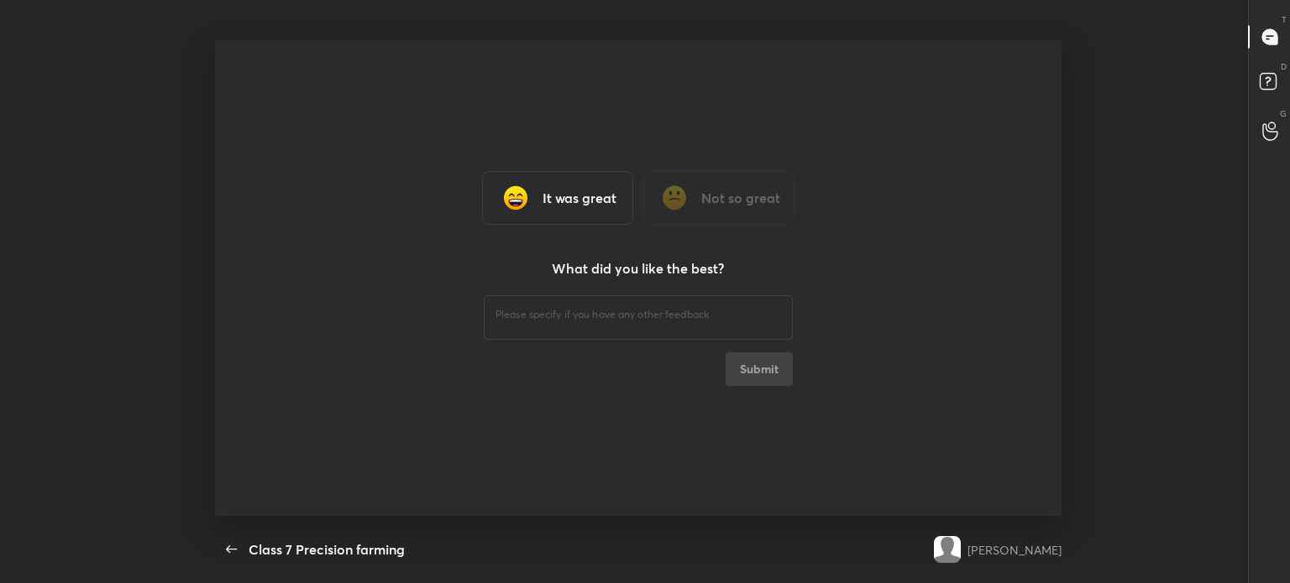
click at [525, 301] on div "​" at bounding box center [638, 315] width 309 height 47
type textarea "x"
type textarea "Thanks"
type textarea "x"
type textarea "Thanks"
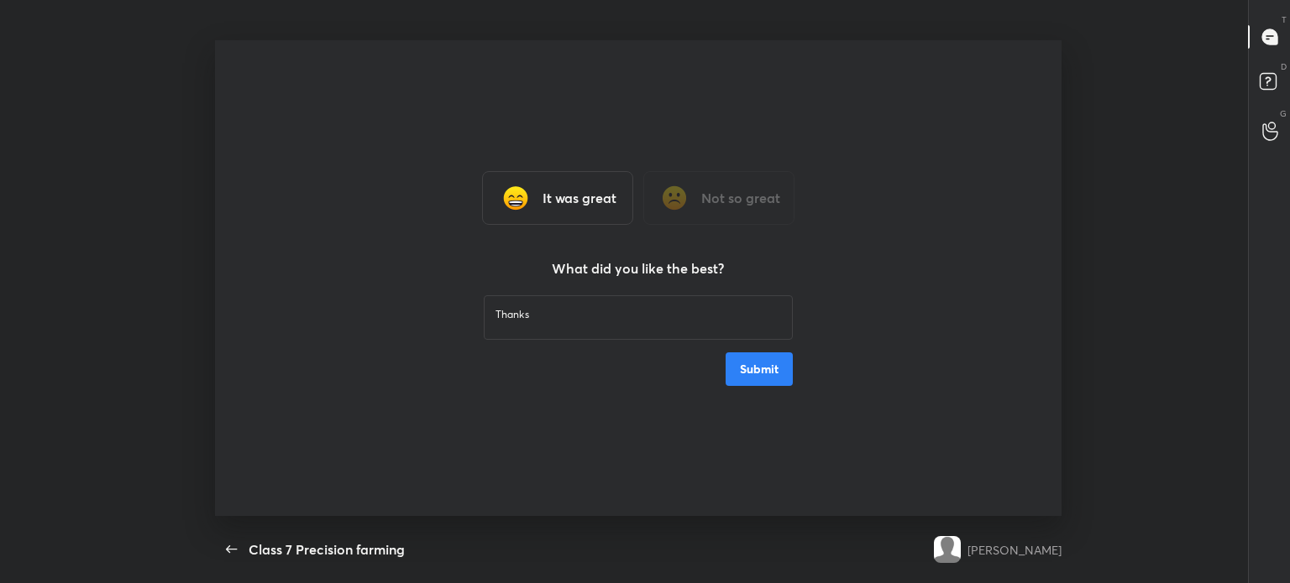
click at [769, 365] on button "Submit" at bounding box center [758, 370] width 67 height 34
